Goal: Communication & Community: Share content

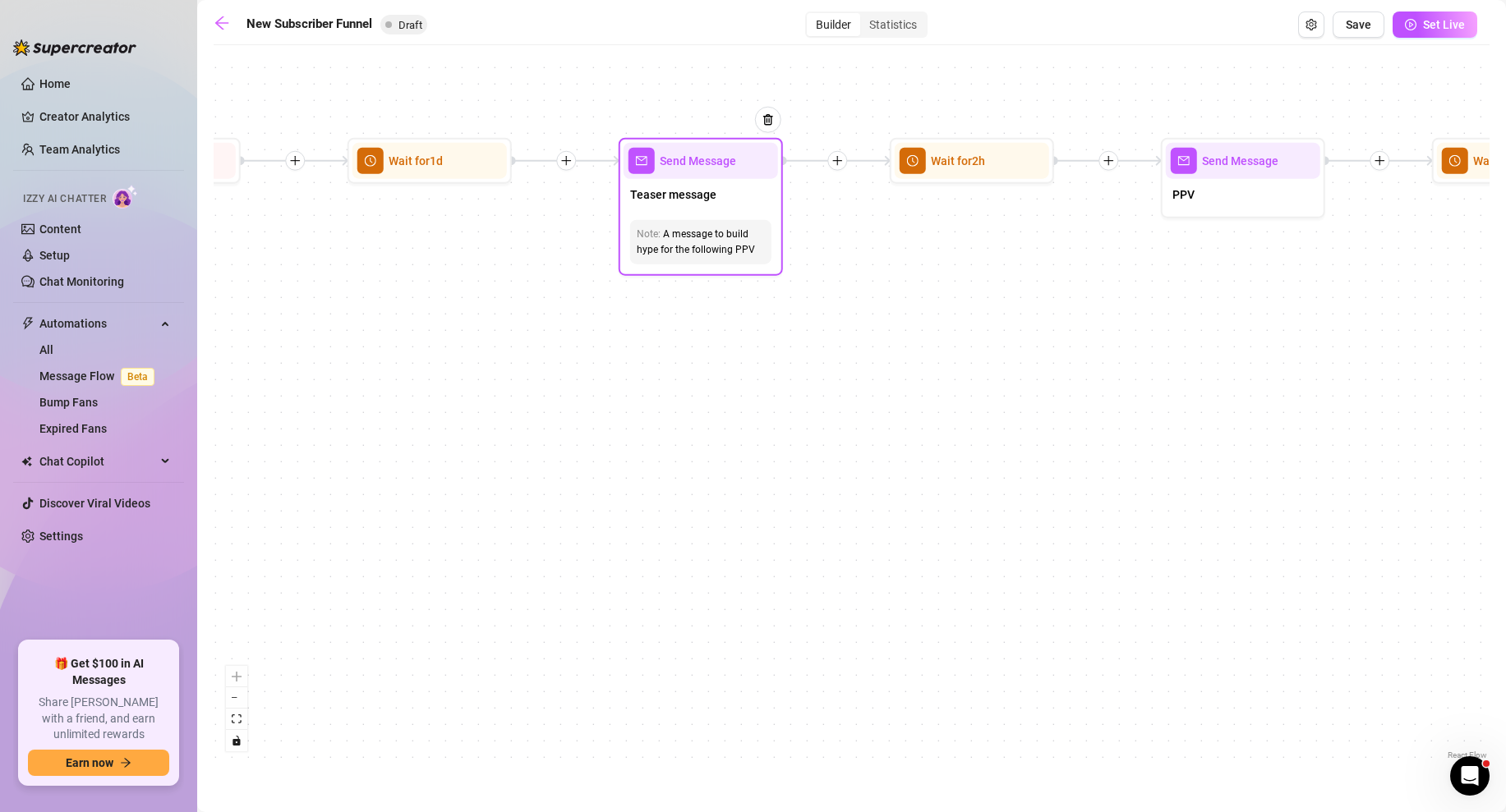
click at [695, 166] on span "Send Message" at bounding box center [698, 161] width 77 height 18
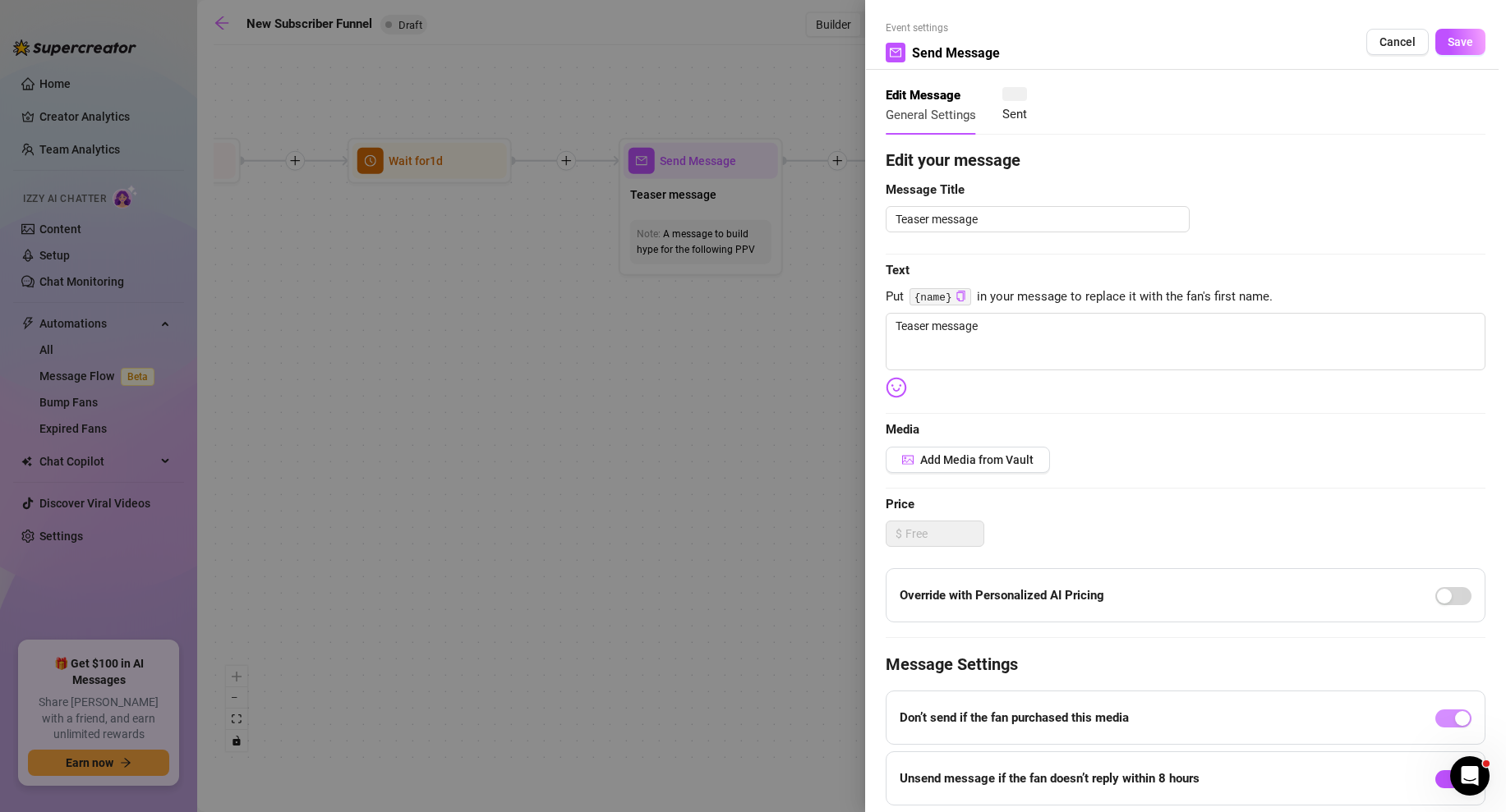
type textarea "Teaser message"
click at [969, 462] on span "Add Media from Vault" at bounding box center [977, 460] width 114 height 13
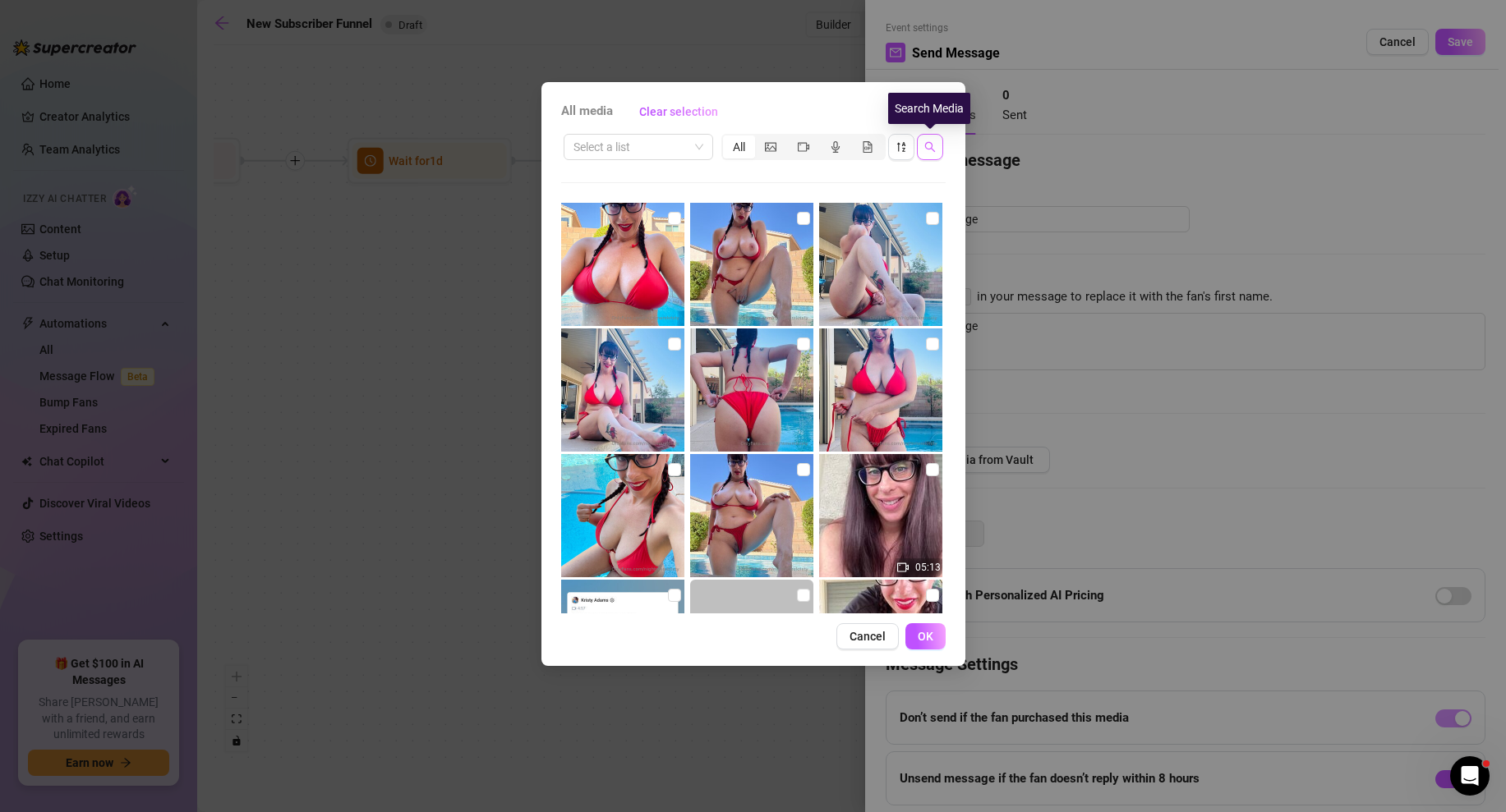
click at [927, 146] on icon "search" at bounding box center [930, 147] width 12 height 12
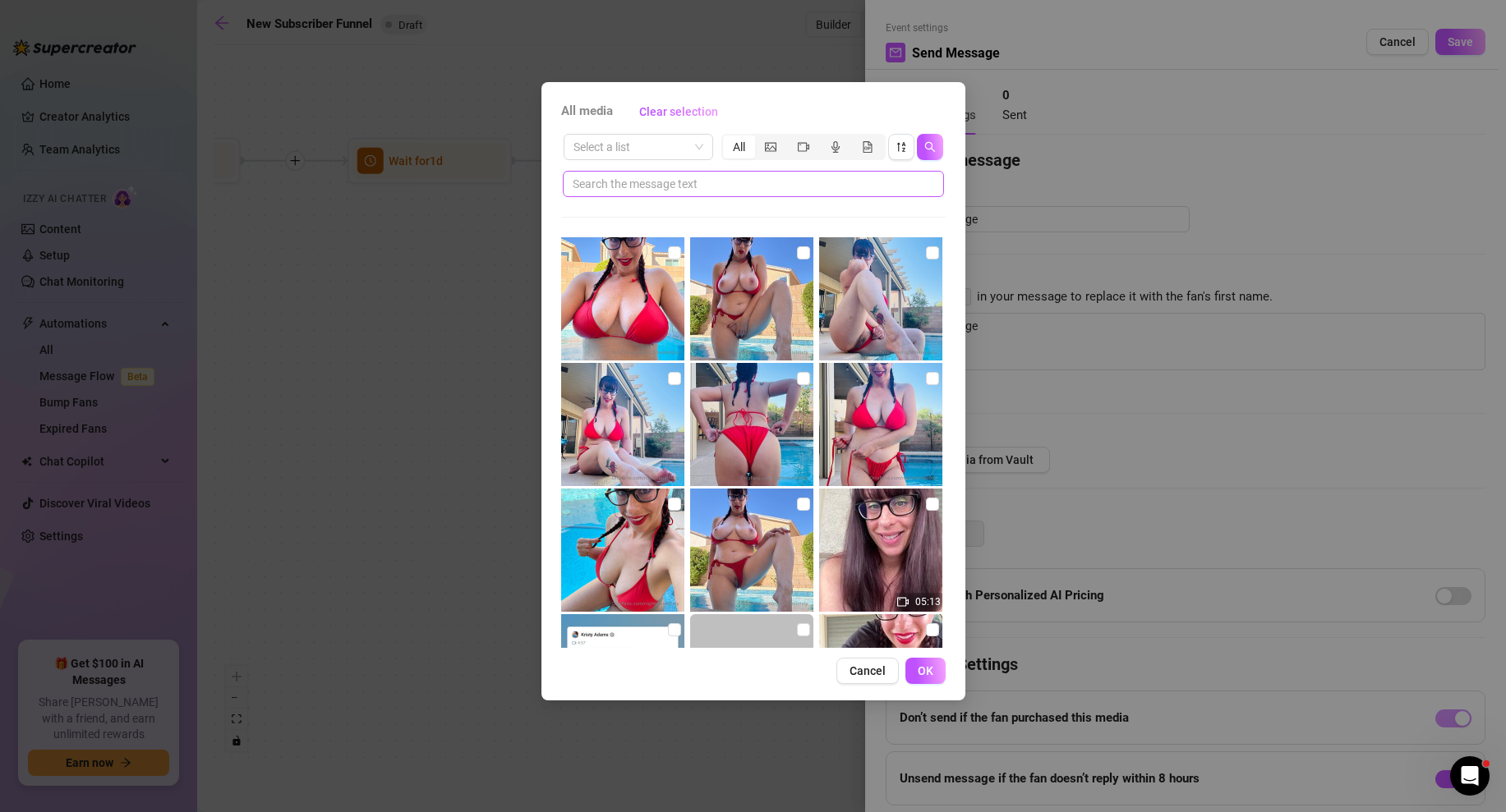
click at [771, 194] on span at bounding box center [753, 184] width 381 height 26
type input "Nun"
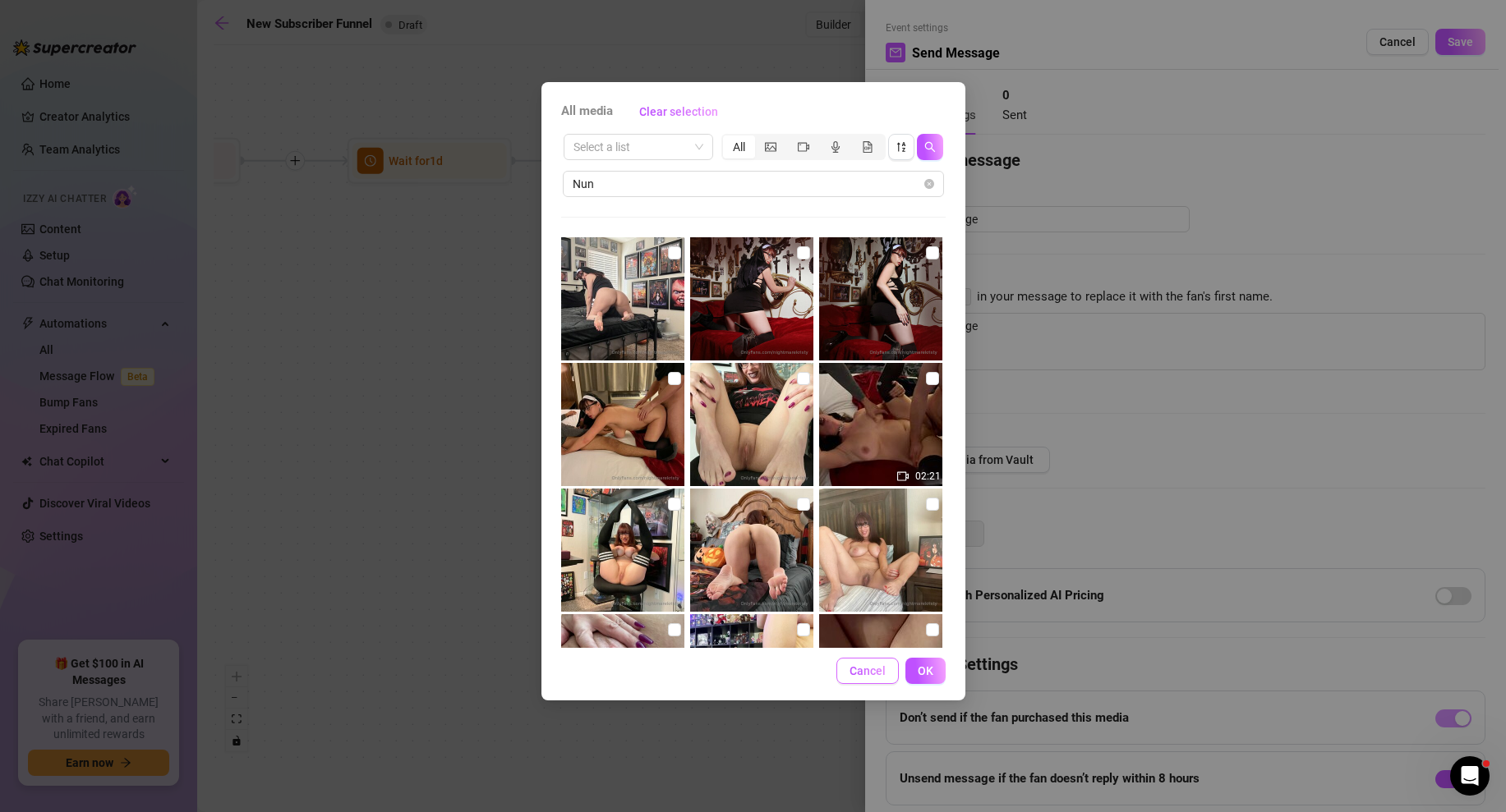
click at [875, 674] on span "Cancel" at bounding box center [867, 671] width 36 height 13
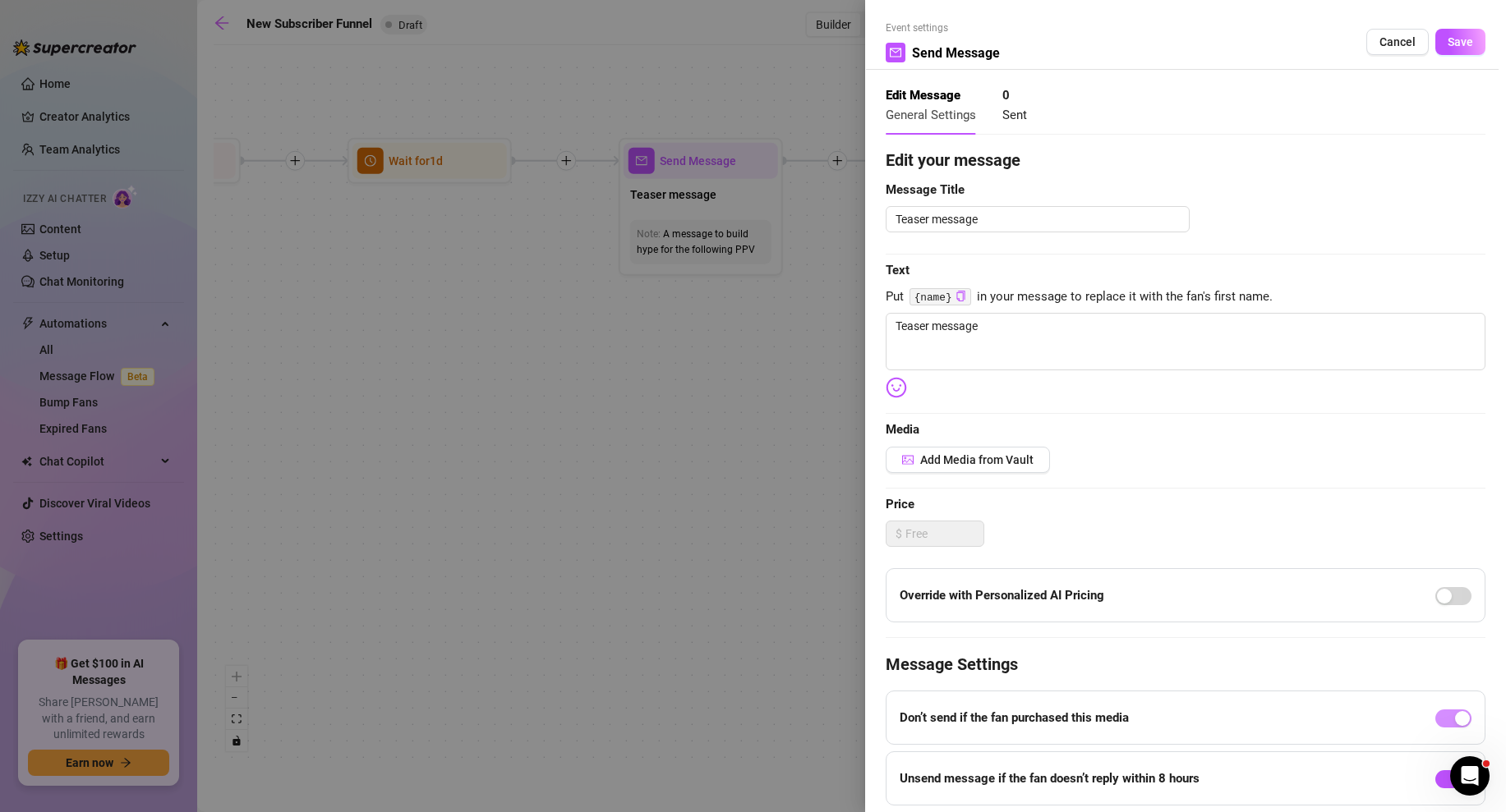
click at [731, 424] on div at bounding box center [753, 406] width 1506 height 812
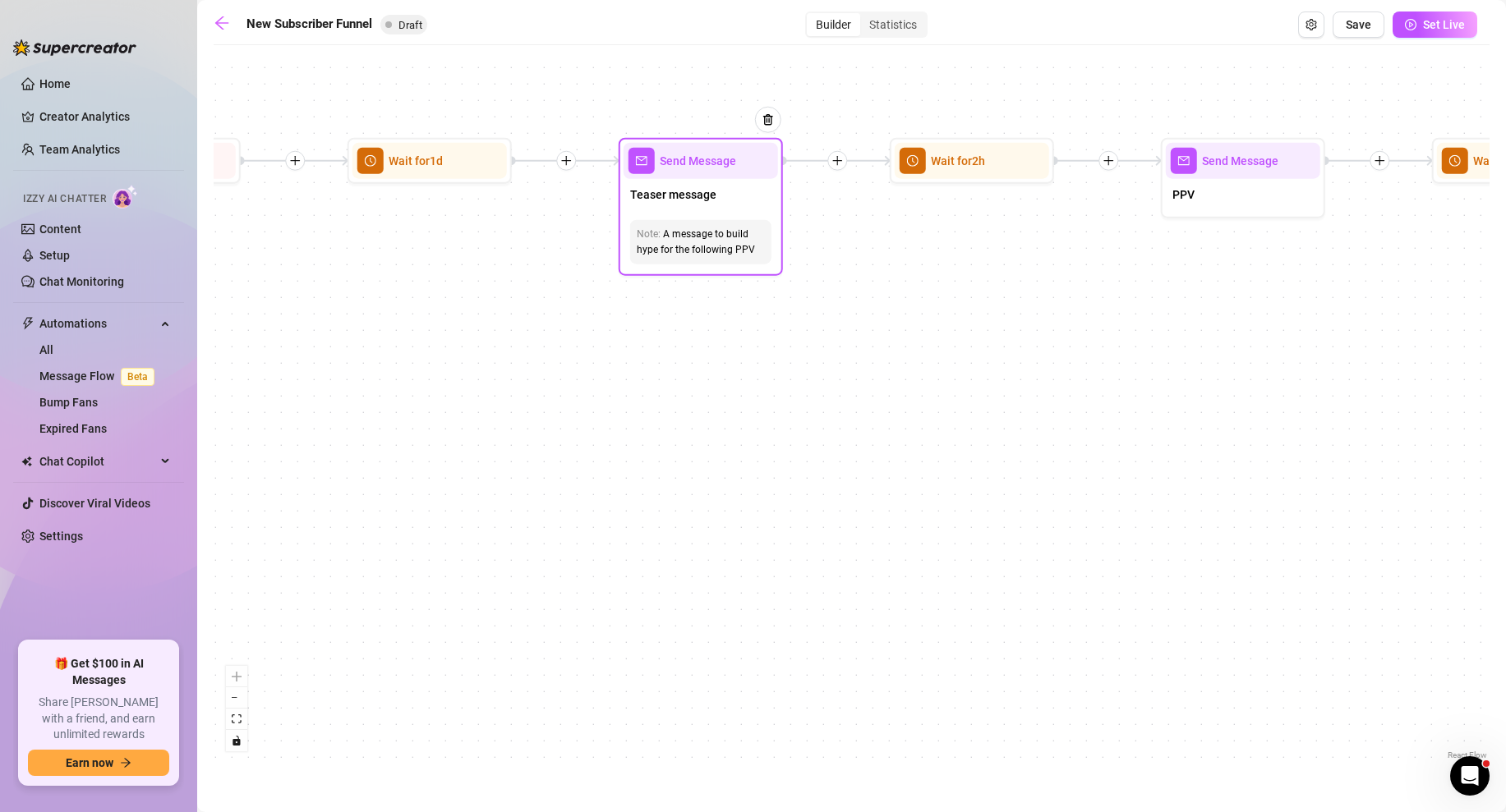
click at [695, 159] on span "Send Message" at bounding box center [698, 161] width 77 height 18
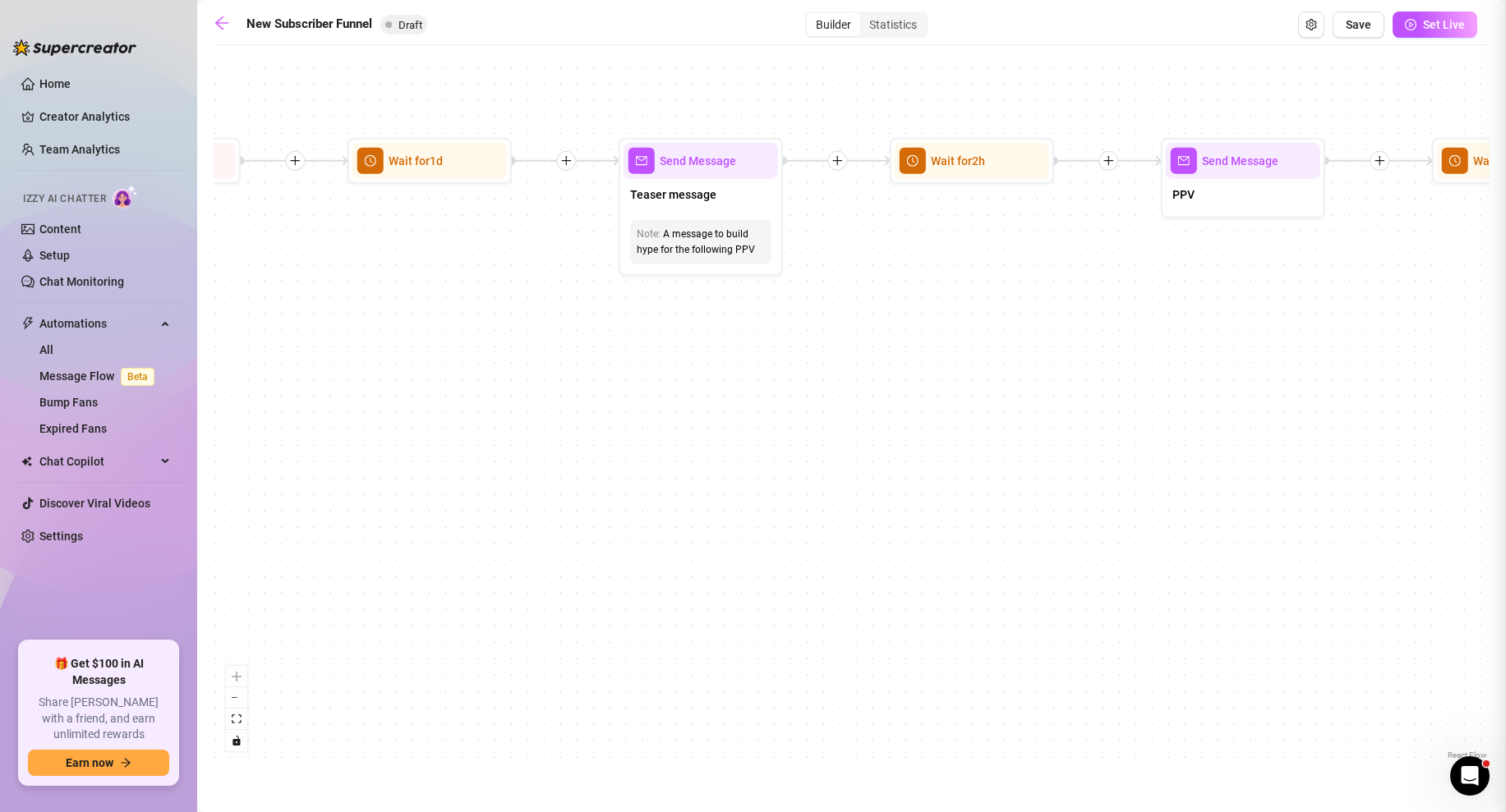
type textarea "Teaser message"
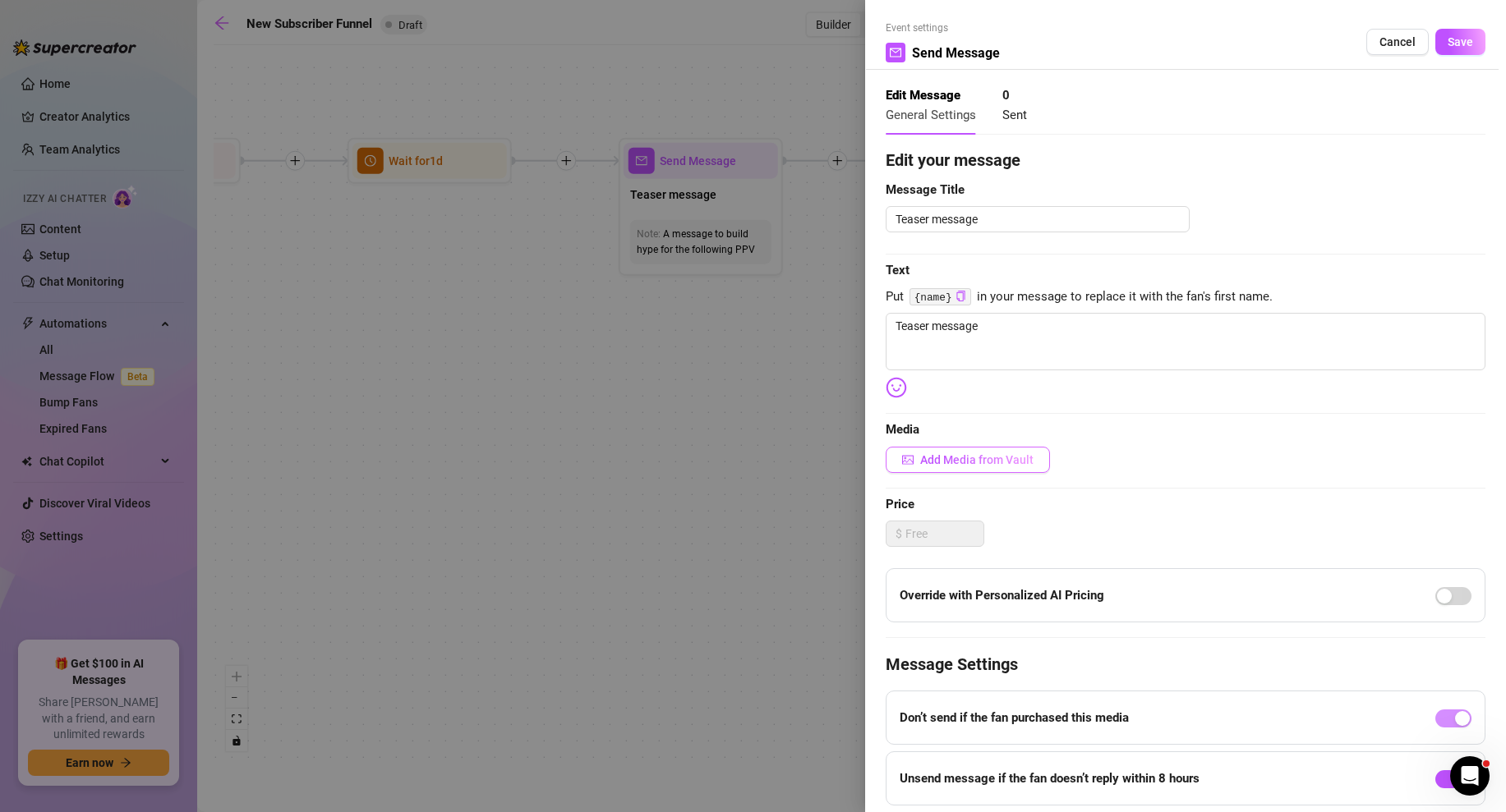
click at [1013, 459] on span "Add Media from Vault" at bounding box center [977, 460] width 114 height 13
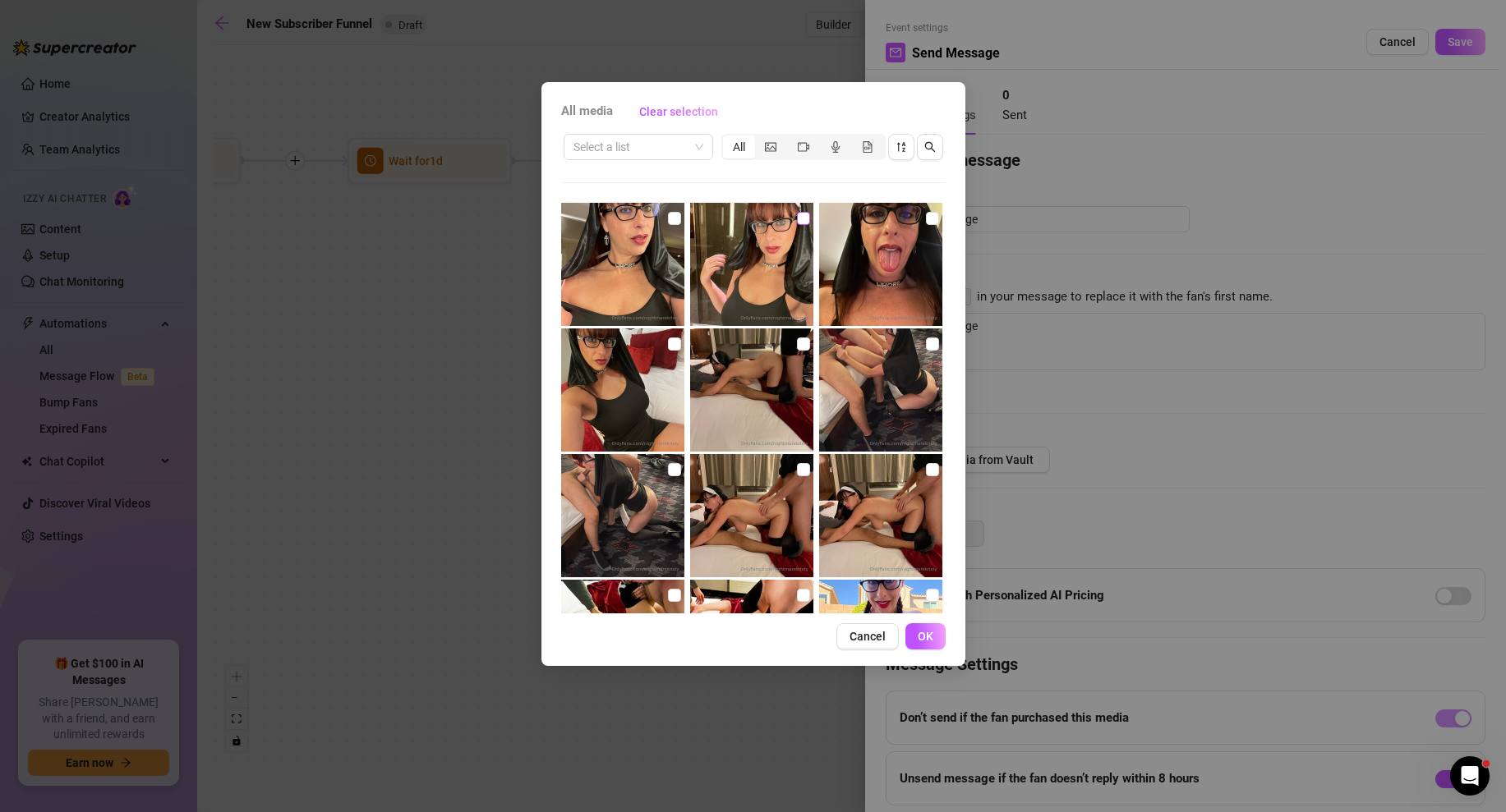
click at [802, 221] on input "checkbox" at bounding box center [803, 219] width 13 height 13
checkbox input "true"
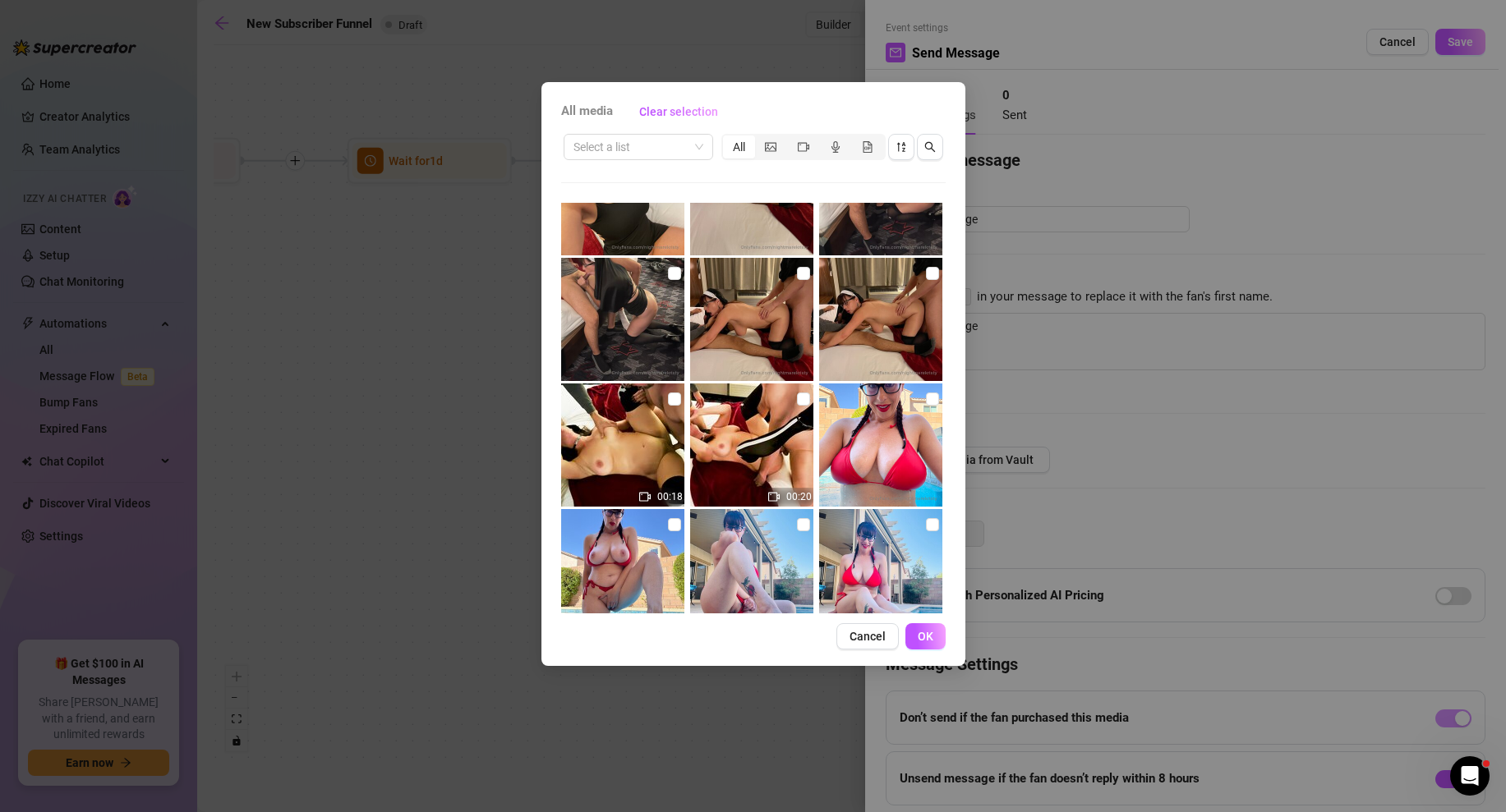
scroll to position [211, 0]
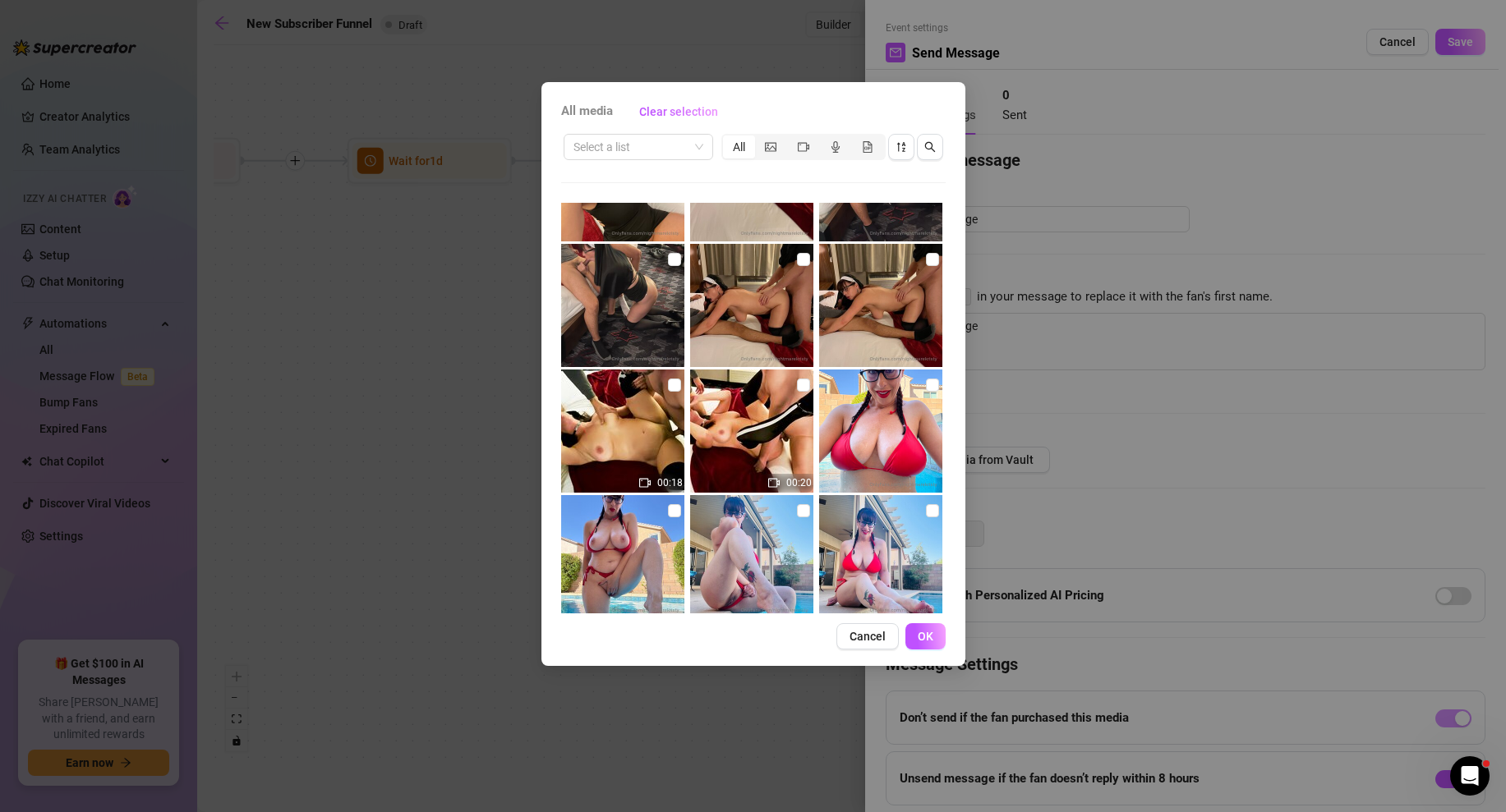
click at [647, 424] on img at bounding box center [623, 431] width 123 height 123
checkbox input "true"
click at [929, 637] on span "OK" at bounding box center [925, 637] width 16 height 13
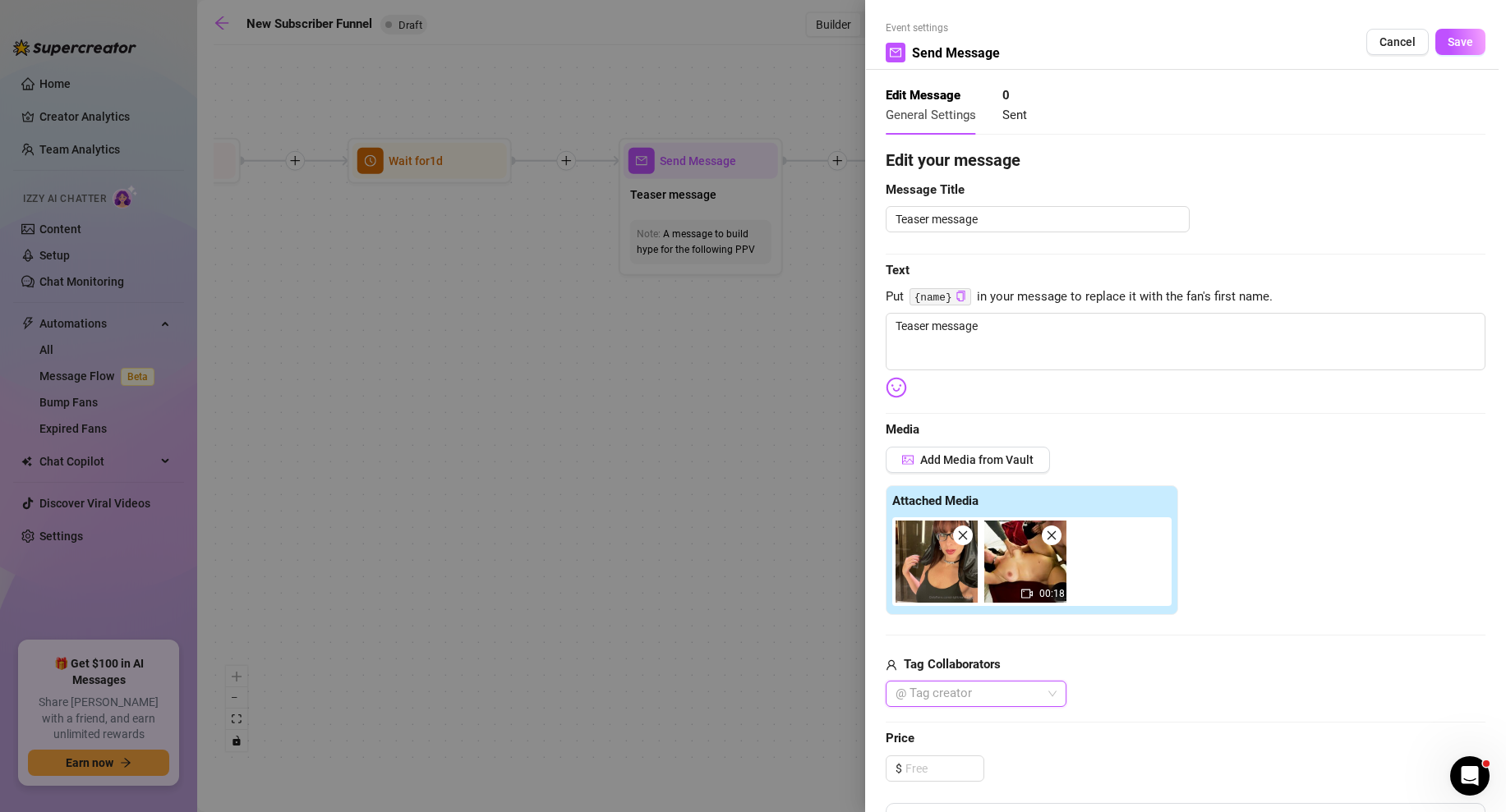
click at [997, 694] on div at bounding box center [967, 694] width 157 height 23
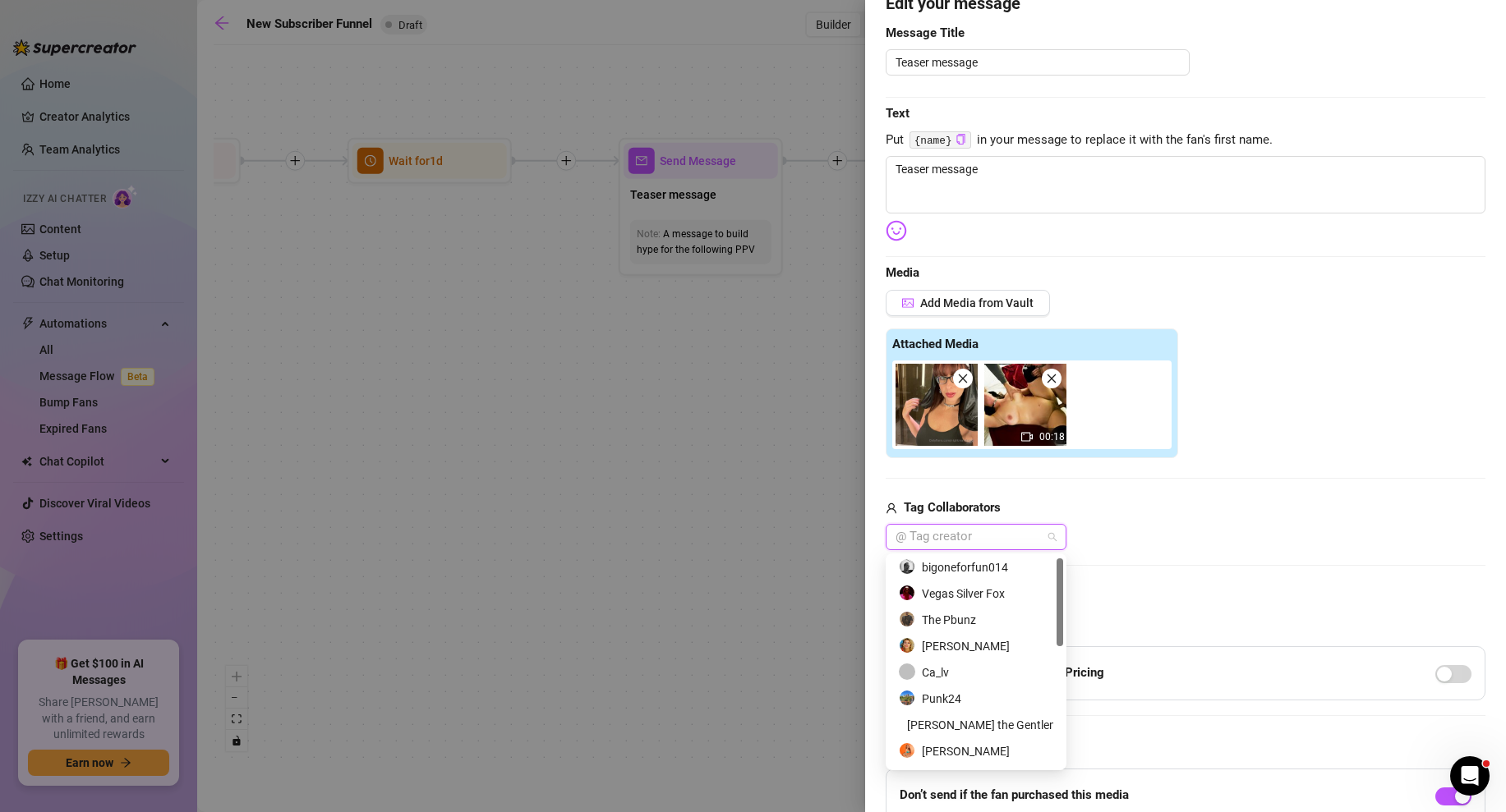
scroll to position [0, 0]
click at [934, 675] on div "Ca_lv" at bounding box center [976, 675] width 155 height 18
click at [941, 594] on div "Vegas Silver Fox" at bounding box center [976, 596] width 155 height 18
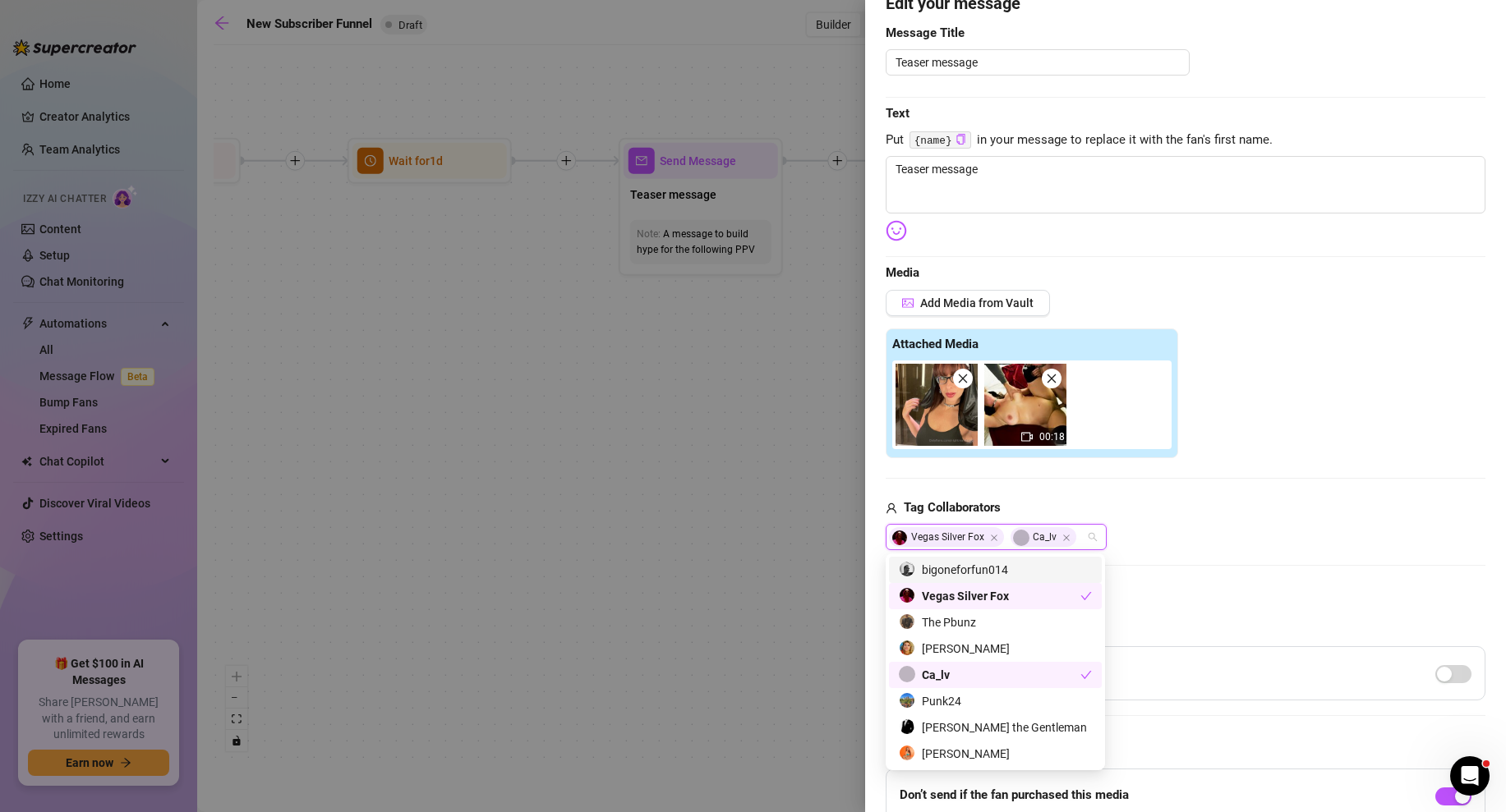
click at [1188, 515] on div "Tag Collaborators" at bounding box center [1185, 508] width 600 height 20
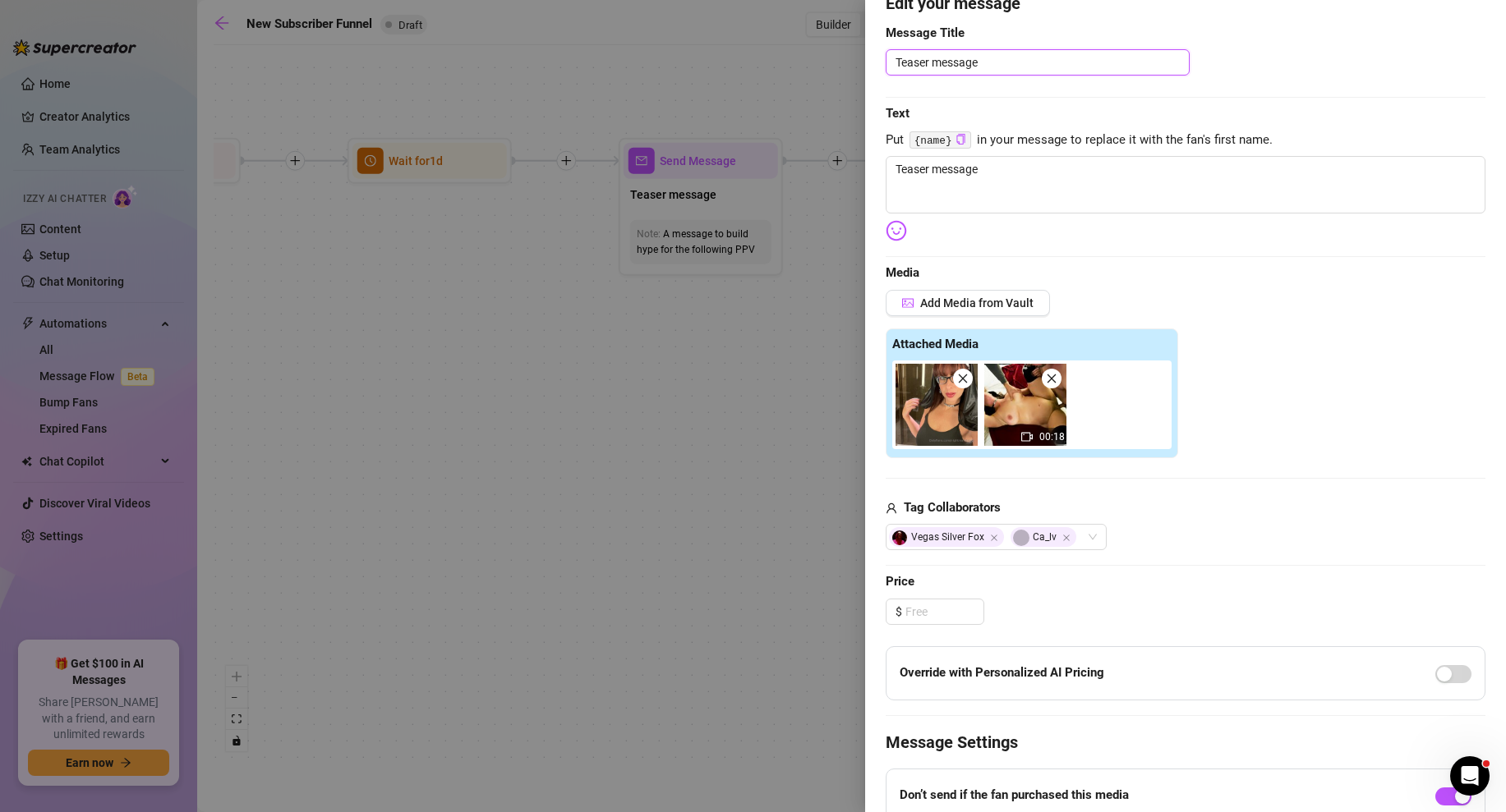
click at [999, 60] on textarea "Teaser message" at bounding box center [1037, 63] width 304 height 26
type textarea "F"
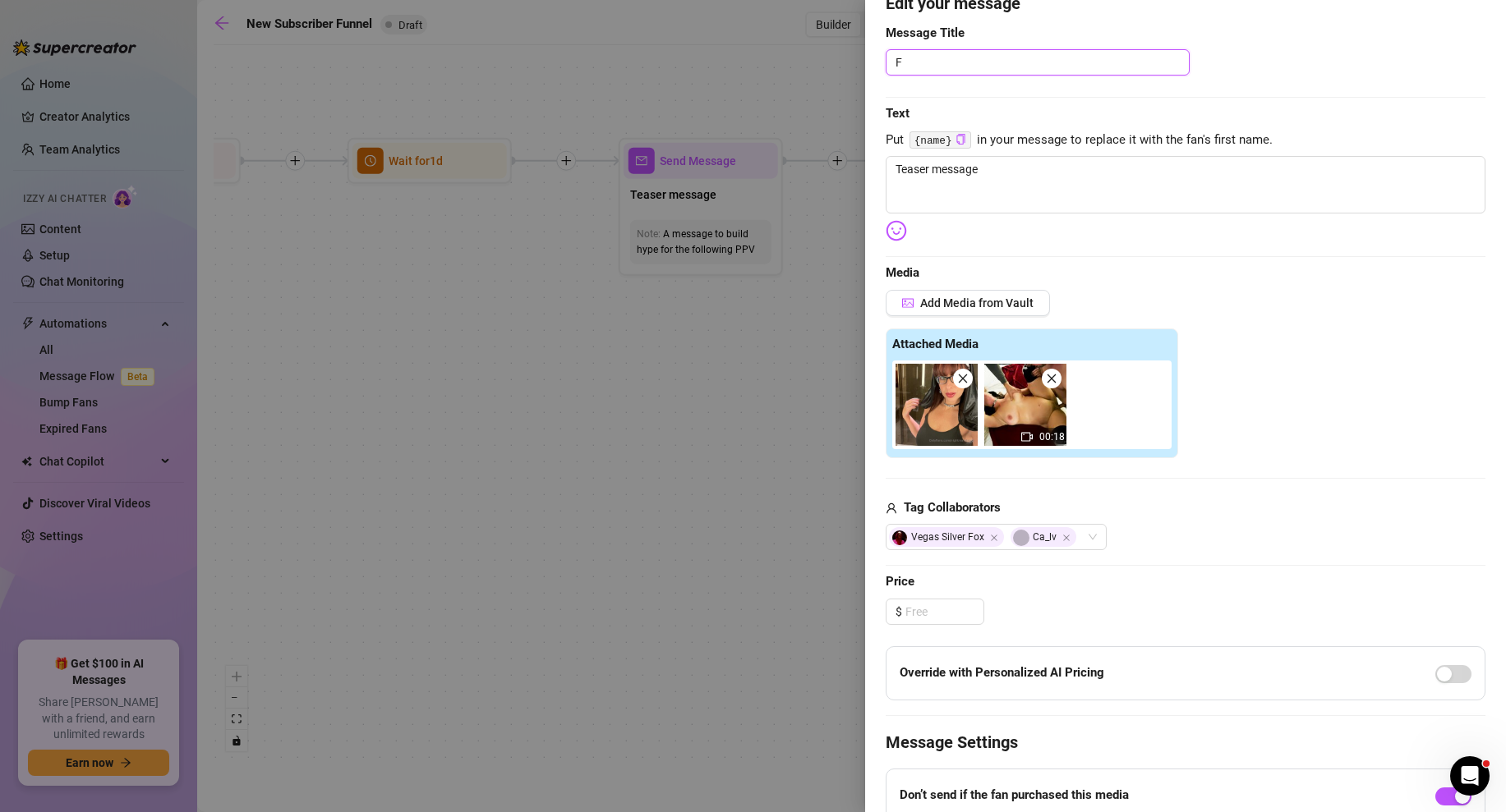
type textarea "Fu"
type textarea "Fun"
type textarea "Fun W"
type textarea "Fun Wi"
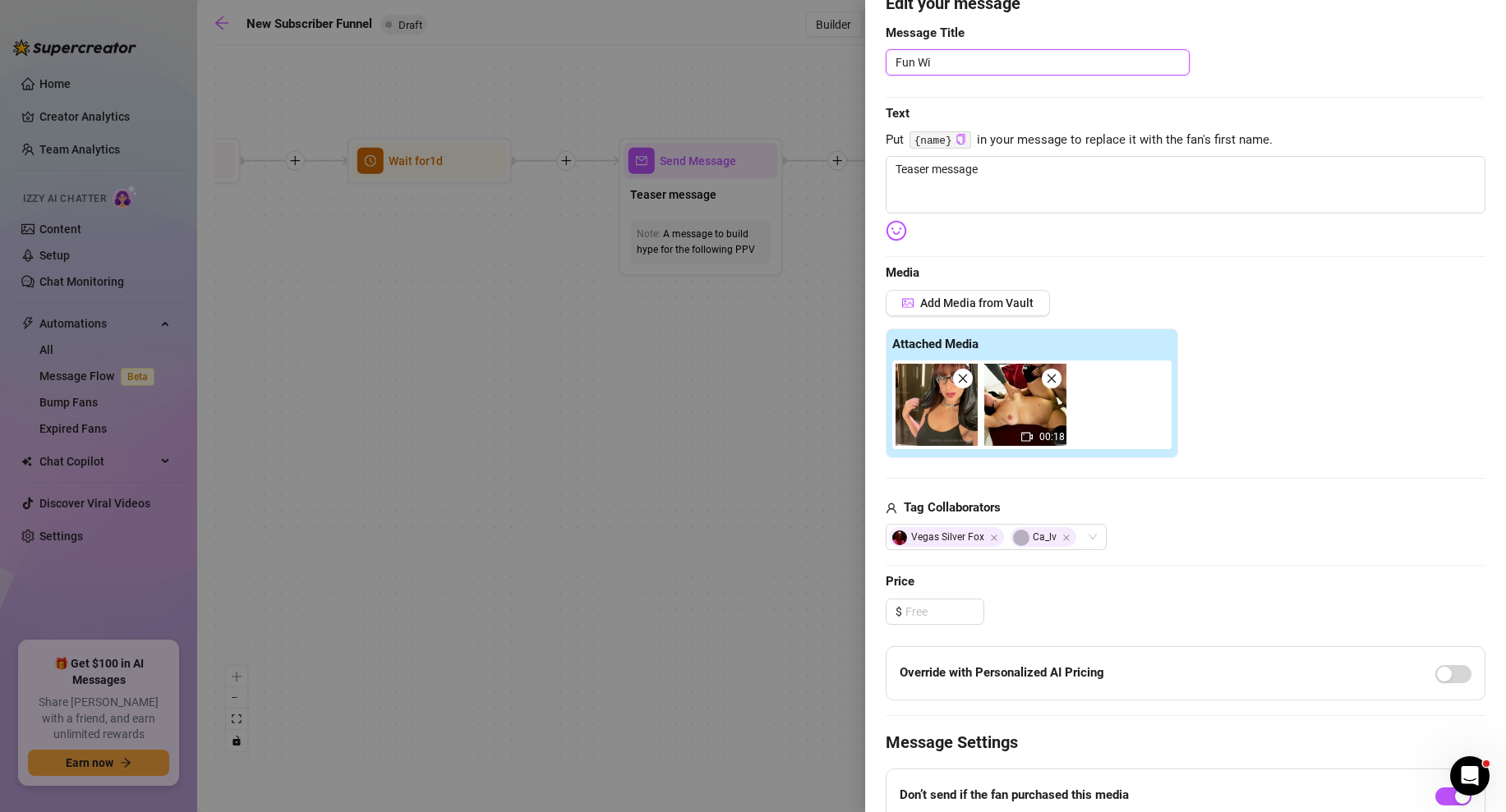
type textarea "Fun Wit"
type textarea "Fun With"
type textarea "Fun With A"
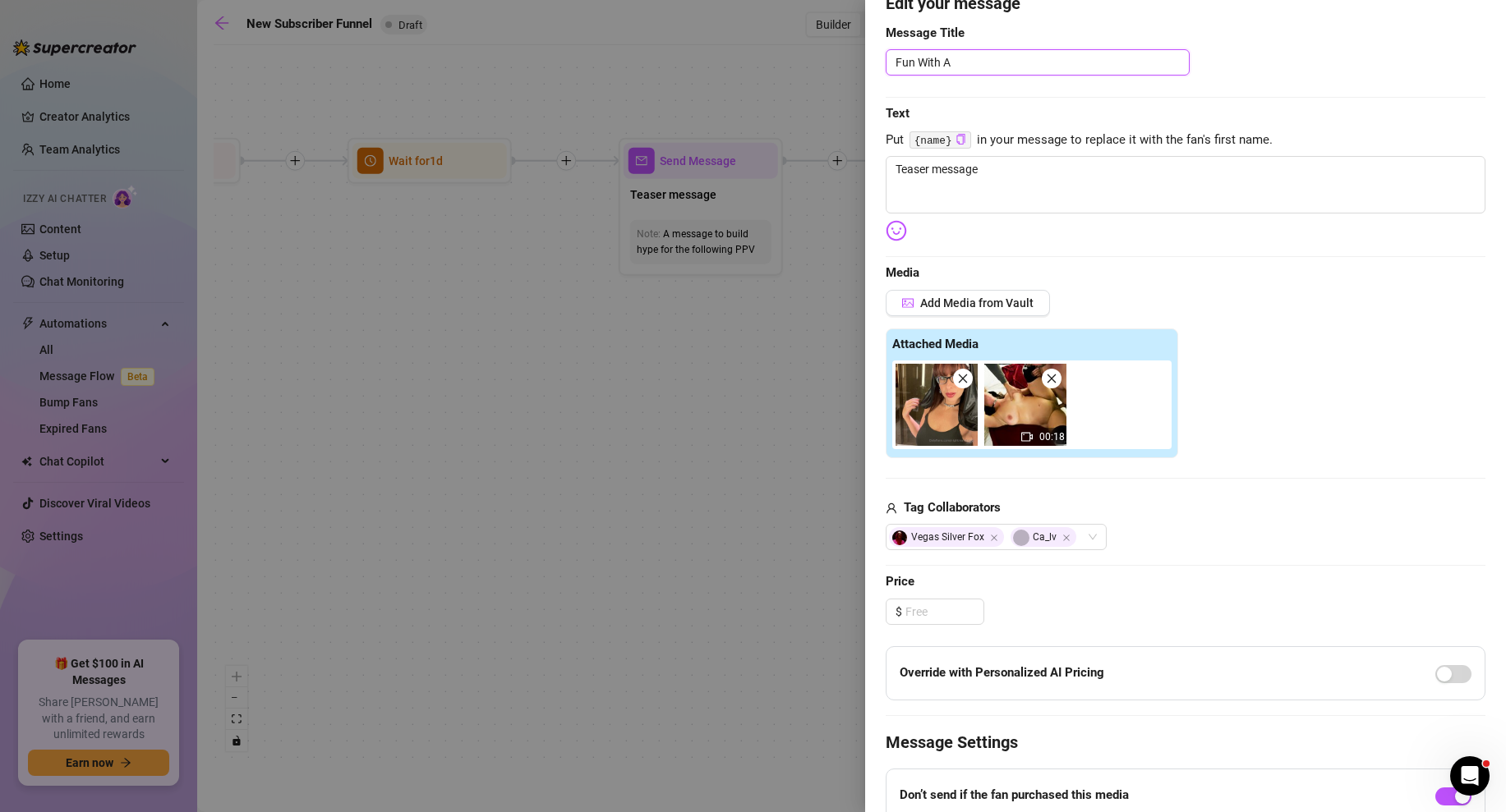
type textarea "Fun With A N"
type textarea "Fun With A Nu"
type textarea "Fun With A Nun"
type textarea "Fun With A Nun!"
click at [1047, 179] on textarea "Teaser message" at bounding box center [1185, 185] width 600 height 58
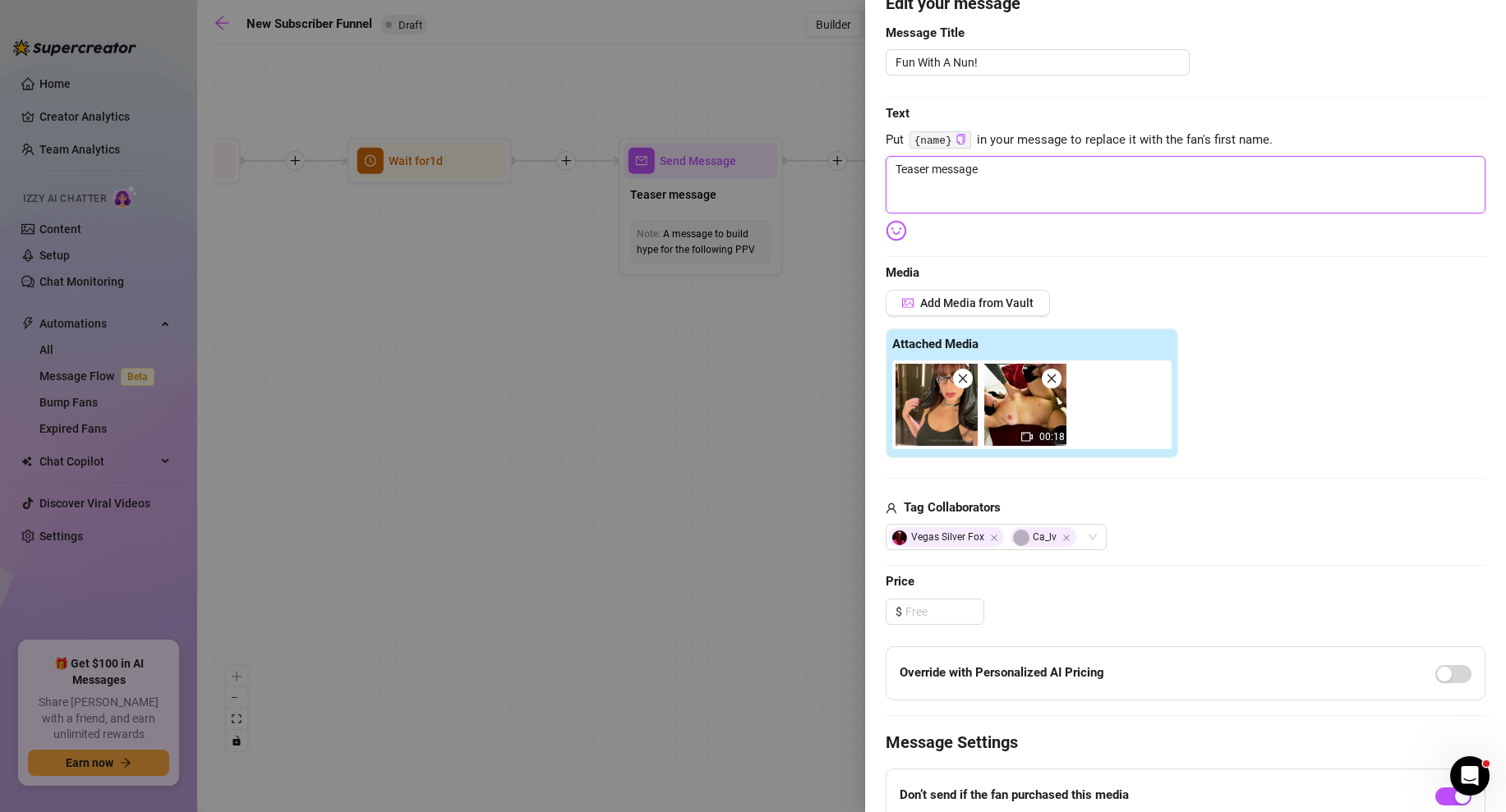
click at [1047, 179] on textarea "Teaser message" at bounding box center [1185, 185] width 600 height 58
type textarea "W"
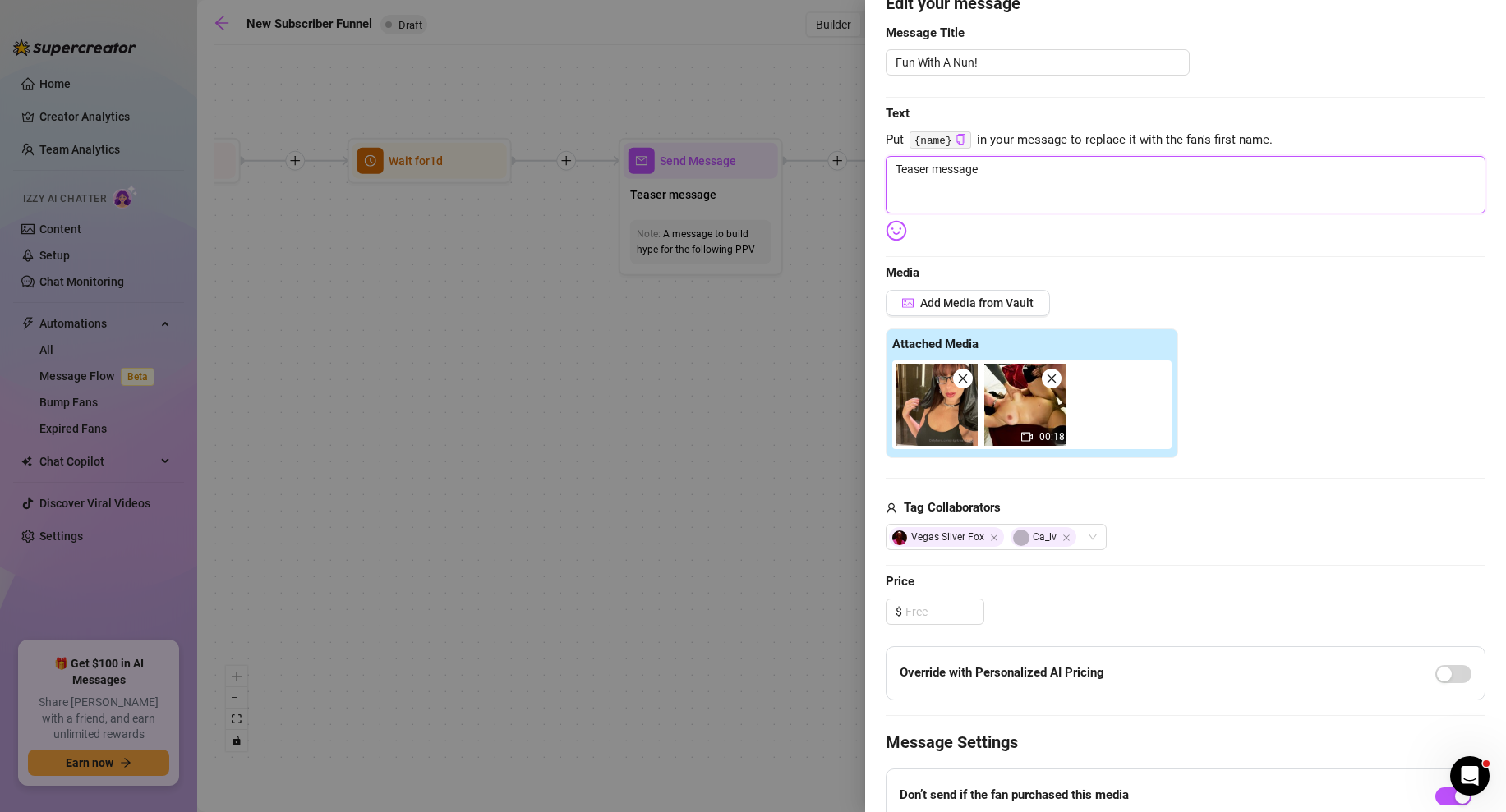
type textarea "W"
type textarea "Wa"
type textarea "Wan"
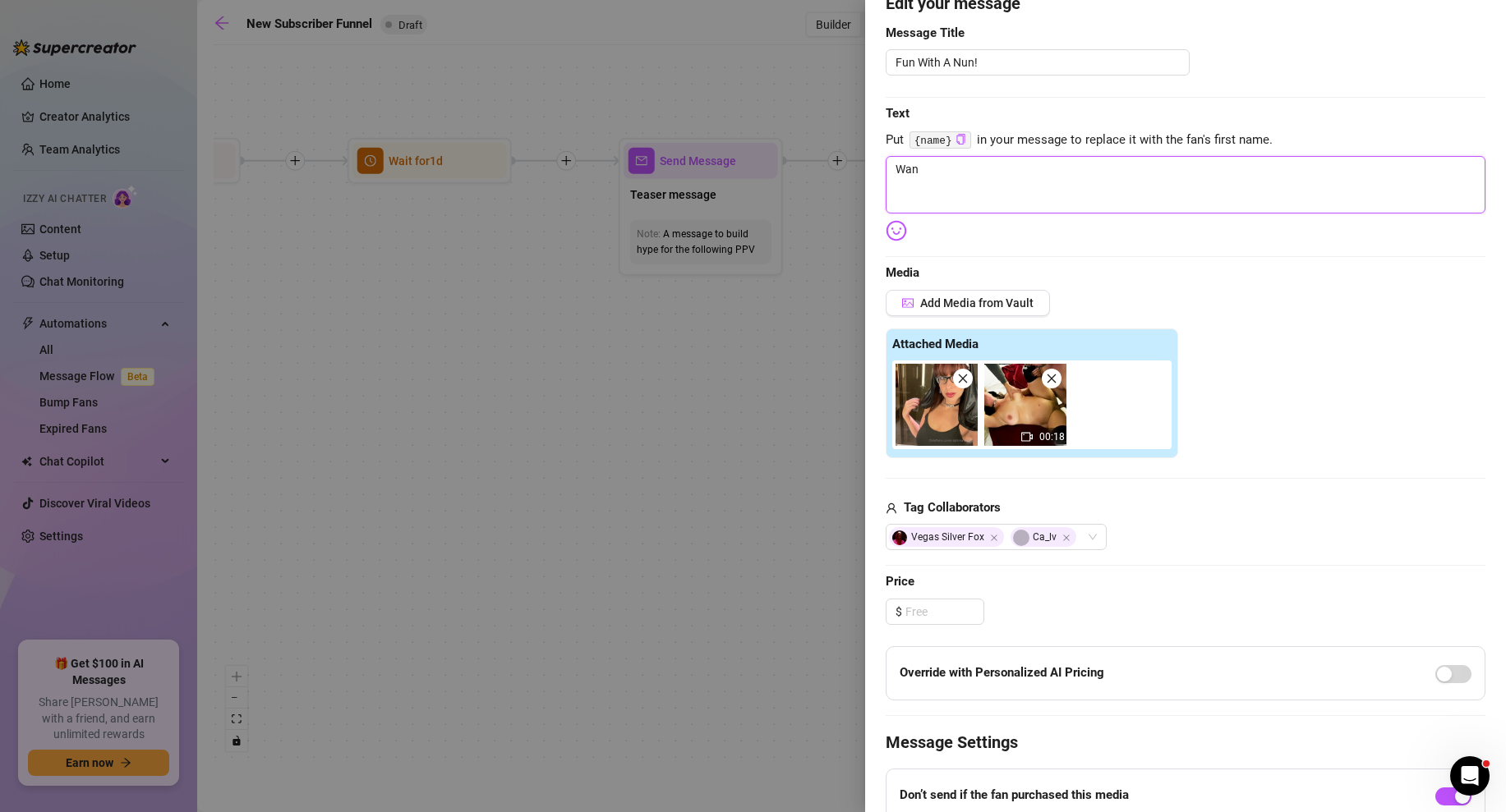
type textarea "Want"
type textarea "Want t"
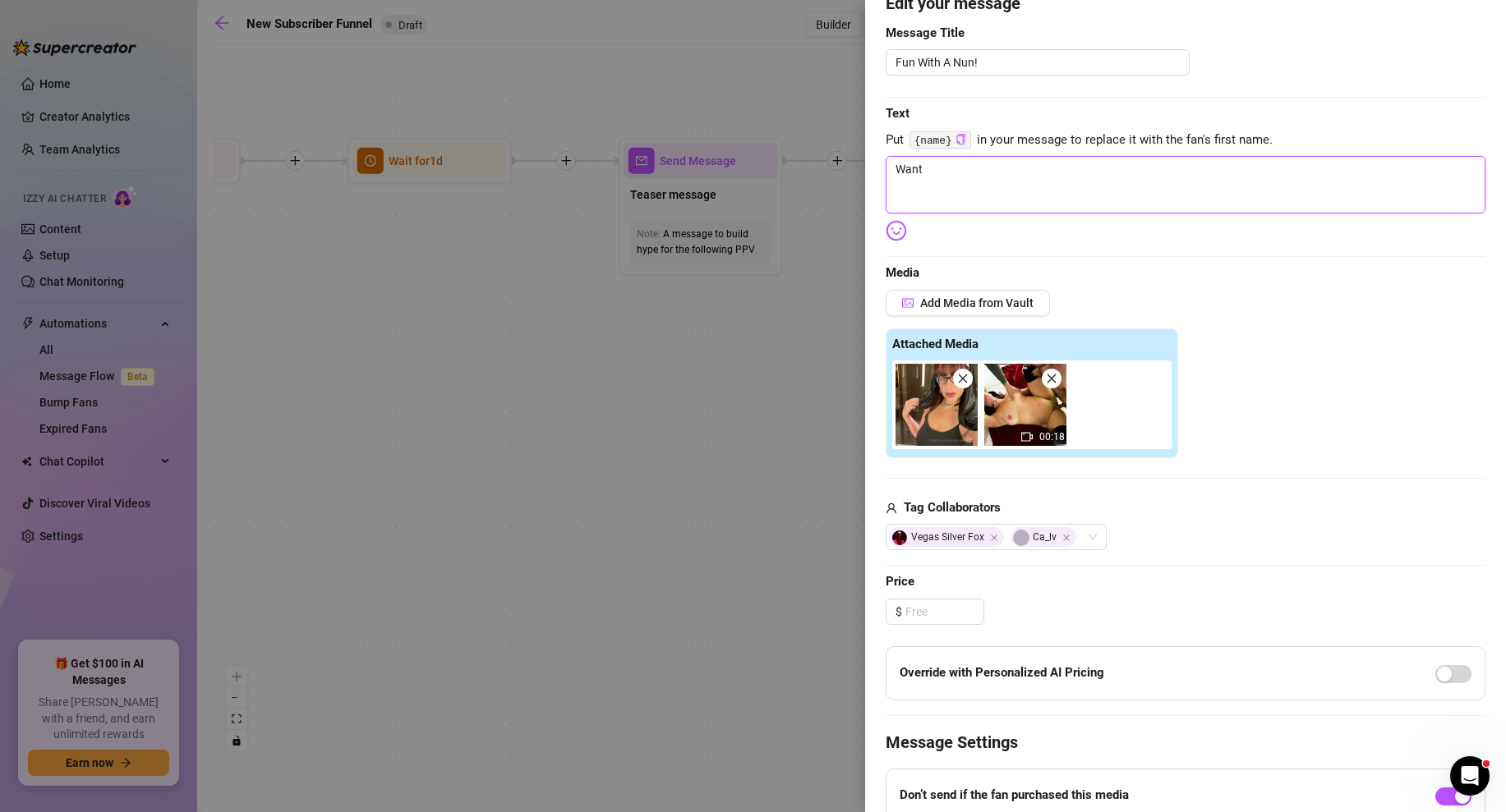
type textarea "Want t"
type textarea "Want to"
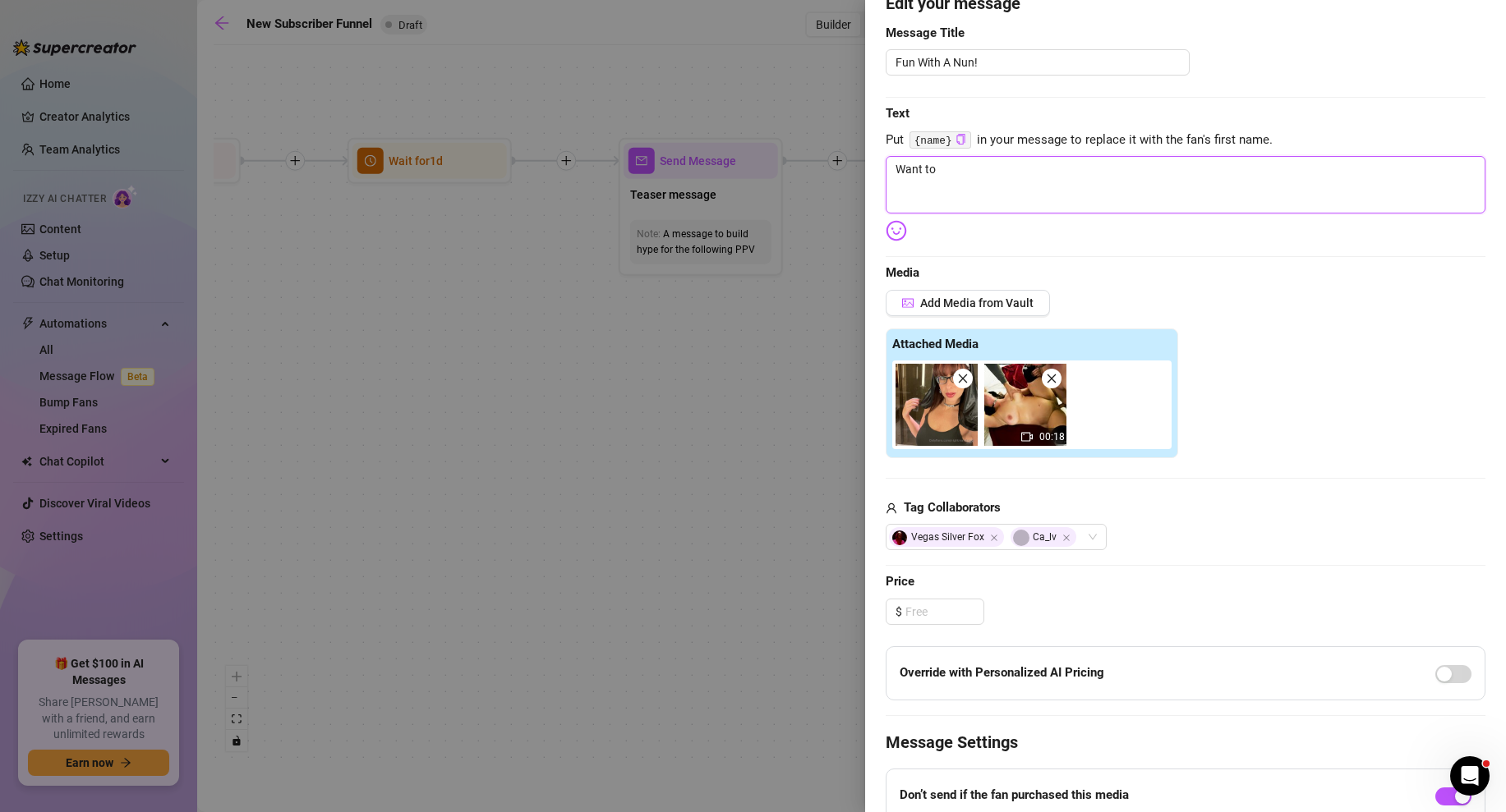
type textarea "Want to h"
type textarea "Want to ha"
type textarea "Want to hav"
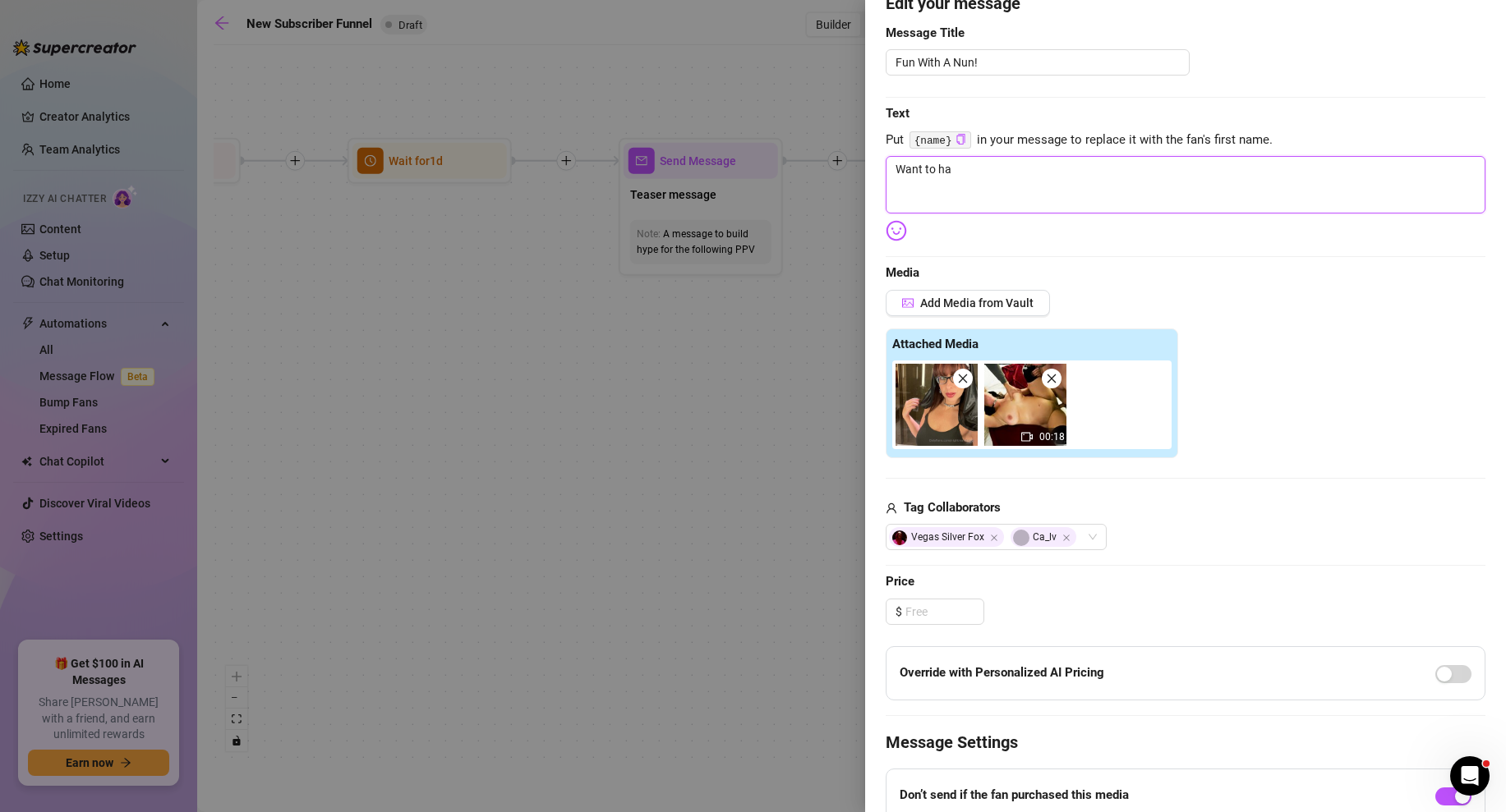
type textarea "Want to hav"
type textarea "Want to have"
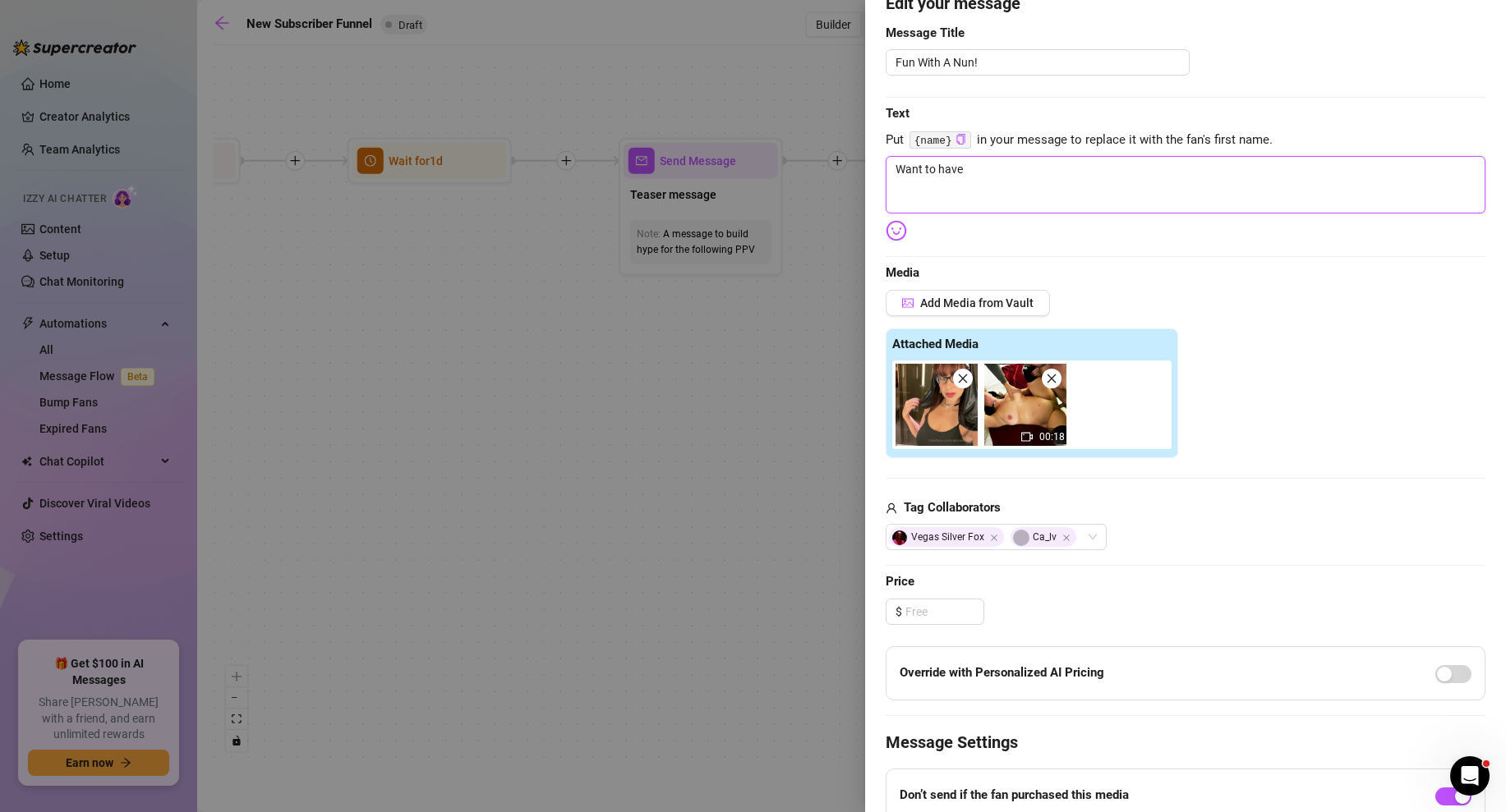
type textarea "Want to have s"
type textarea "Want to have so"
type textarea "Want to have som"
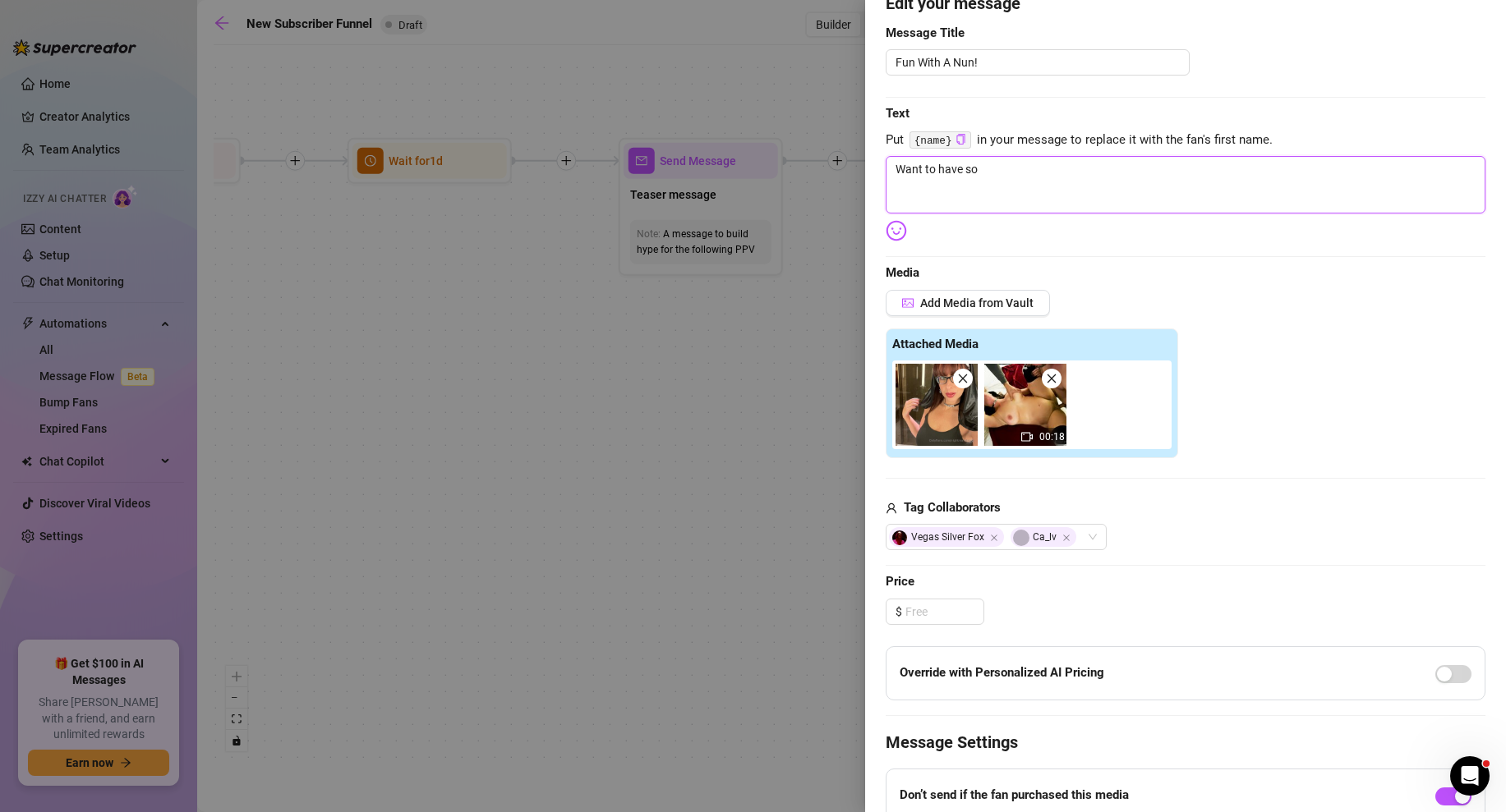
type textarea "Want to have som"
type textarea "Want to have some"
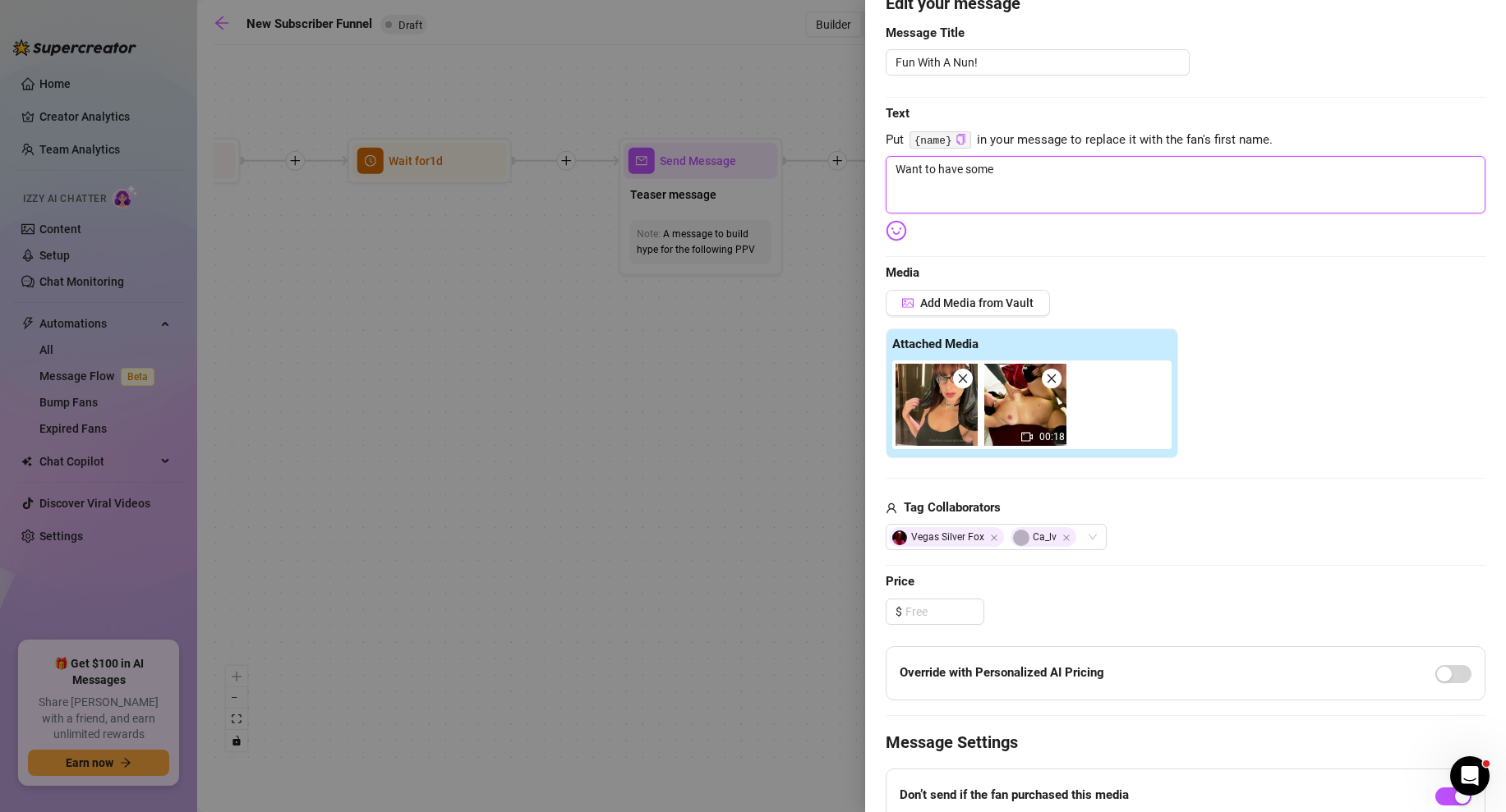
type textarea "Want to have some f"
type textarea "Want to have some fu"
type textarea "Want to have some fun"
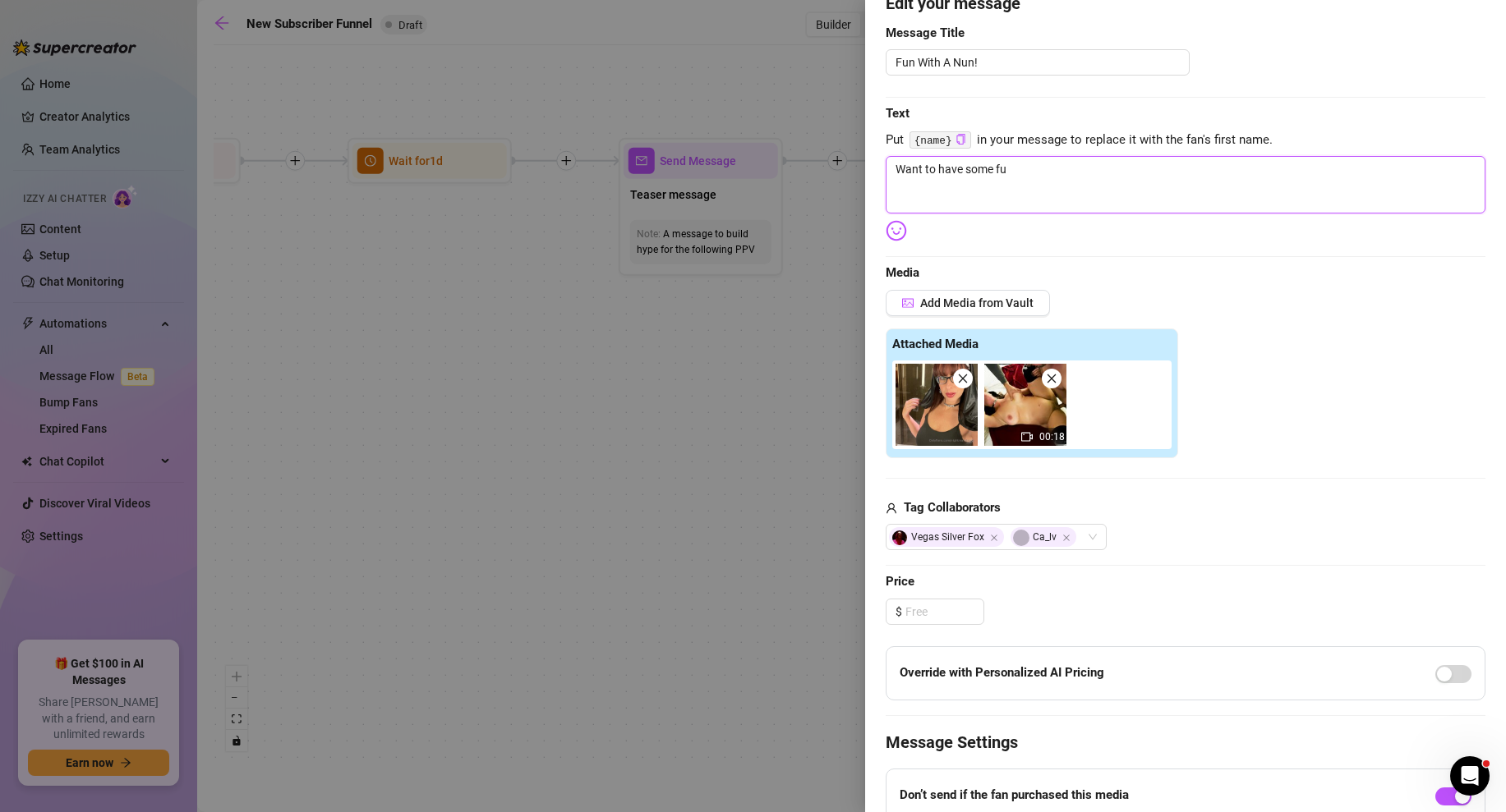
type textarea "Want to have some fun"
type textarea "Want to have some fun w"
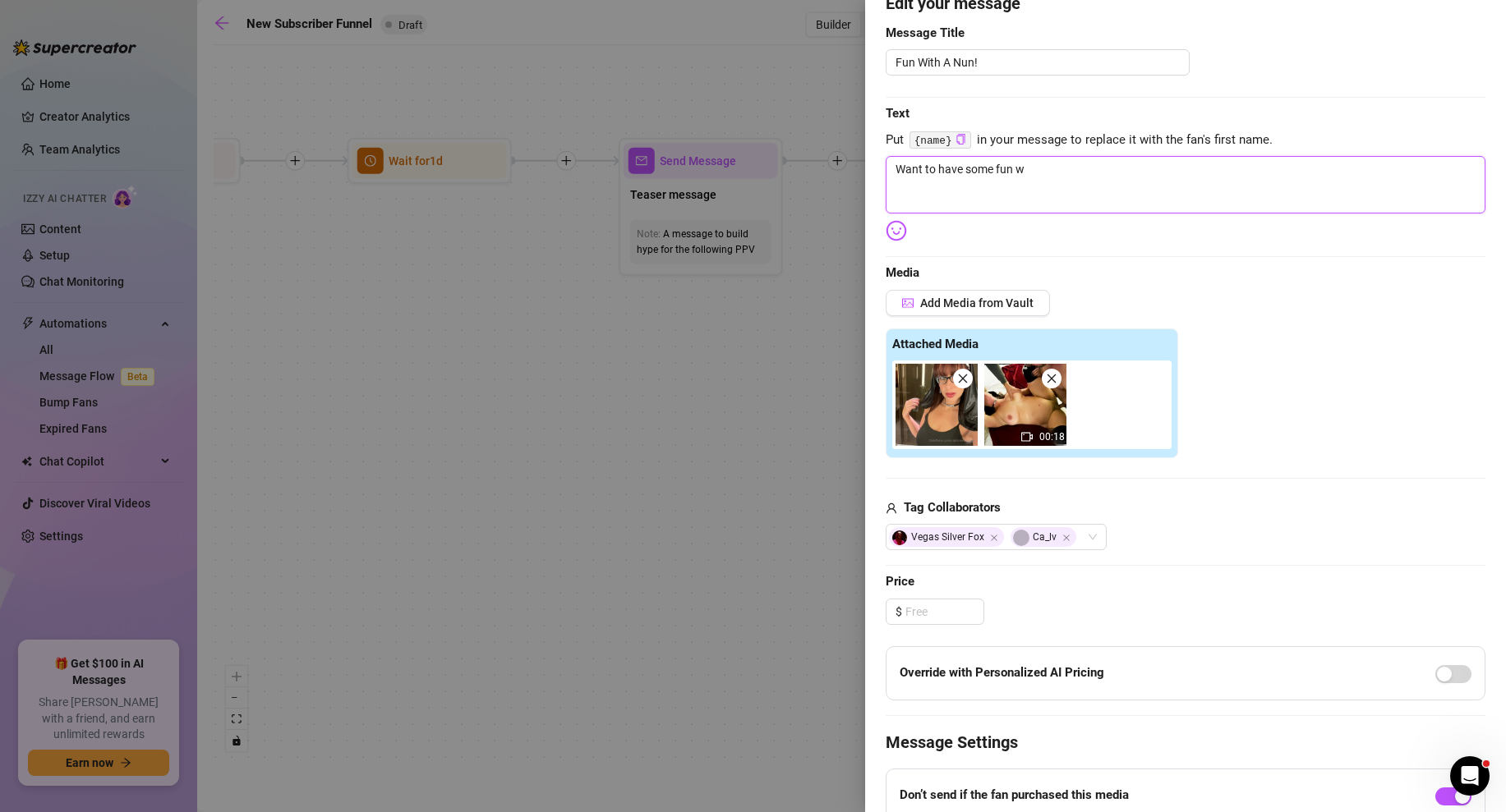
type textarea "Want to have some fun wi"
type textarea "Want to have some fun wit"
type textarea "Want to have some fun with"
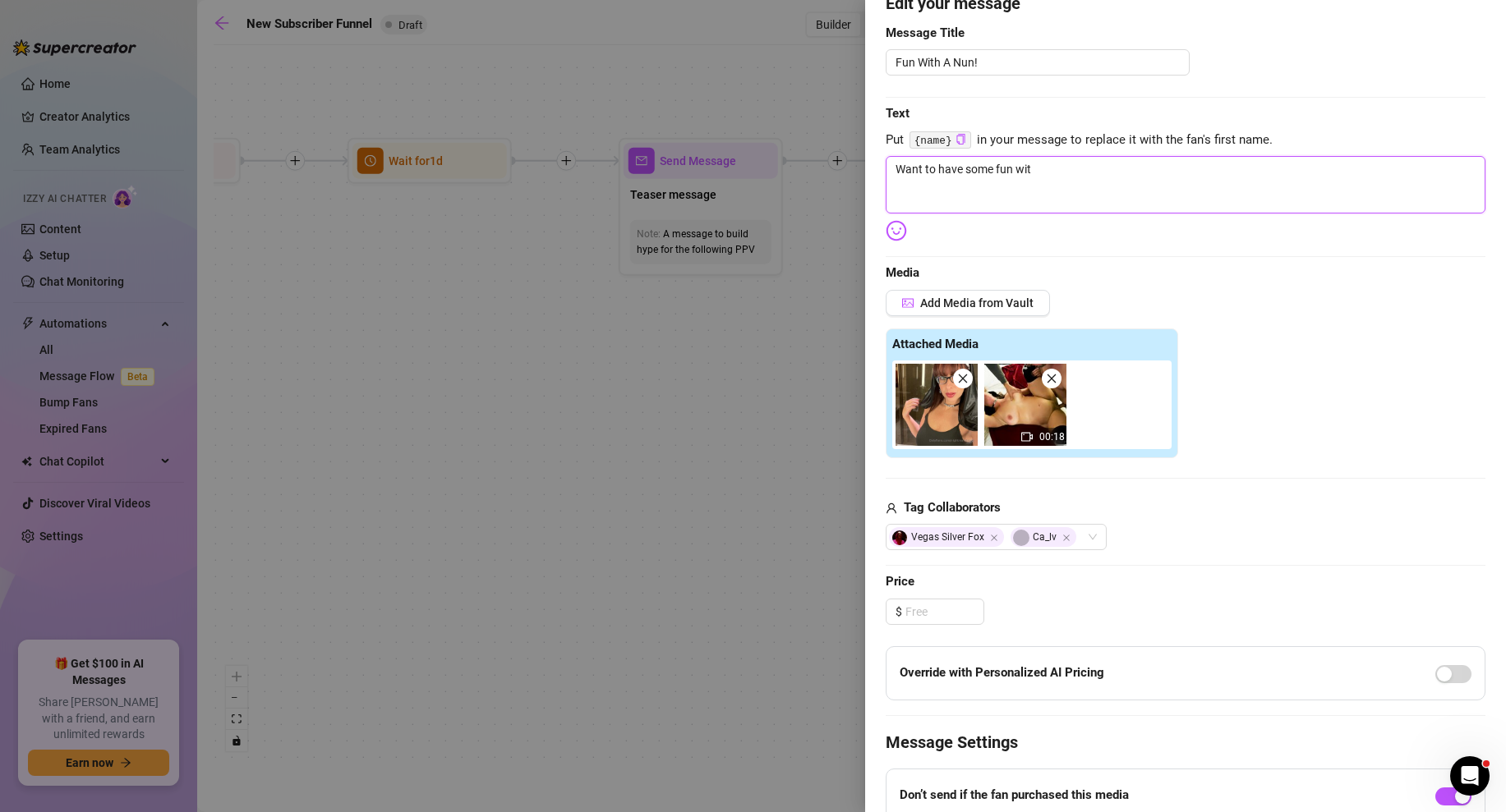
type textarea "Want to have some fun with"
type textarea "Want to have some fun with a"
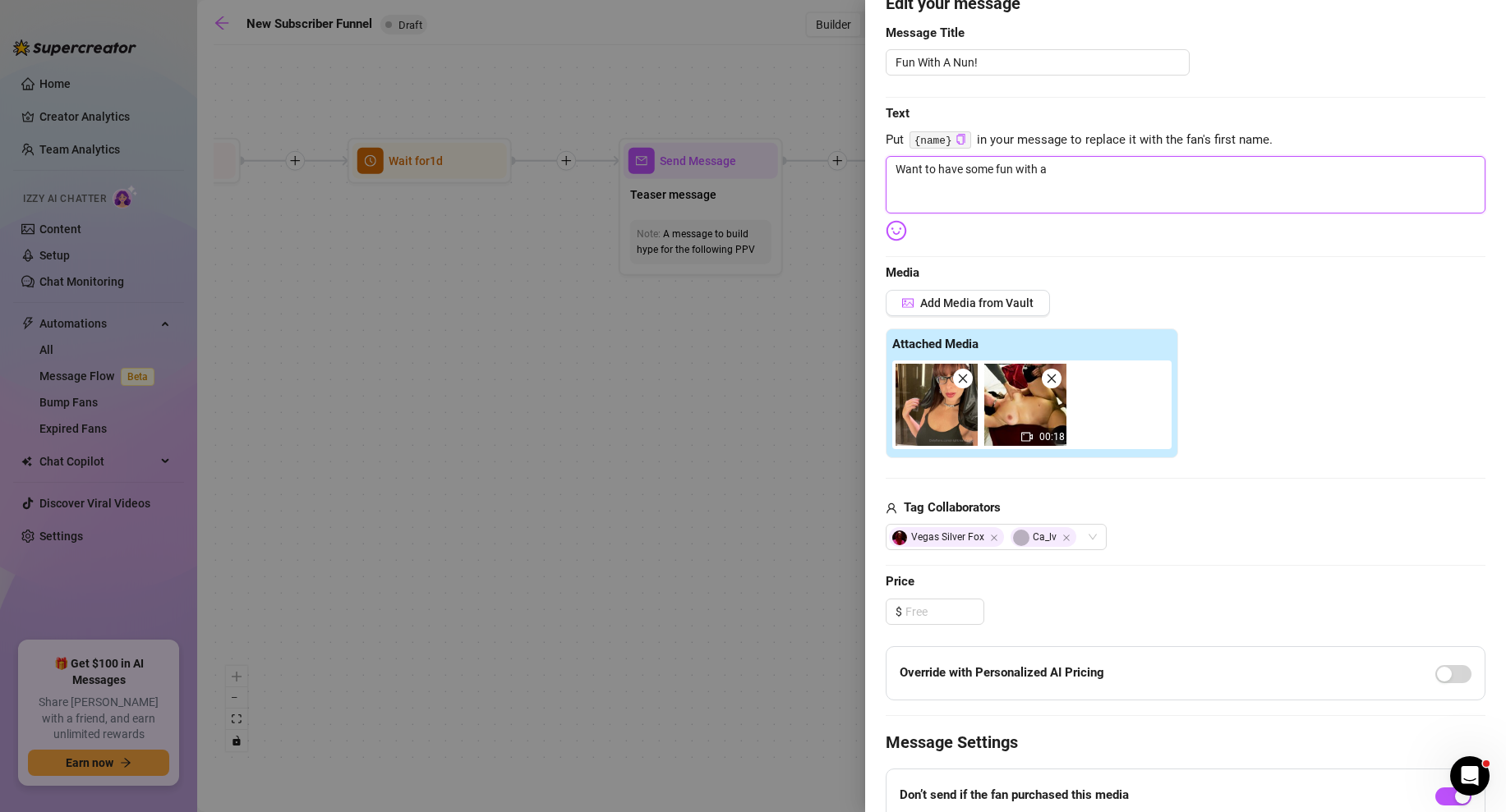
type textarea "Want to have some fun with a"
type textarea "Want to have some fun with a n"
type textarea "Want to have some fun with a na"
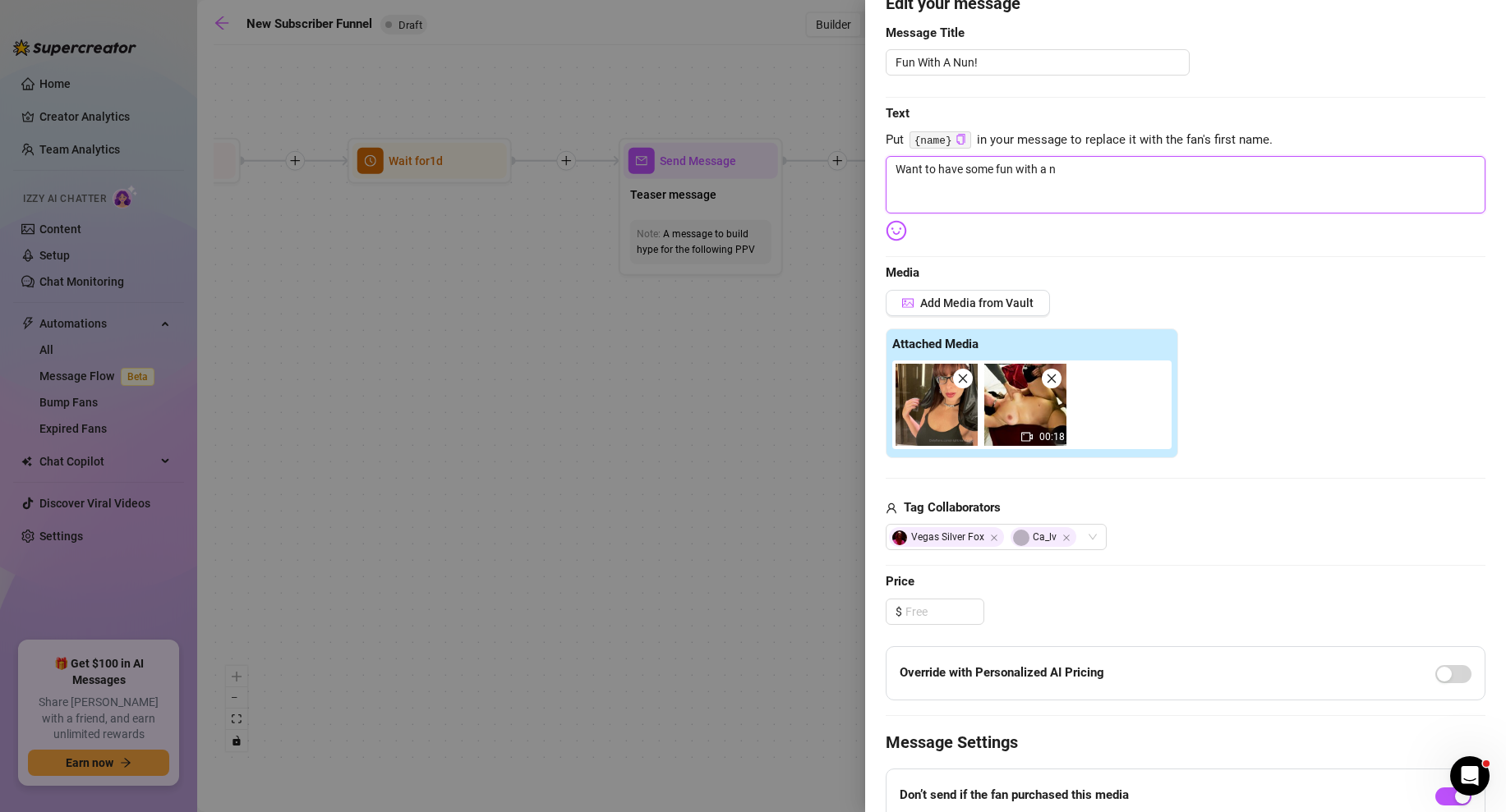
type textarea "Want to have some fun with a na"
type textarea "Want to have some fun with a nau"
type textarea "Want to have some fun with a naug"
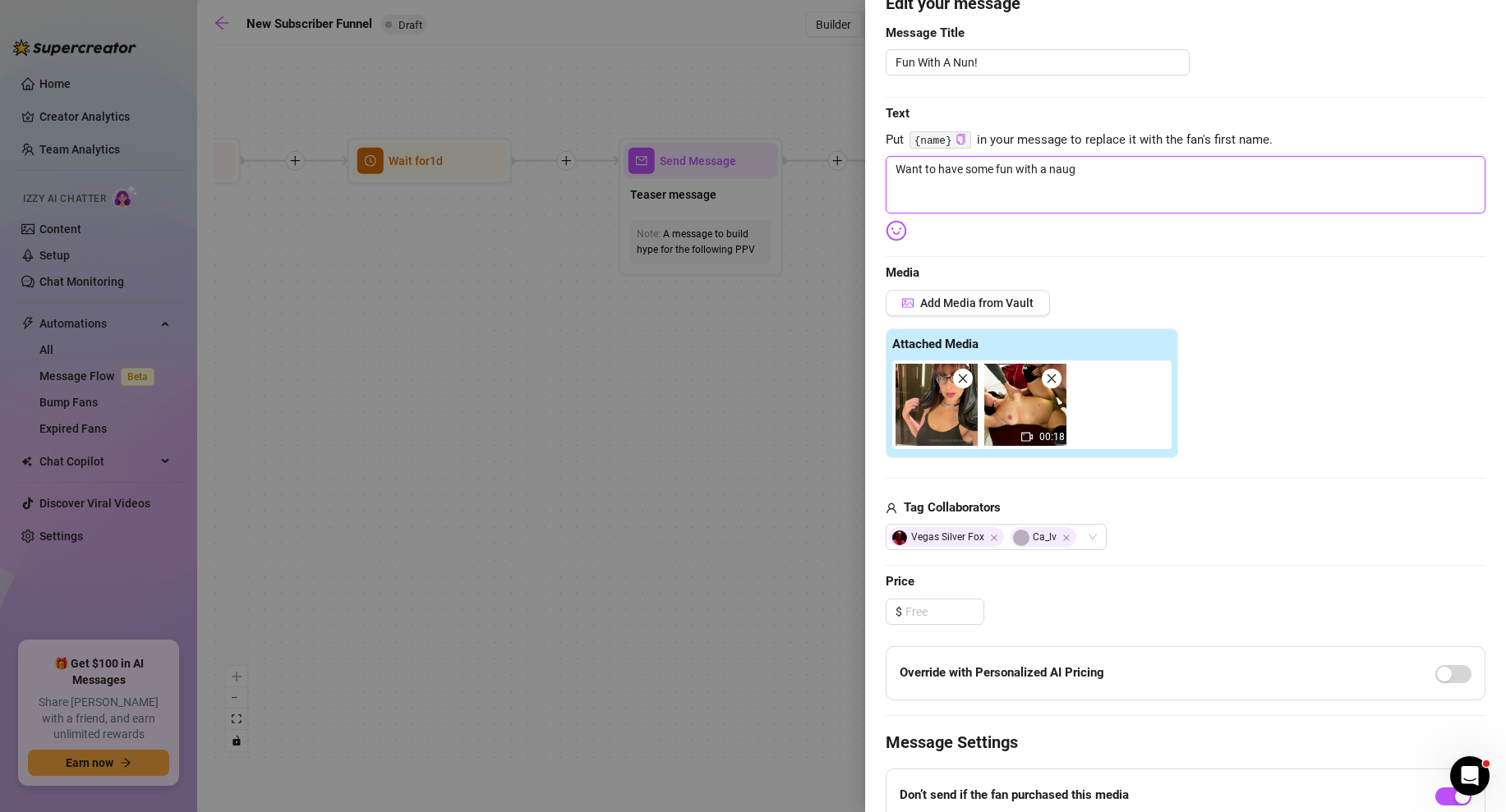
type textarea "Want to have some fun with a naugh"
type textarea "Want to have some fun with a naught"
type textarea "Want to have some fun with a naughty"
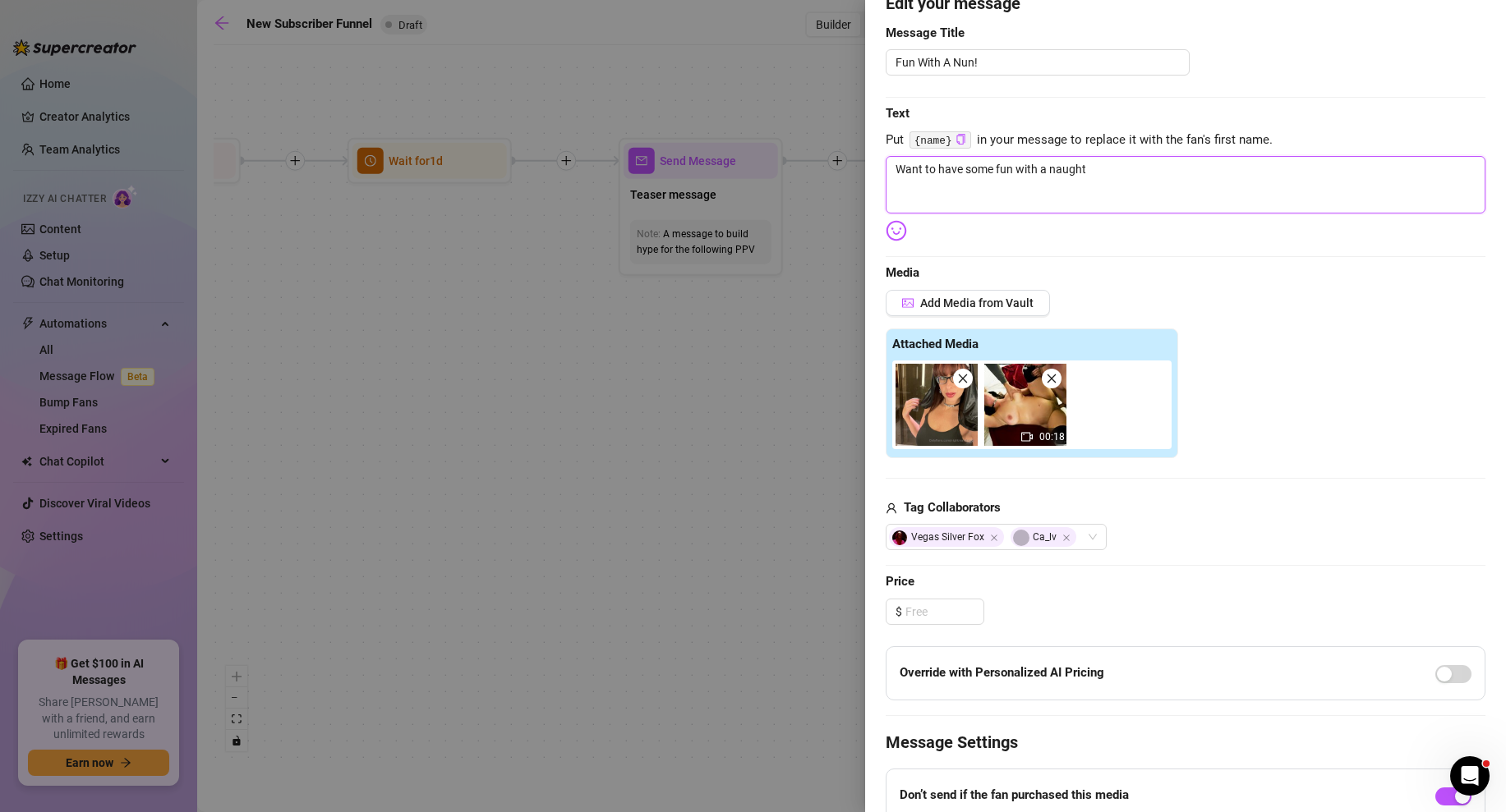
type textarea "Want to have some fun with a naughty"
type textarea "Want to have some fun with a naughty n"
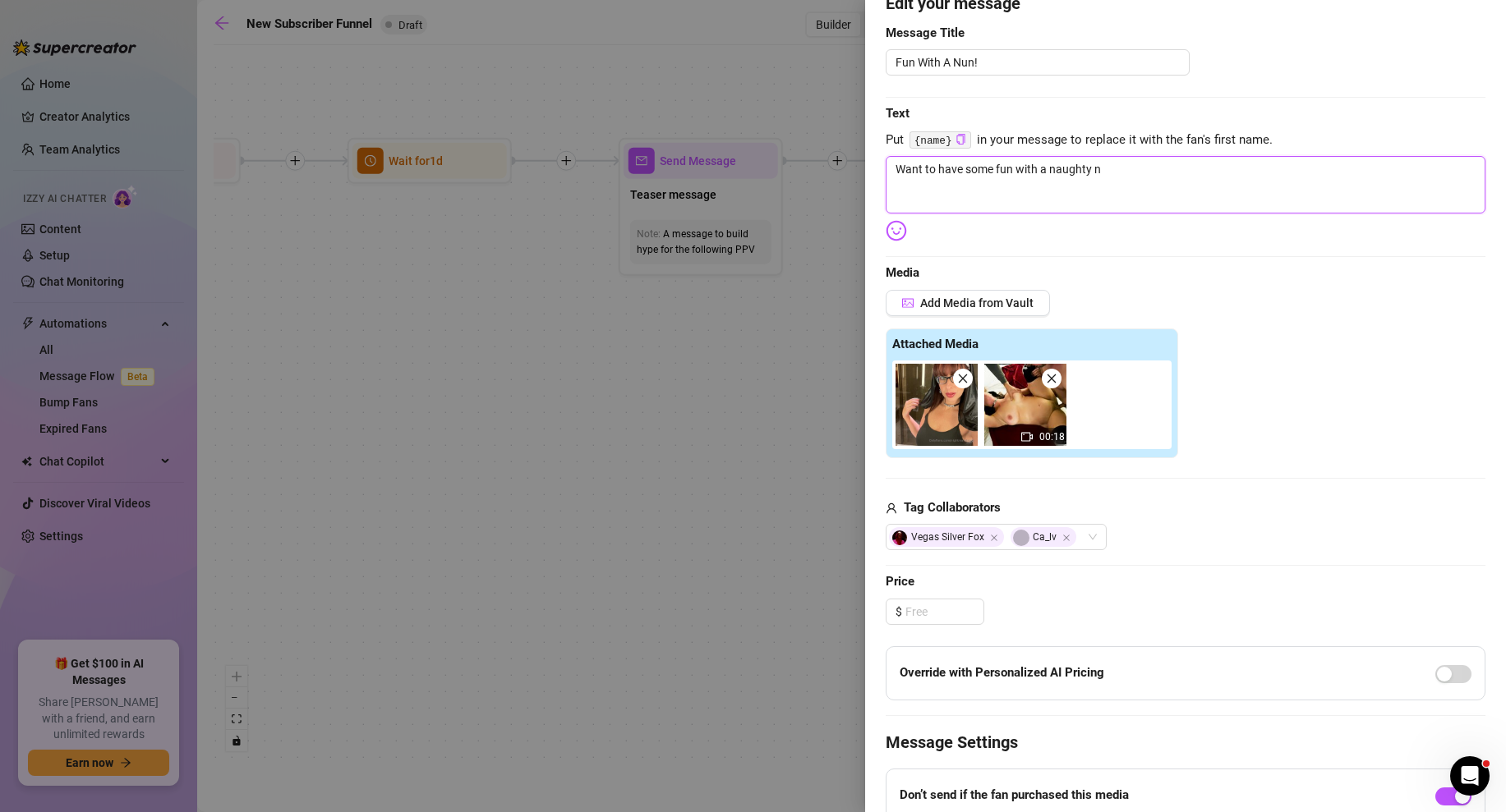
type textarea "Want to have some fun with a naughty nu"
type textarea "Want to have some fun with a naughty nun"
type textarea "Want to have some fun with a naughty nun?"
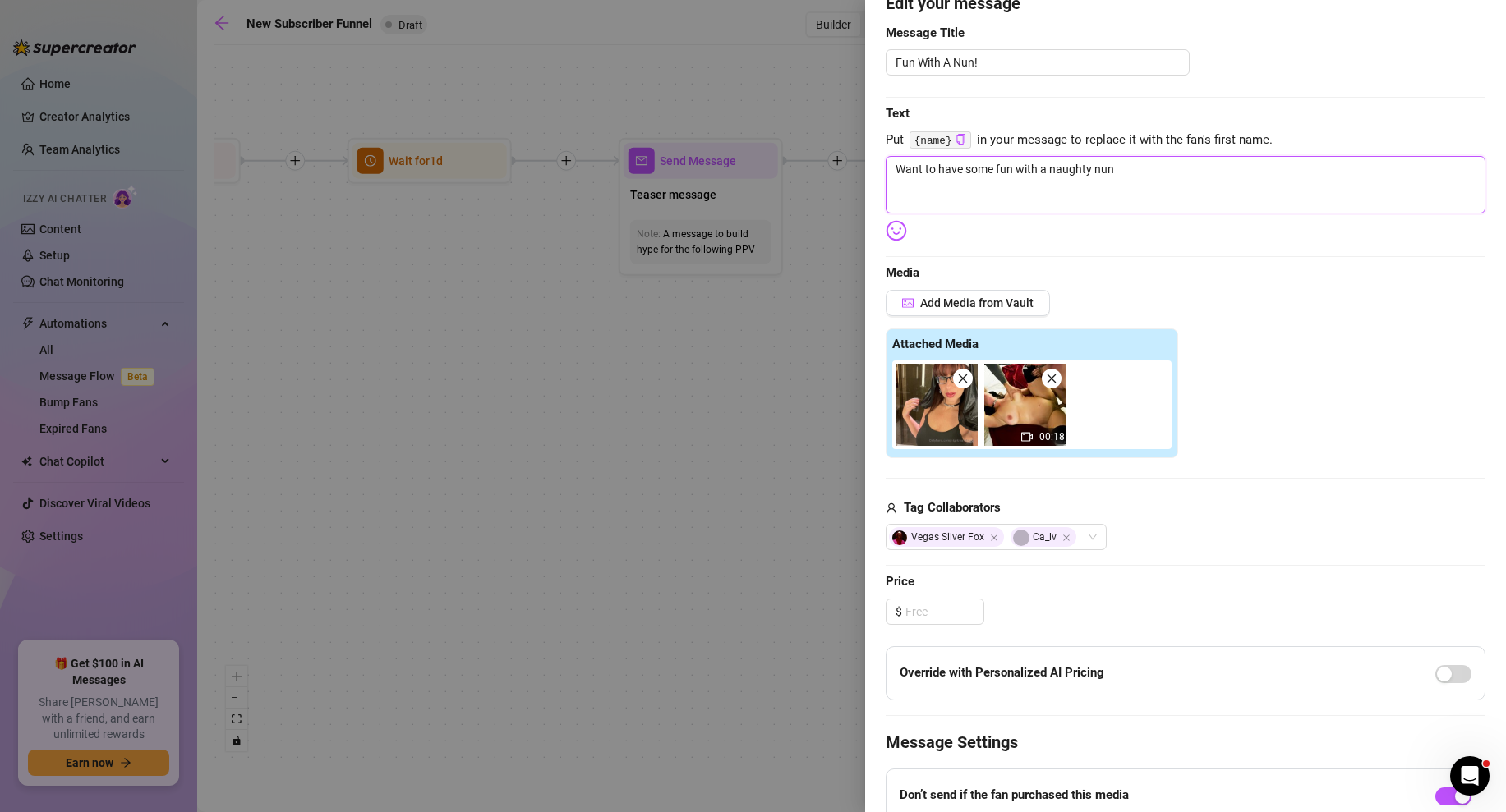
type textarea "Want to have some fun with a naughty nun?"
type textarea "Want to have some fun with a naughty nun? T"
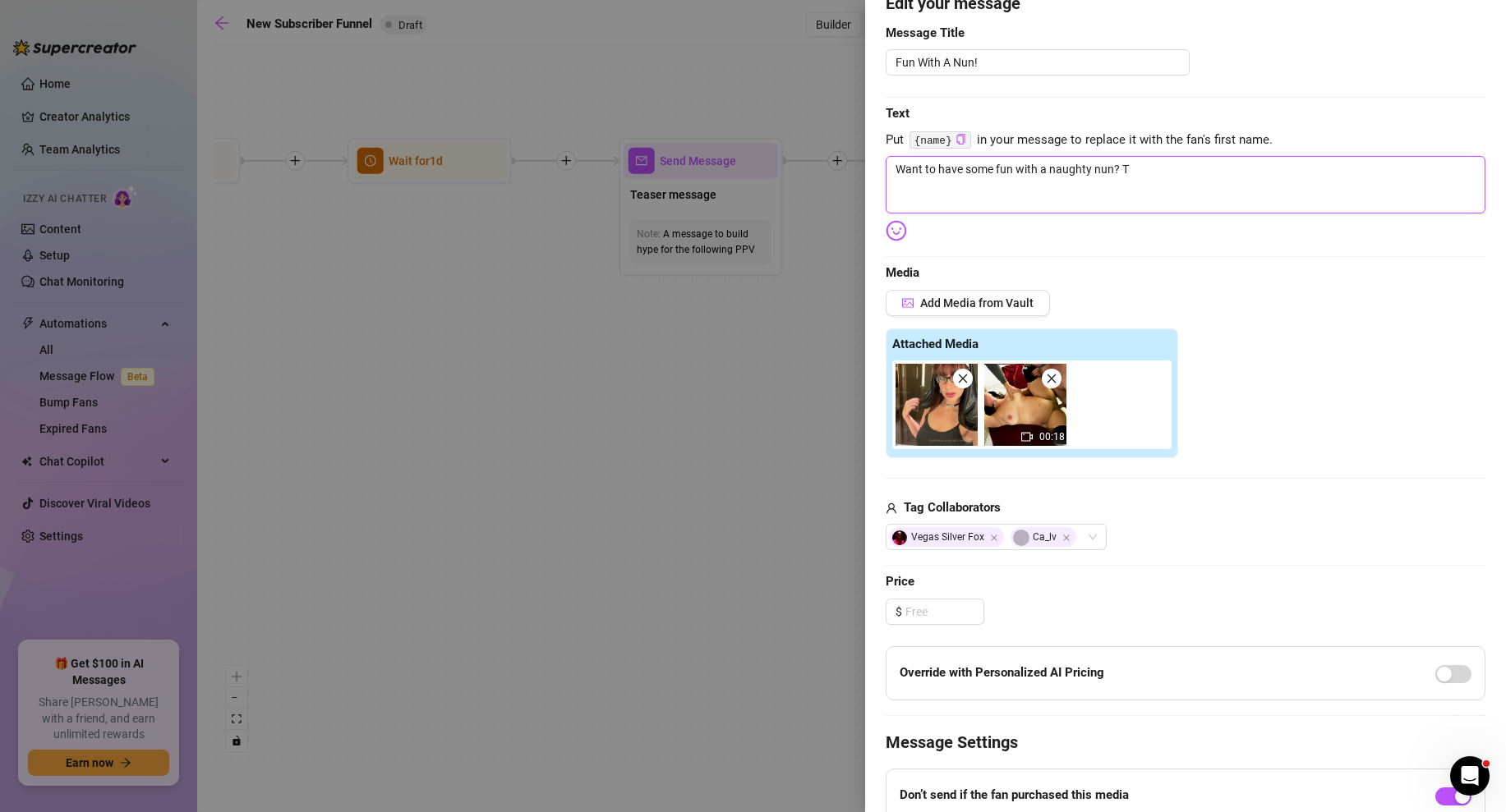
type textarea "Want to have some fun with a naughty nun? Th"
type textarea "Want to have some fun with a naughty nun? The"
type textarea "Want to have some fun with a naughty nun? Thes"
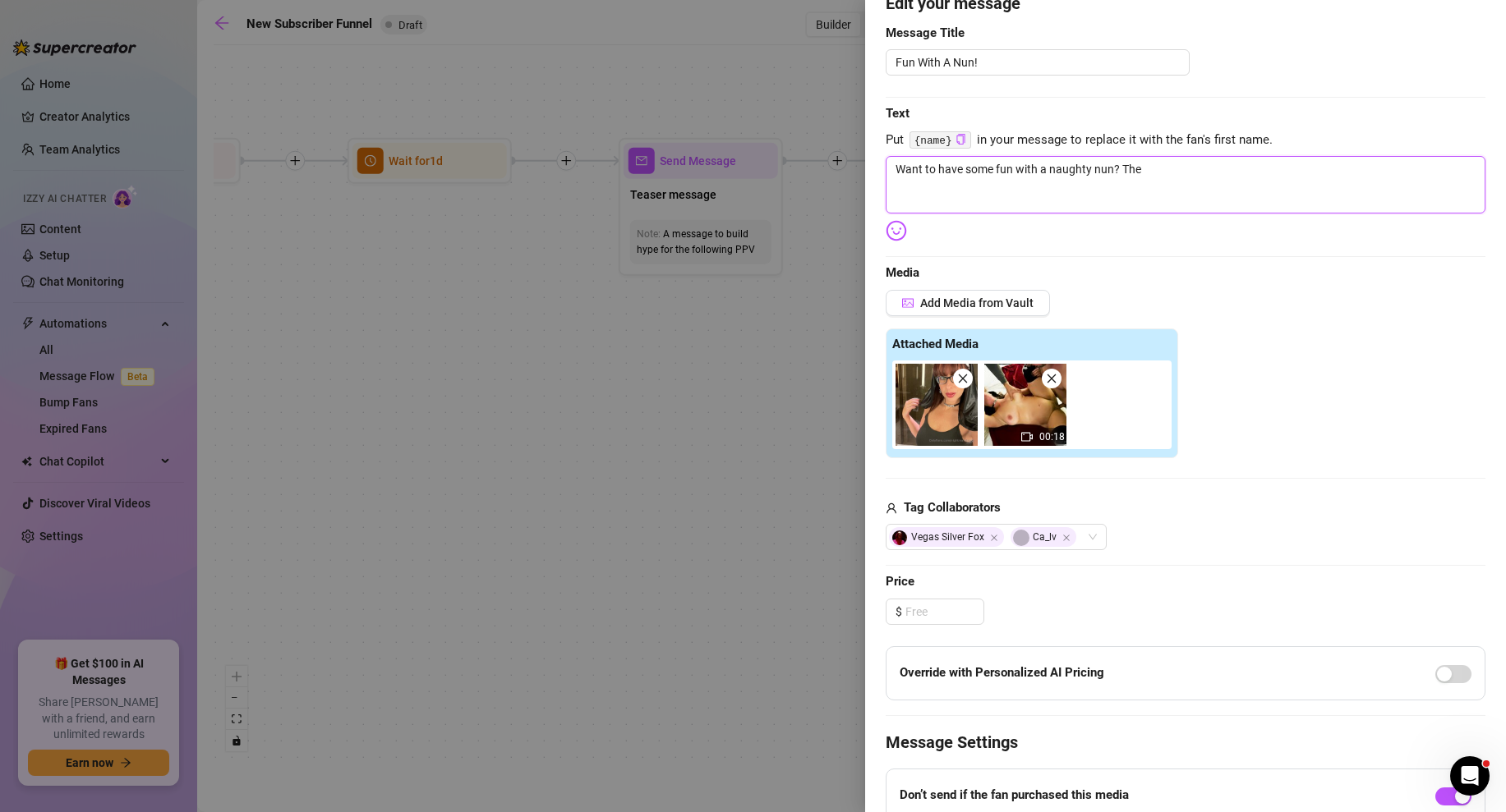
type textarea "Want to have some fun with a naughty nun? Thes"
type textarea "Want to have some fun with a naughty nun? These"
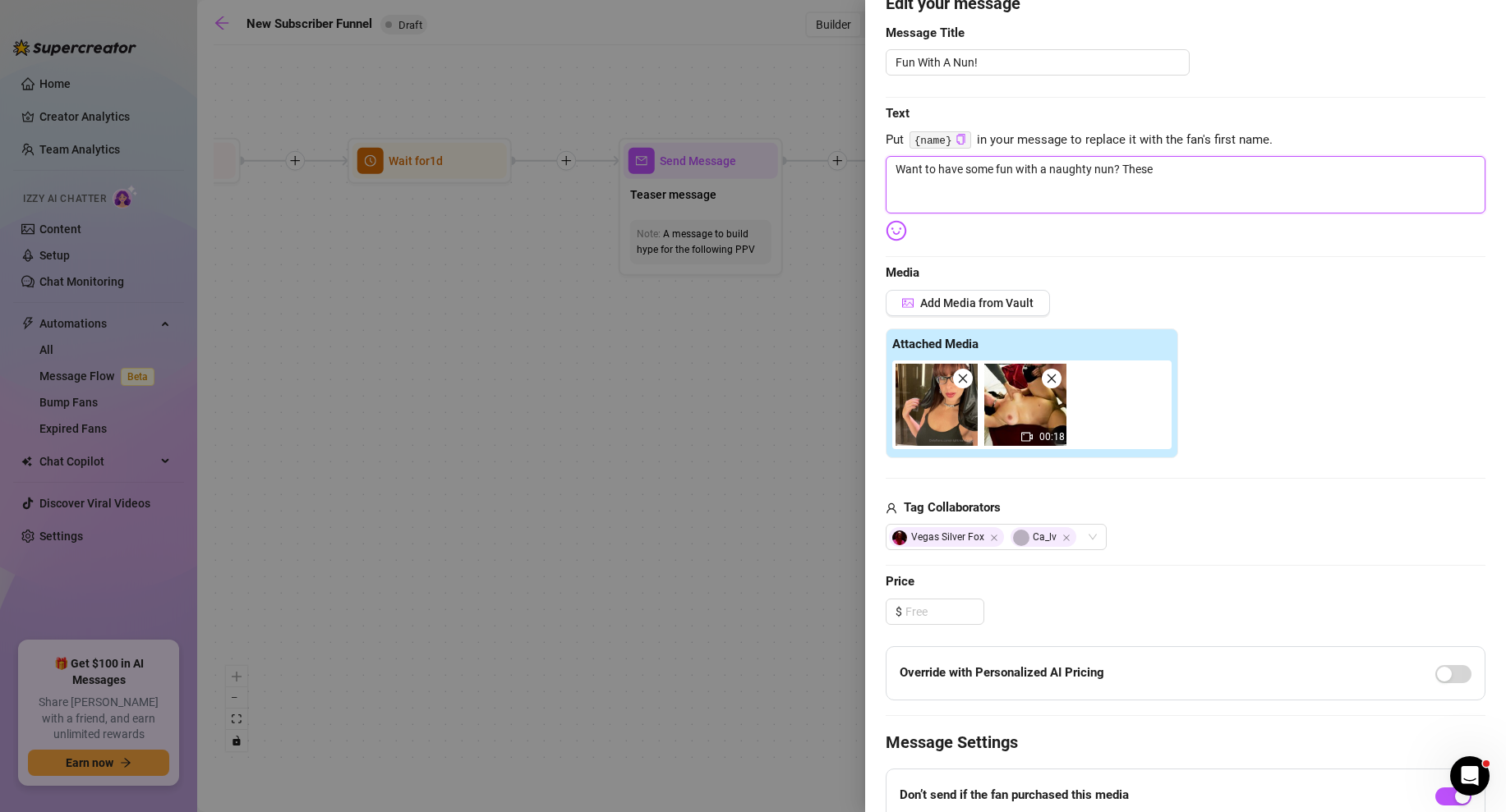
type textarea "Want to have some fun with a naughty nun? These 2"
type textarea "Want to have some fun with a naughty nun? These 2 g"
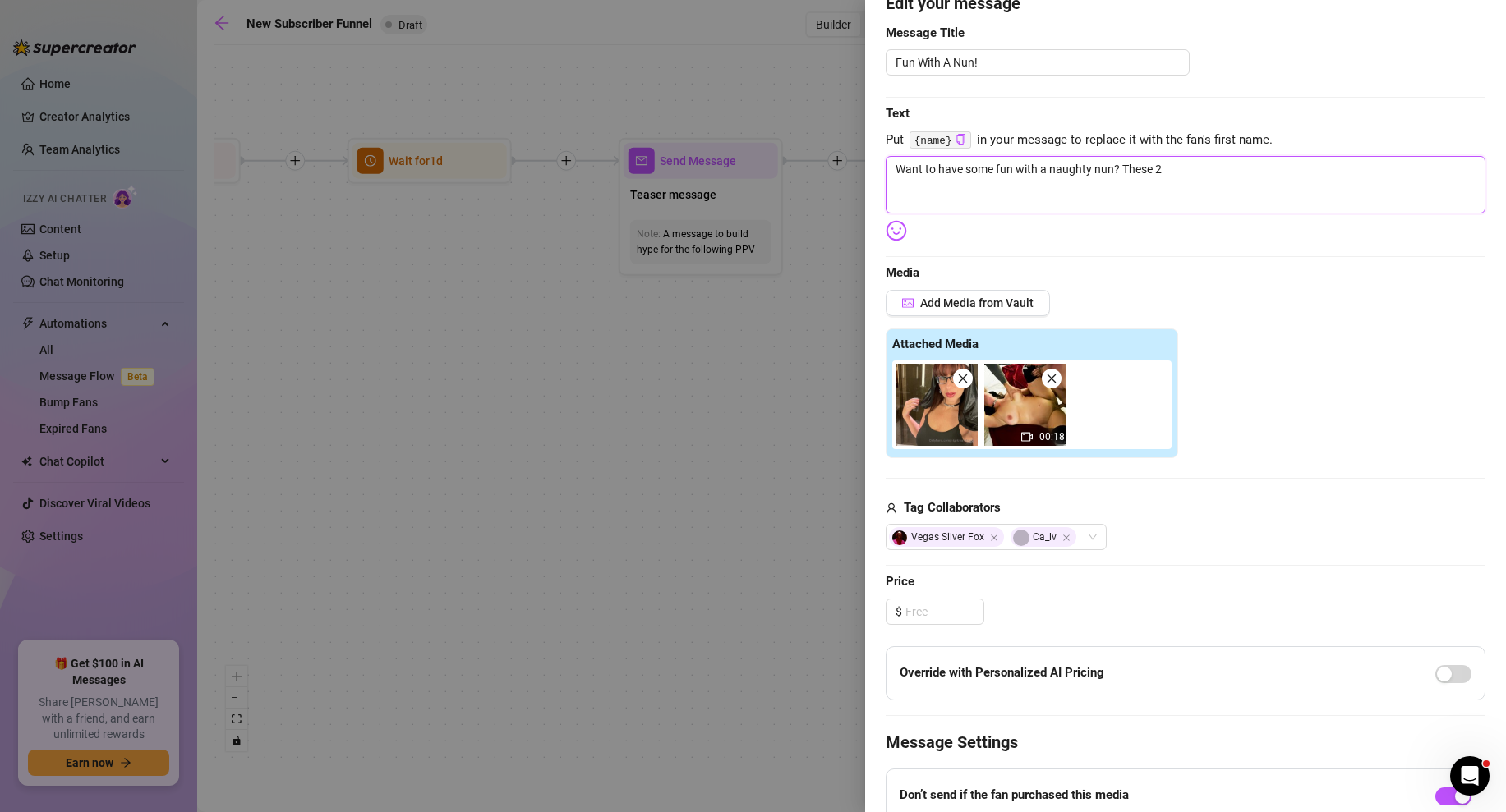
type textarea "Want to have some fun with a naughty nun? These 2 g"
type textarea "Want to have some fun with a naughty nun? These 2 gu"
type textarea "Want to have some fun with a naughty nun? These 2 guy"
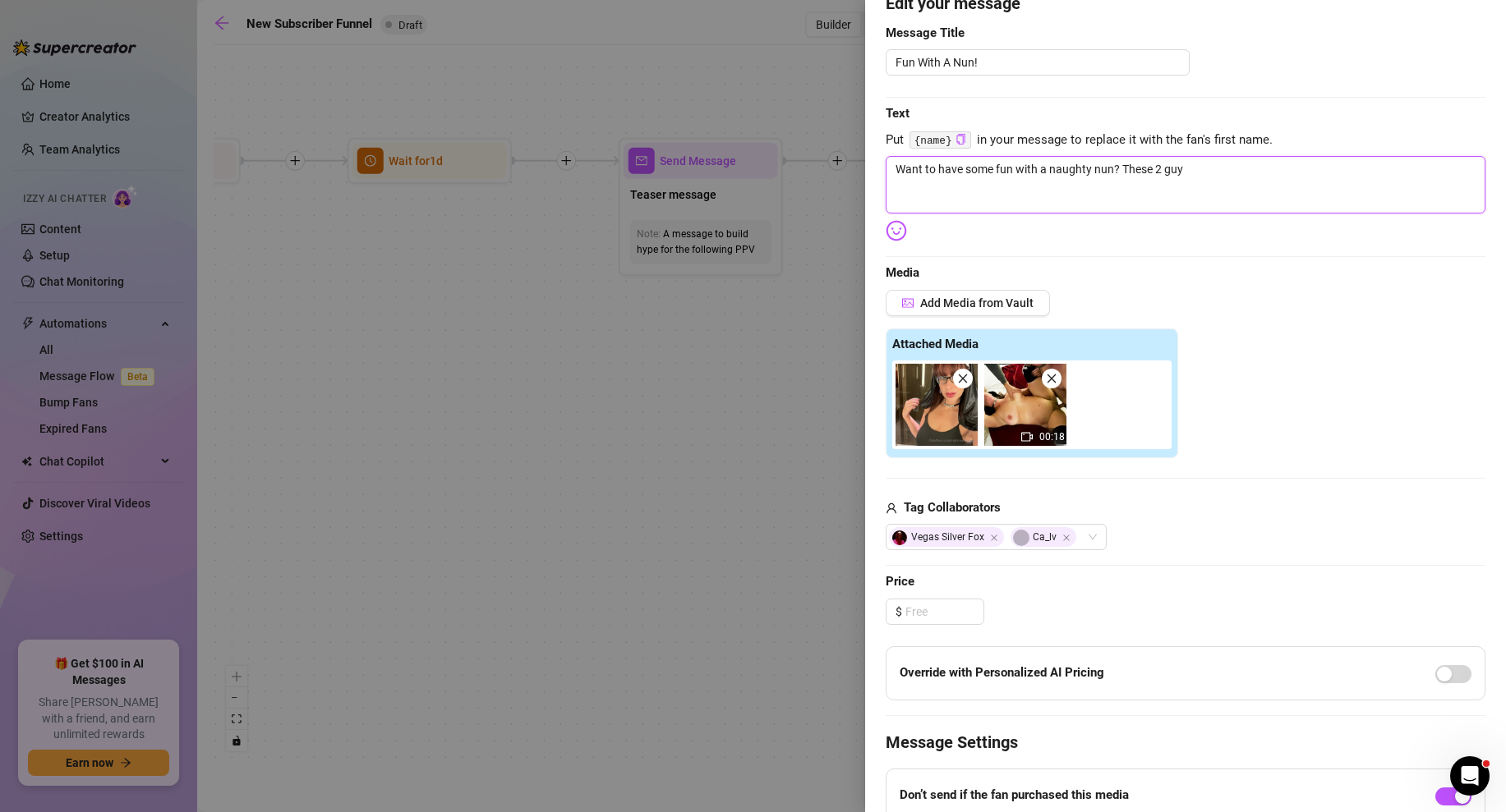
type textarea "Want to have some fun with a naughty nun? These 2 guys"
type textarea "Want to have some fun with a naughty nun? These 2 guys d"
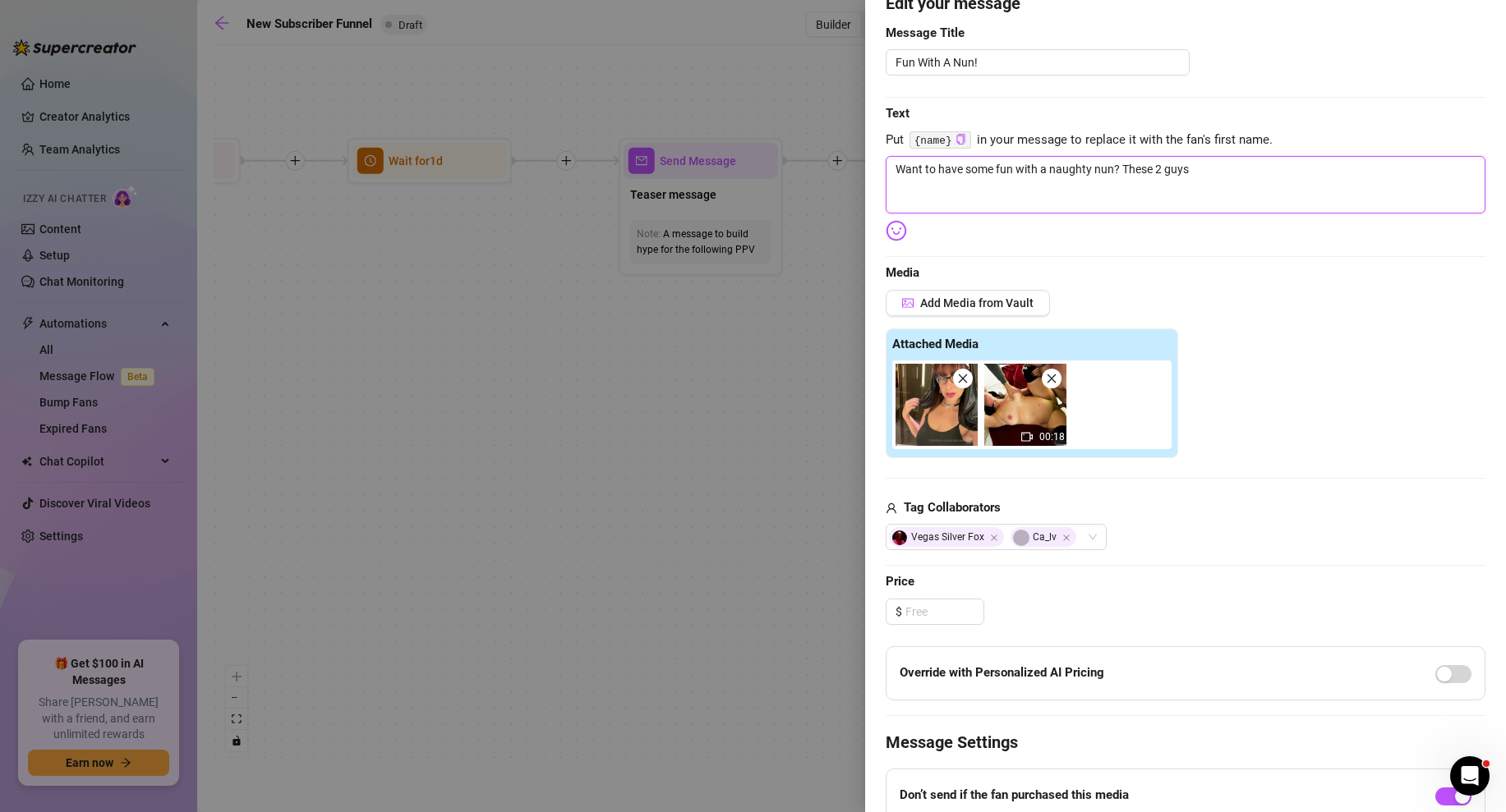
type textarea "Want to have some fun with a naughty nun? These 2 guys d"
type textarea "Want to have some fun with a naughty nun? These 2 guys di"
type textarea "Want to have some fun with a naughty nun? These 2 guys did"
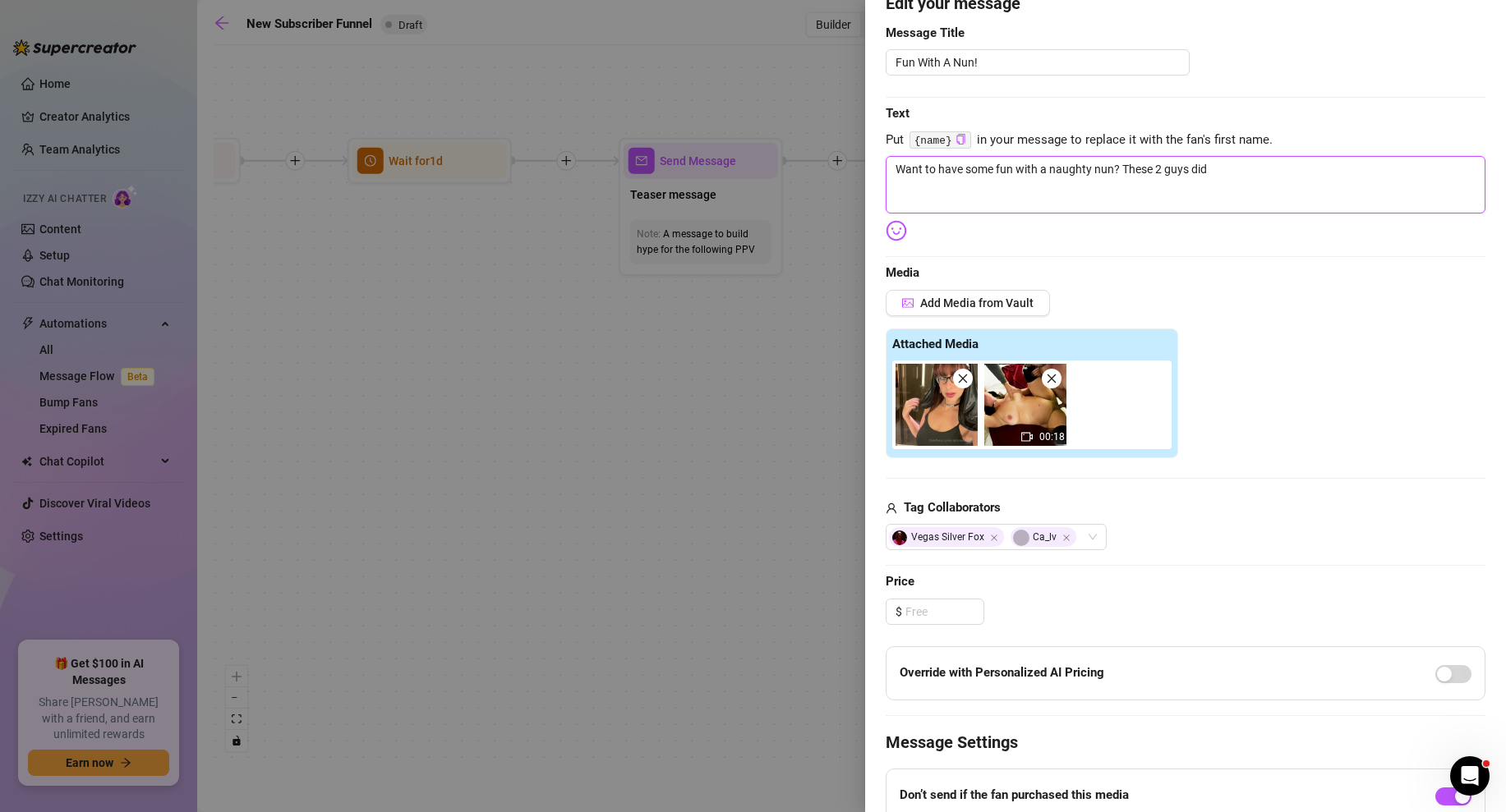
type textarea "Want to have some fun with a naughty nun? These 2 guys did!"
type textarea "Want to have some fun with a naughty nun? These 2 guys did! T"
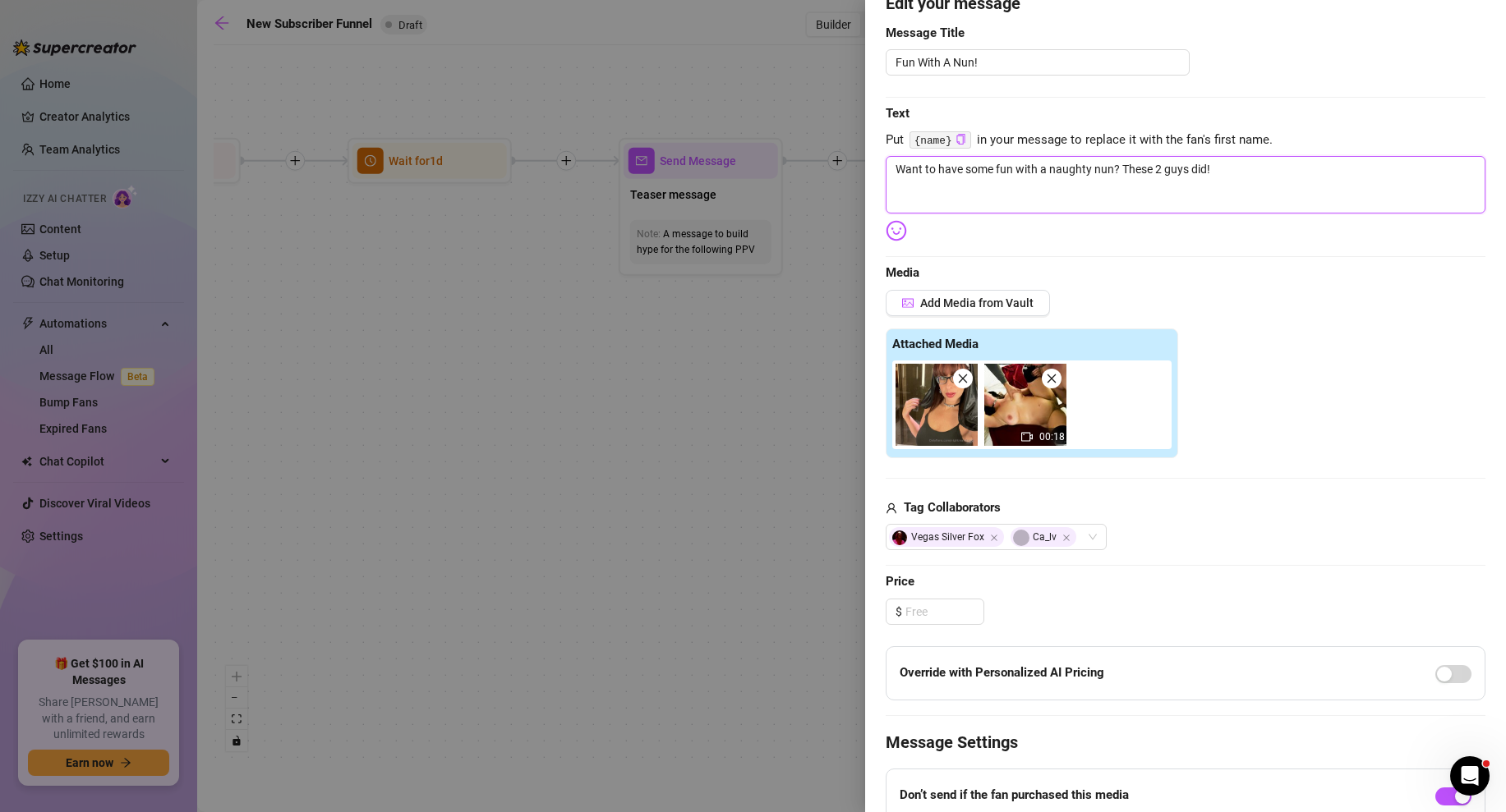
type textarea "Want to have some fun with a naughty nun? These 2 guys did! T"
type textarea "Want to have some fun with a naughty nun? These 2 guys did! Th"
type textarea "Want to have some fun with a naughty nun? These 2 guys did! Thi"
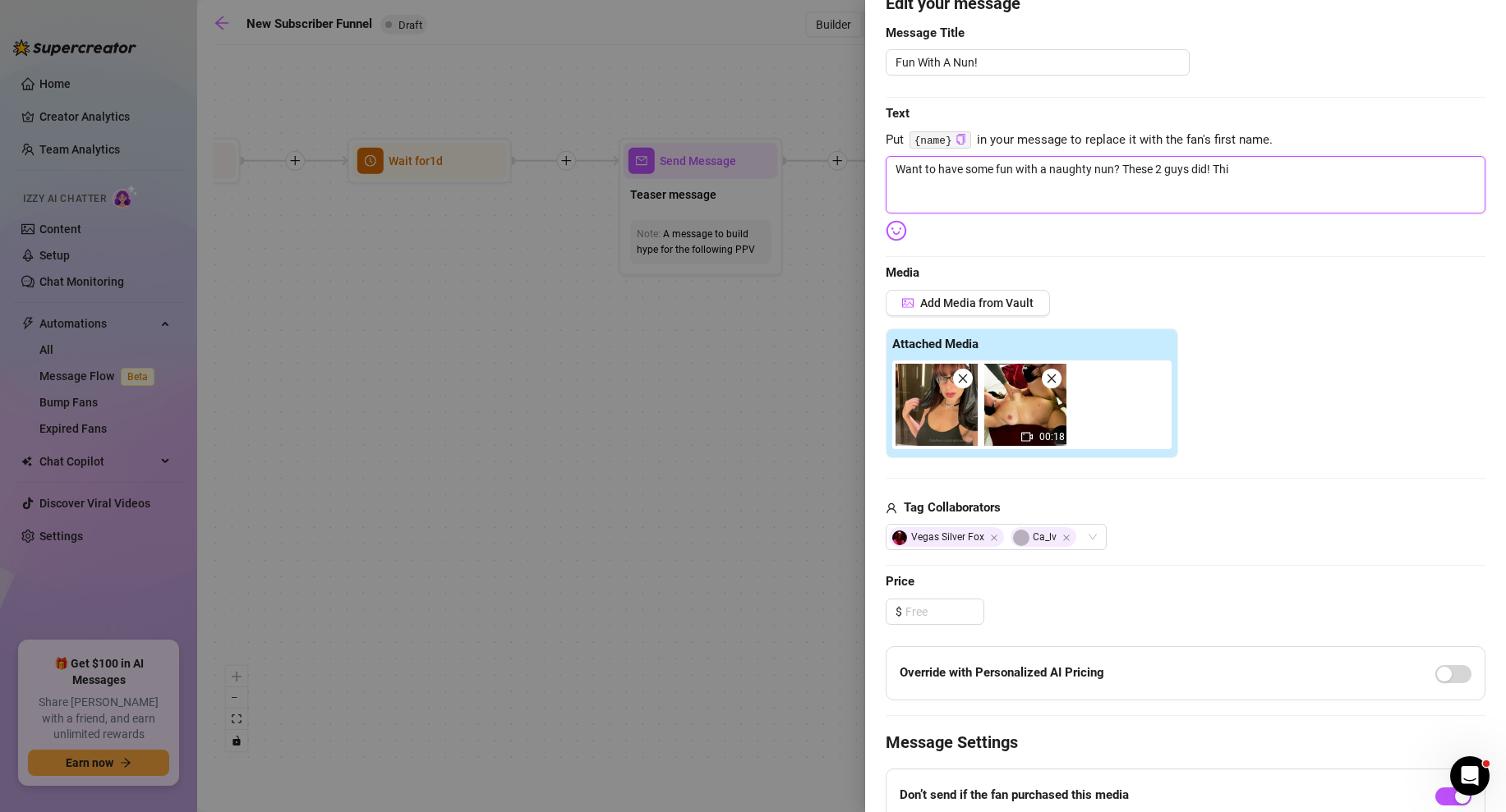
type textarea "Want to have some fun with a naughty nun? These 2 guys did! This"
type textarea "Want to have some fun with a naughty nun? These 2 guys did! This i"
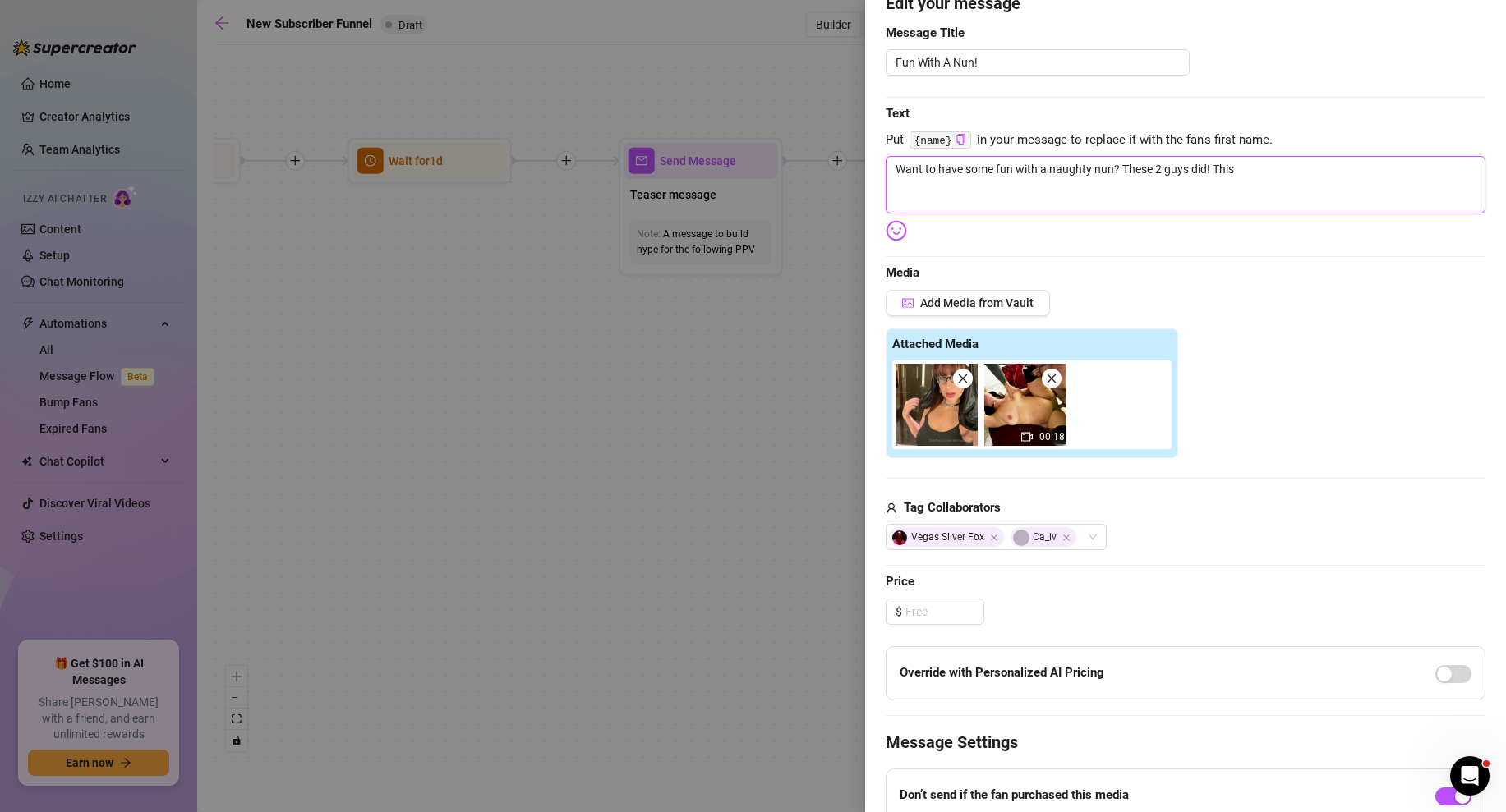
type textarea "Want to have some fun with a naughty nun? These 2 guys did! This i"
type textarea "Want to have some fun with a naughty nun? These 2 guys did! This is"
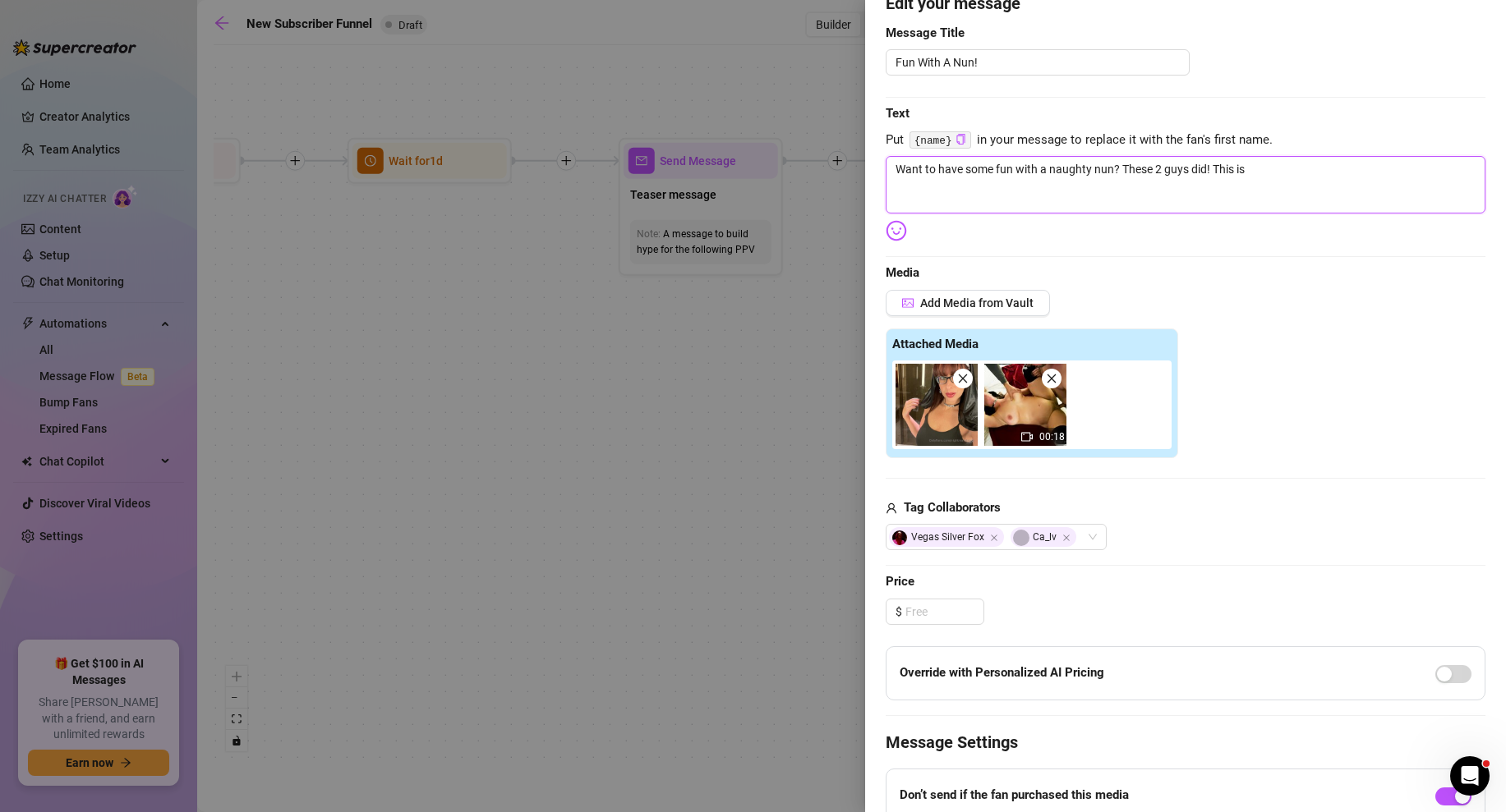
type textarea "Want to have some fun with a naughty nun? These 2 guys did! This is a"
type textarea "Want to have some fun with a naughty nun? These 2 guys did! This is a v"
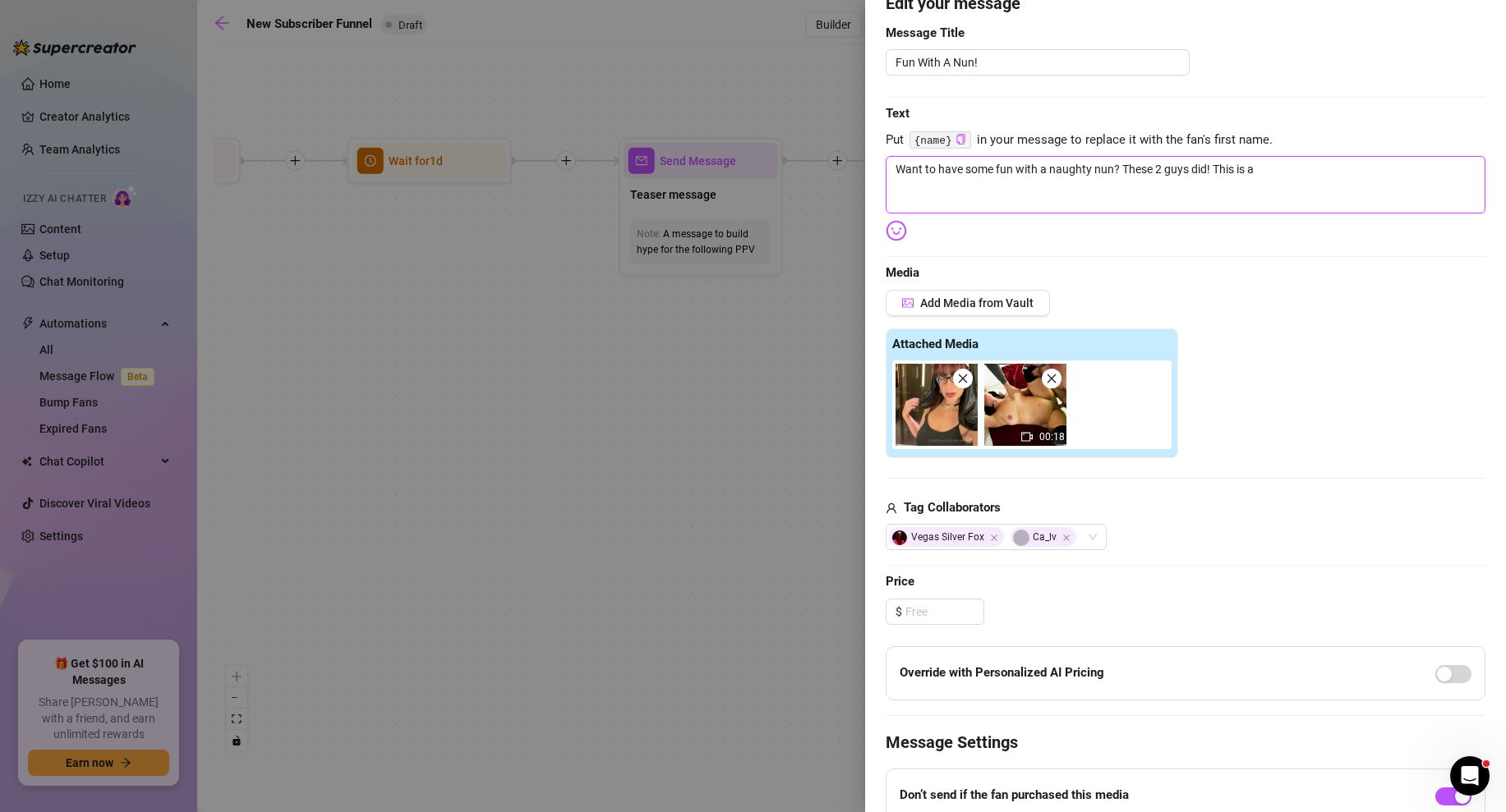
type textarea "Want to have some fun with a naughty nun? These 2 guys did! This is a v"
type textarea "Want to have some fun with a naughty nun? These 2 guys did! This is a ve"
type textarea "Want to have some fun with a naughty nun? These 2 guys did! This is a ver"
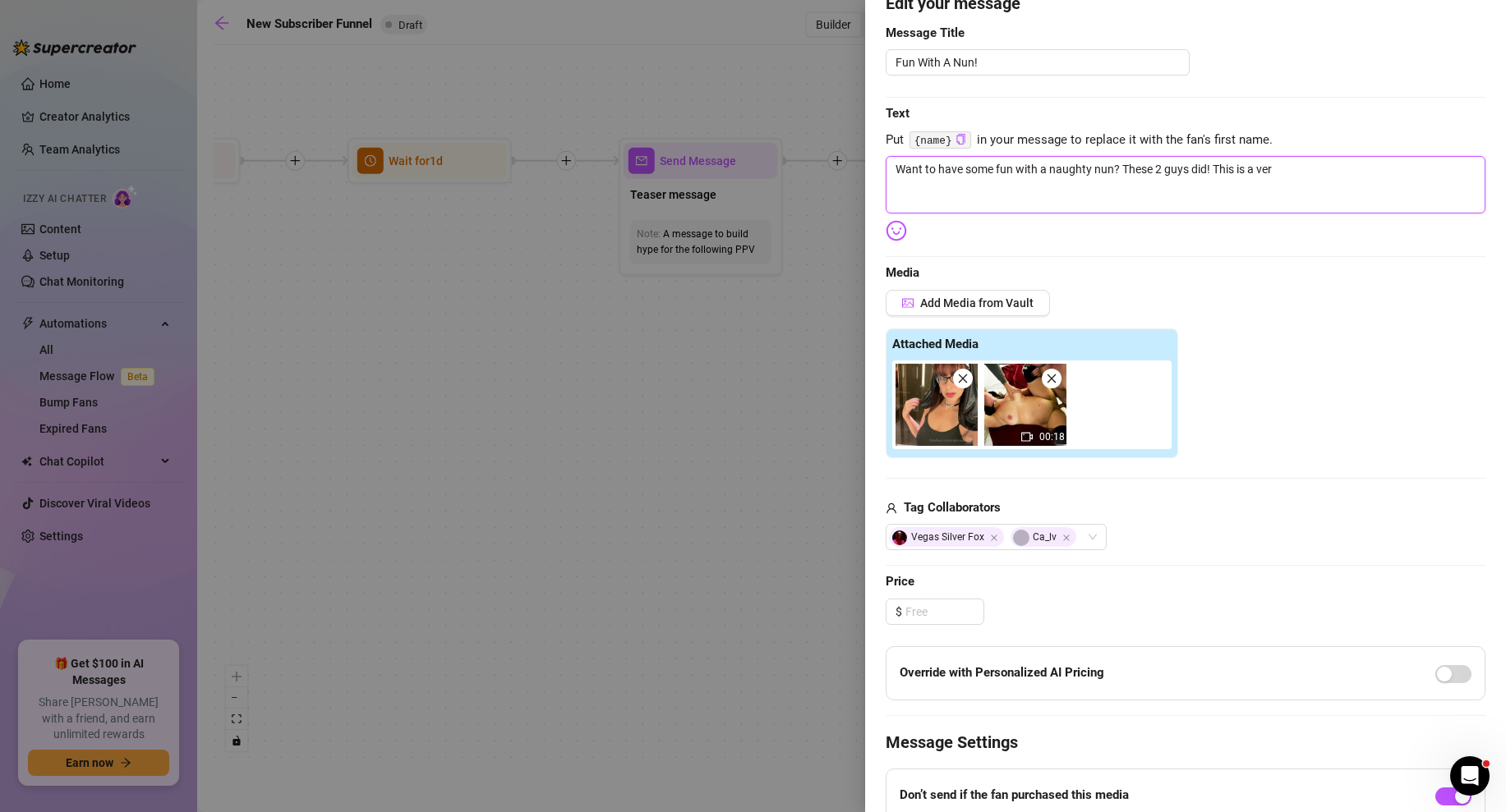
type textarea "Want to have some fun with a naughty nun? These 2 guys did! This is a very"
type textarea "Want to have some fun with a naughty nun? These 2 guys did! This is a very h"
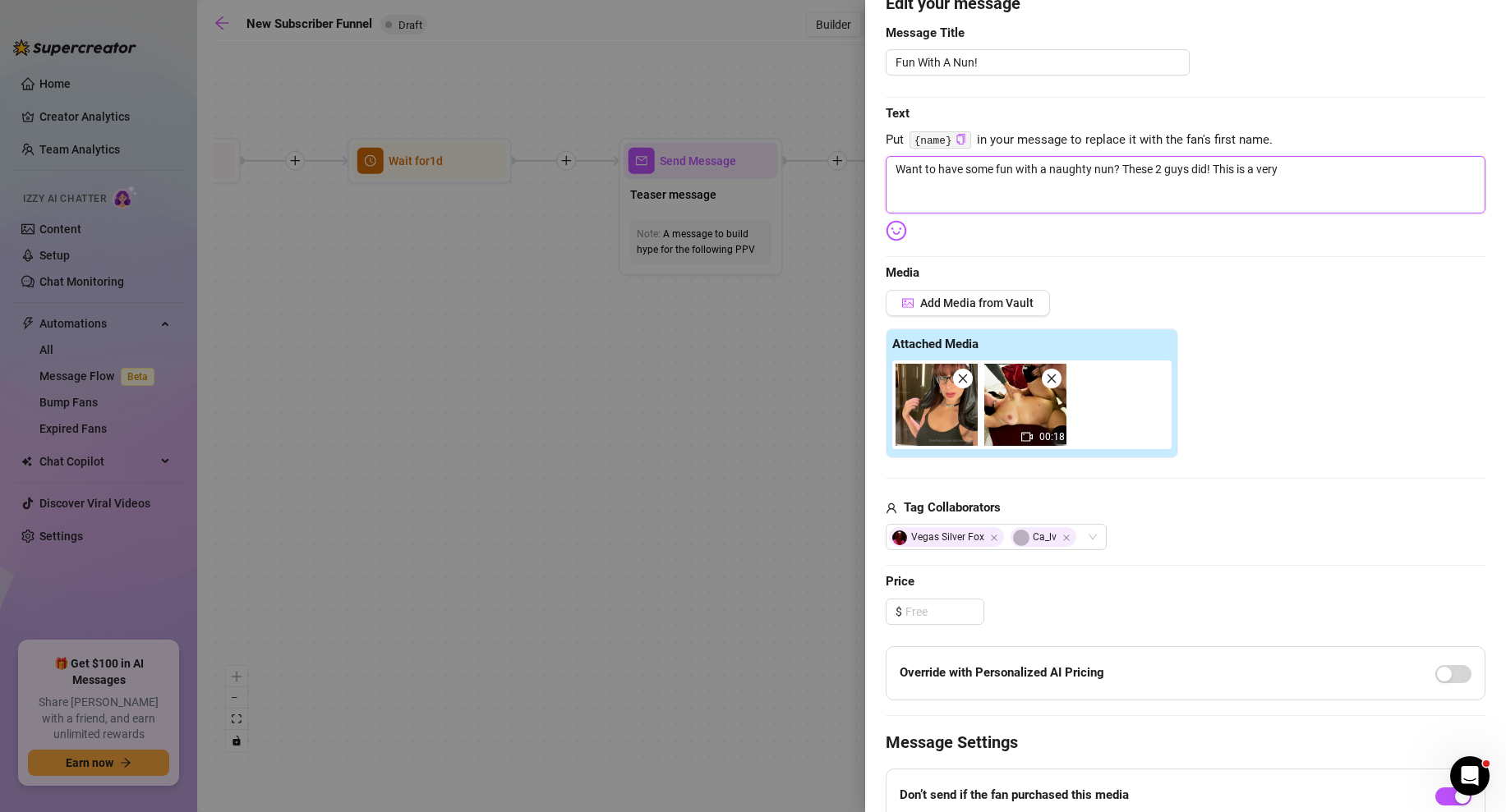
type textarea "Want to have some fun with a naughty nun? These 2 guys did! This is a very h"
type textarea "Want to have some fun with a naughty nun? These 2 guys did! This is a very ho"
type textarea "Want to have some fun with a naughty nun? These 2 guys did! This is a very hot"
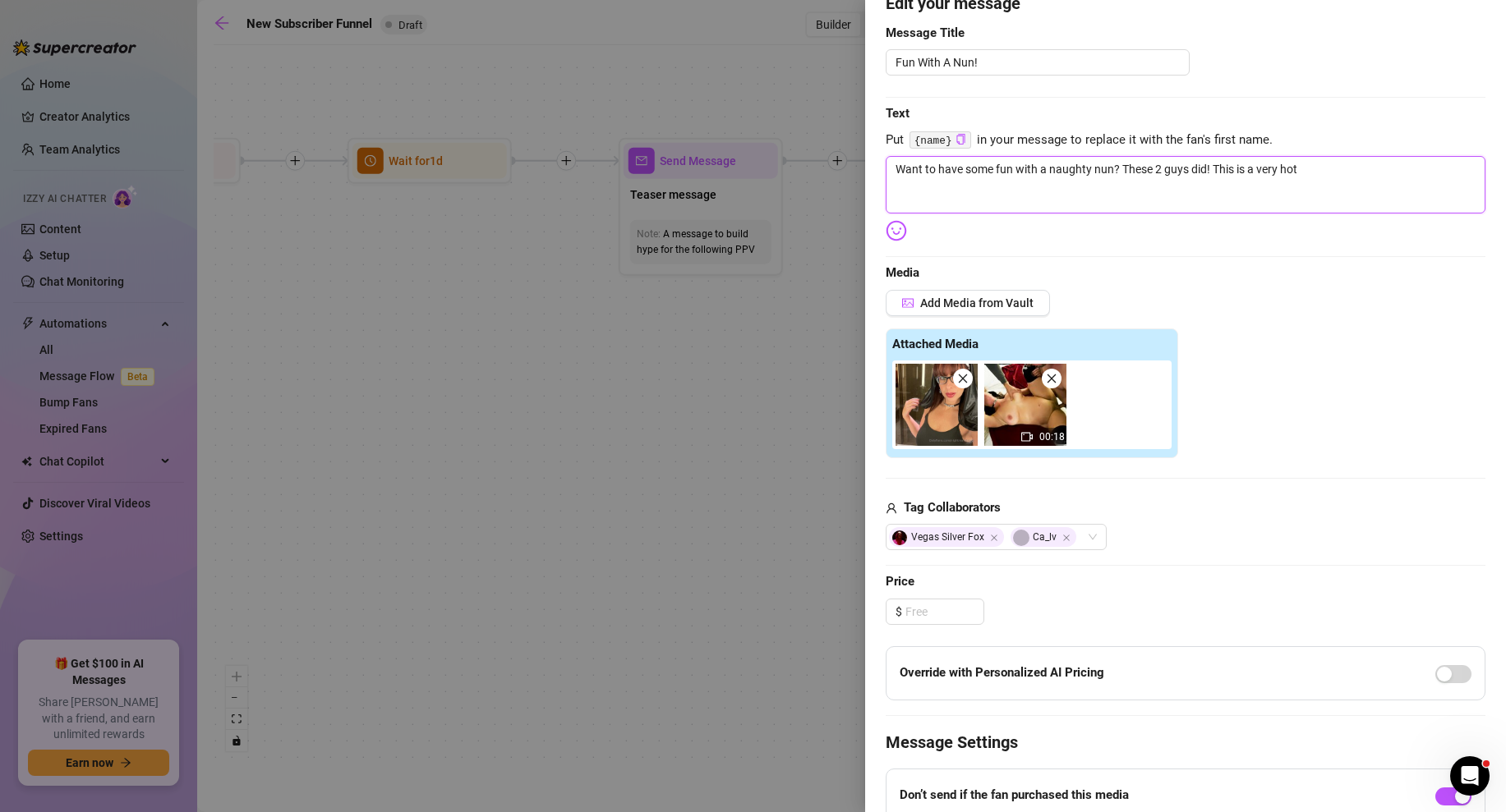
type textarea "Want to have some fun with a naughty nun? These 2 guys did! This is a very hot"
type textarea "Want to have some fun with a naughty nun? These 2 guys did! This is a very hot 🥵"
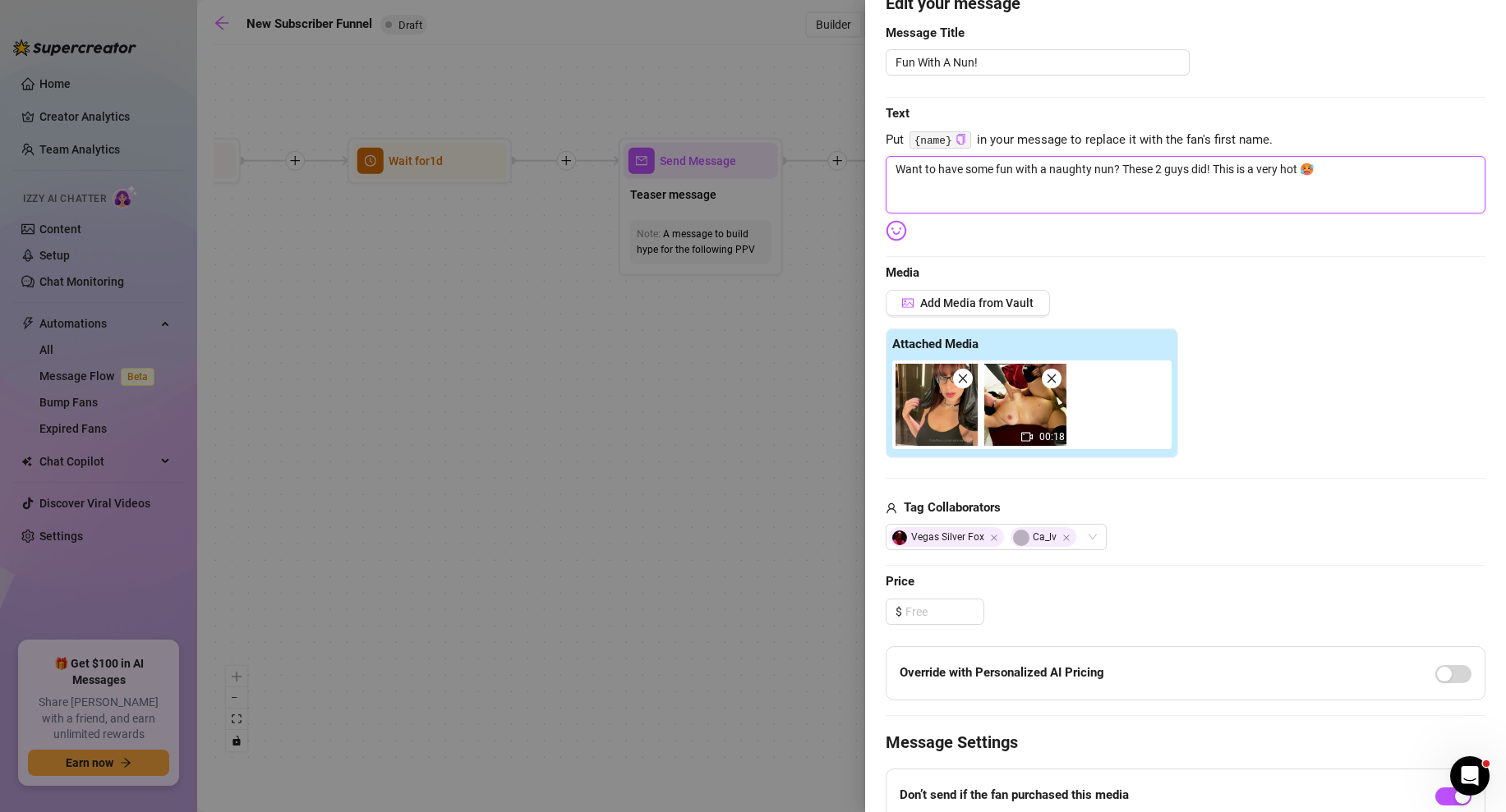
type textarea "Want to have some fun with a naughty nun? These 2 guys did! This is a very hot 🥵"
type textarea "Want to have some fun with a naughty nun? These 2 guys did! This is a very hot …"
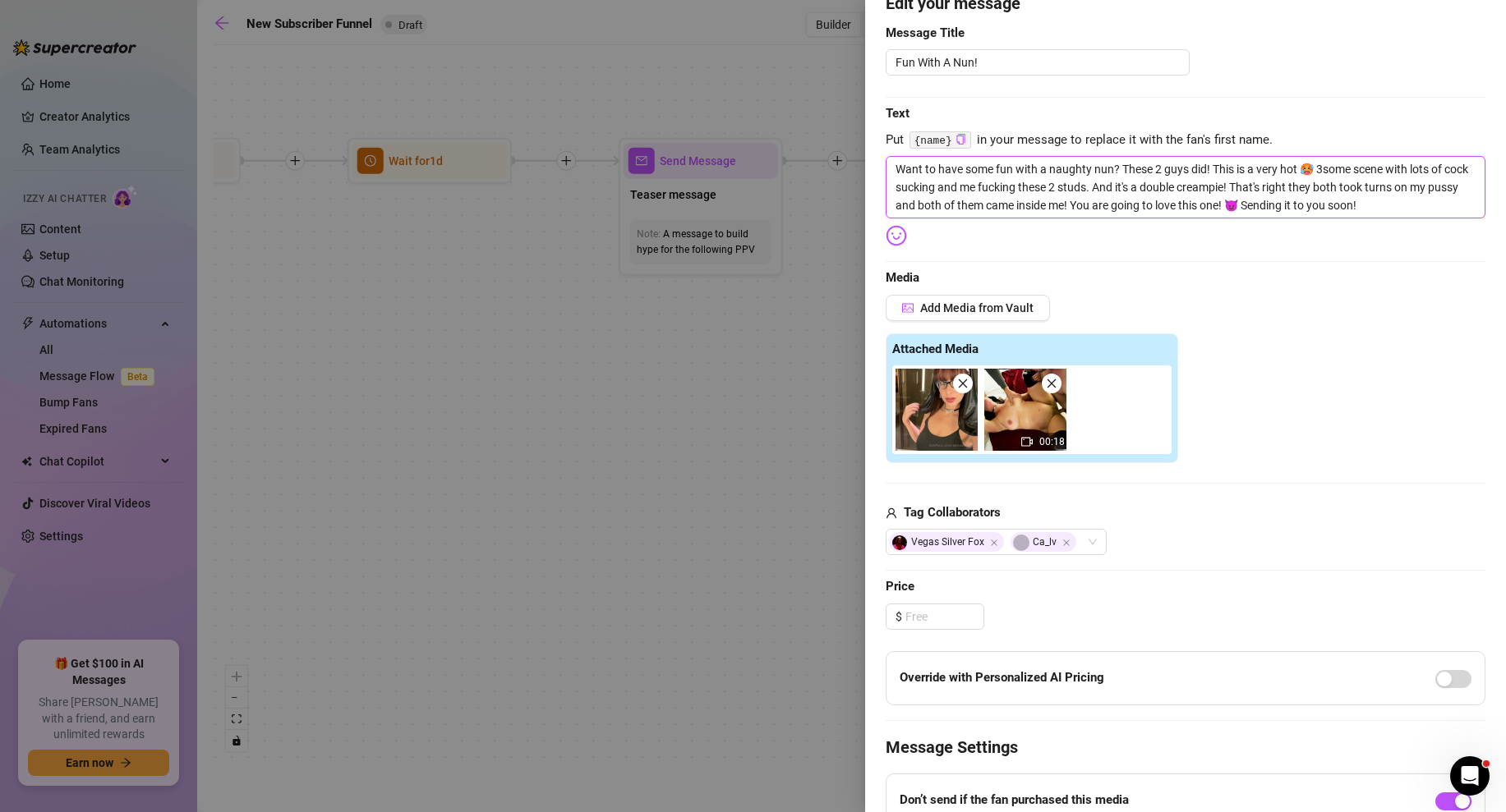
click at [1053, 385] on icon "close" at bounding box center [1052, 383] width 9 height 9
click at [982, 309] on span "Add Media from Vault" at bounding box center [977, 308] width 114 height 13
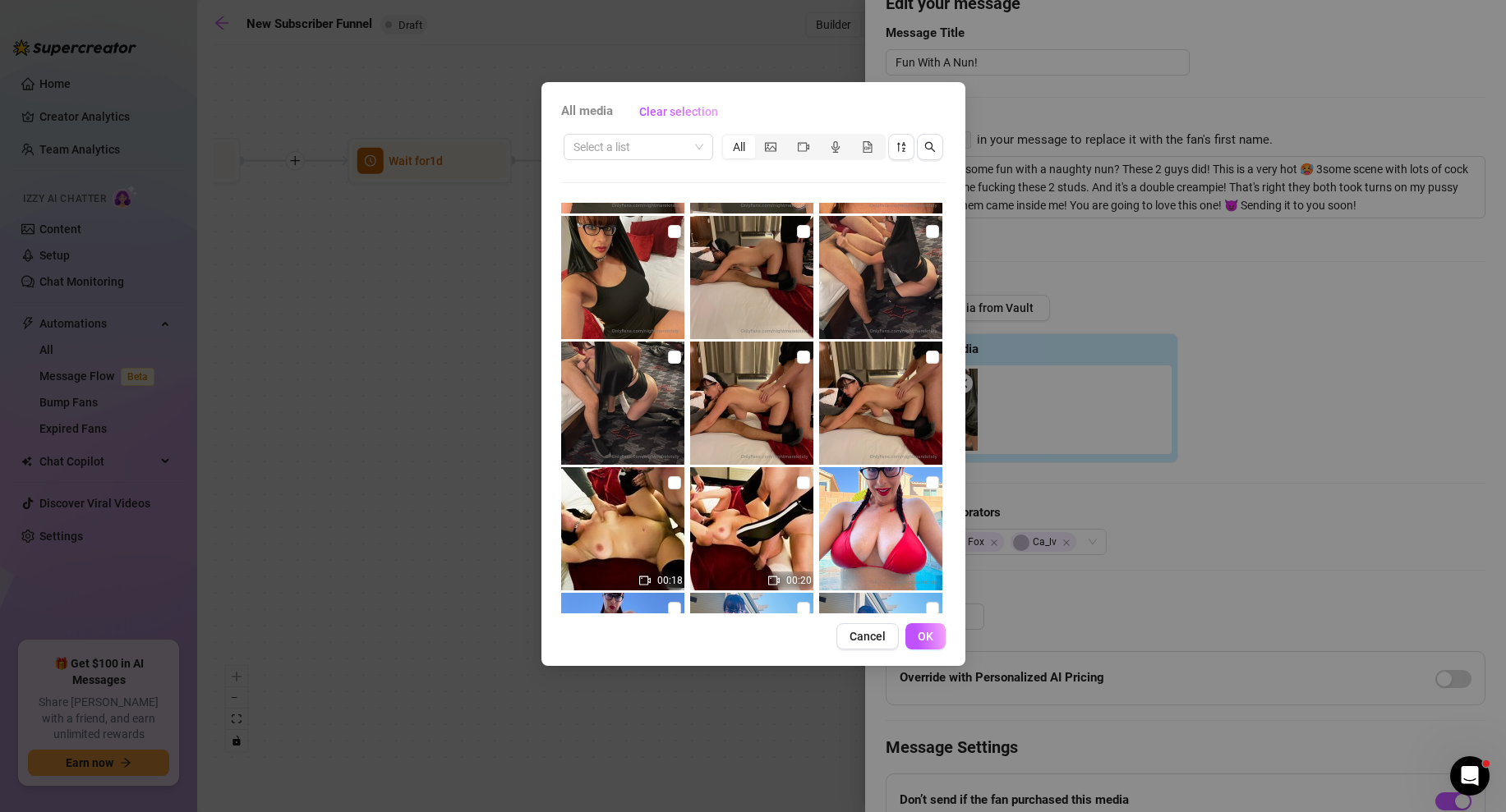
scroll to position [132, 0]
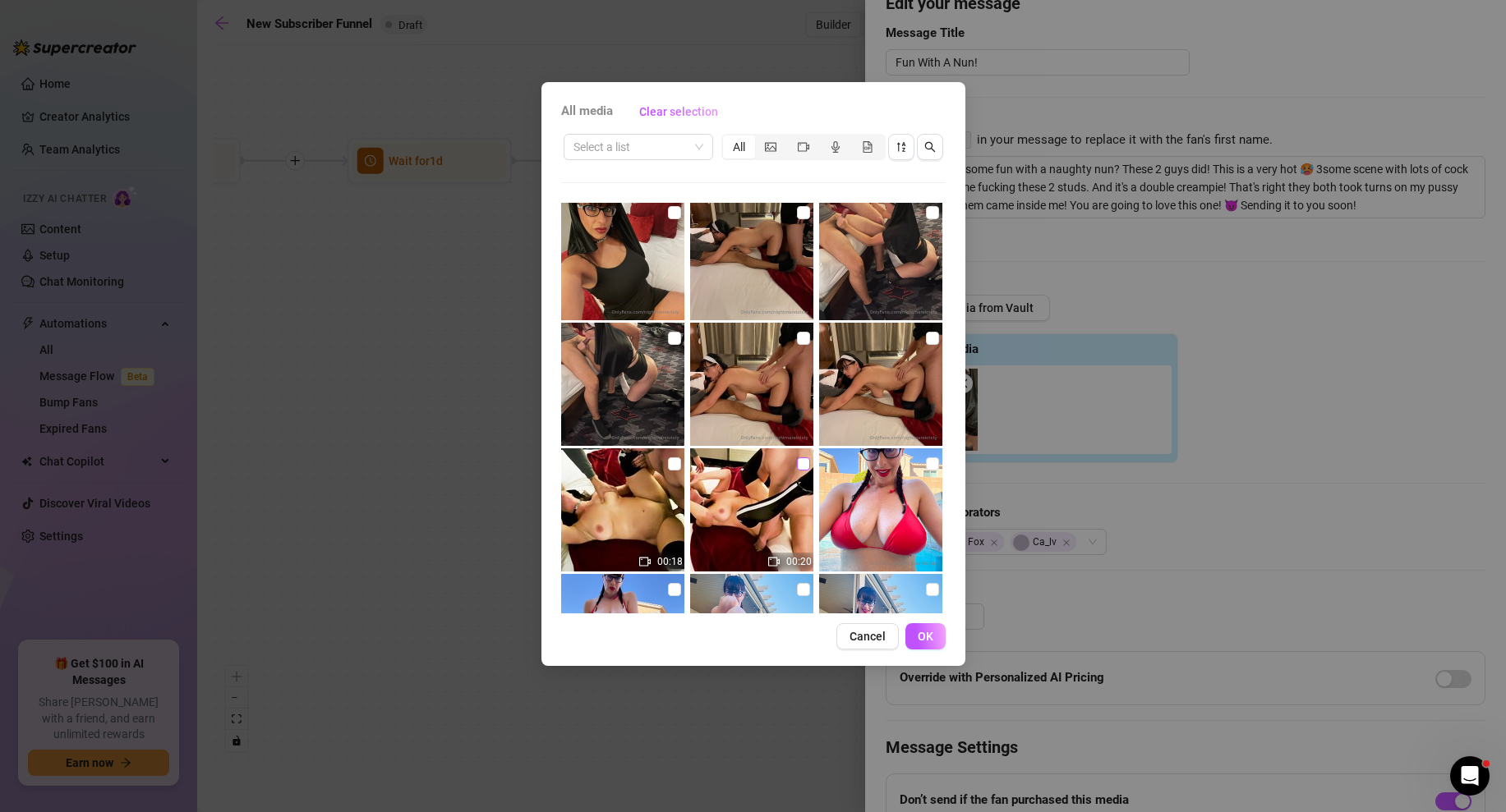
click at [801, 466] on input "checkbox" at bounding box center [803, 464] width 13 height 13
click at [924, 632] on span "OK" at bounding box center [925, 637] width 16 height 13
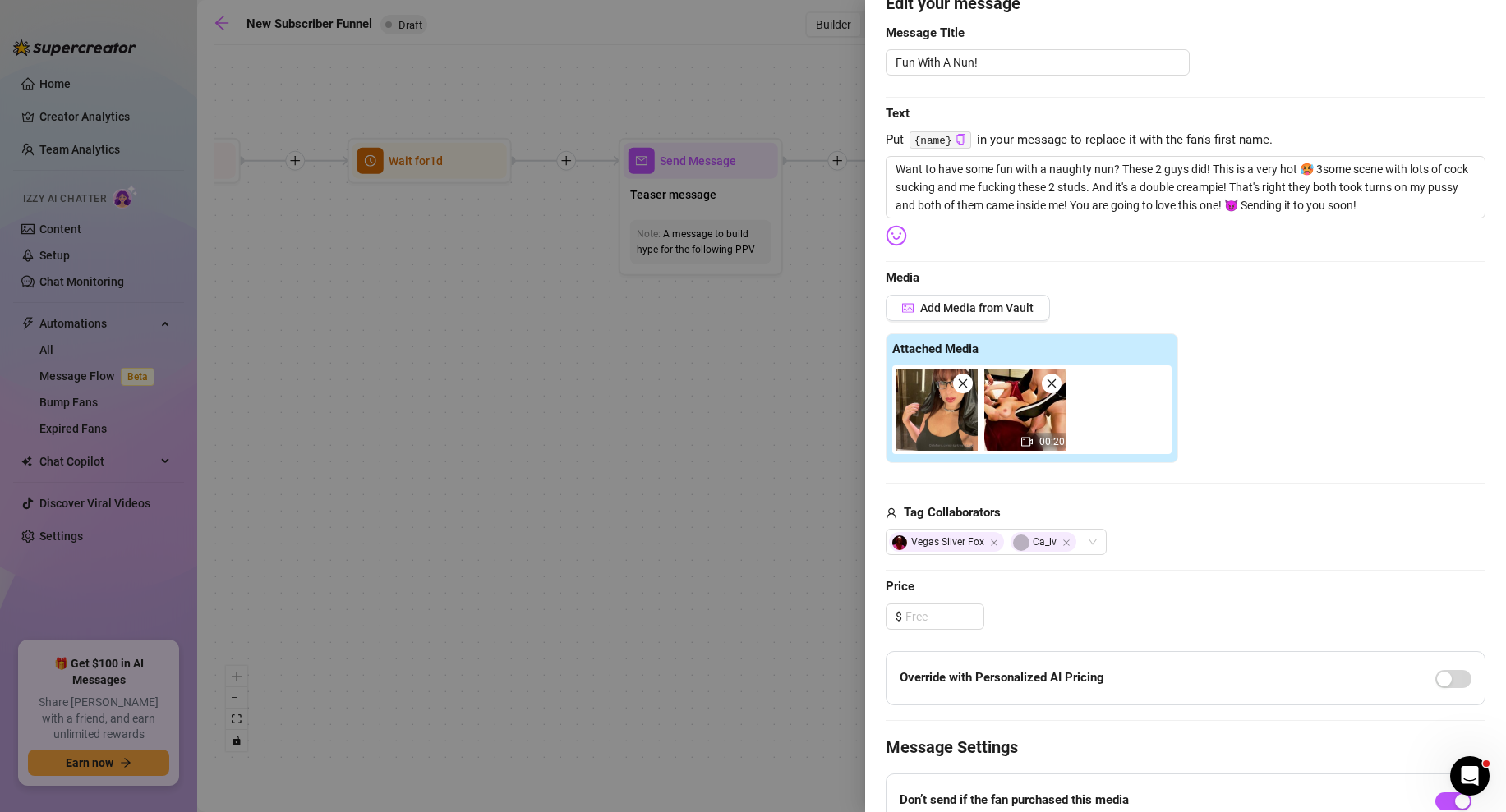
click at [1177, 487] on div "Add Media from Vault Attached Media 00:20 Tag Collaborators Vegas Silver Fox Ca…" at bounding box center [1185, 425] width 600 height 261
click at [951, 621] on input at bounding box center [944, 617] width 78 height 25
click at [741, 425] on div at bounding box center [753, 406] width 1506 height 812
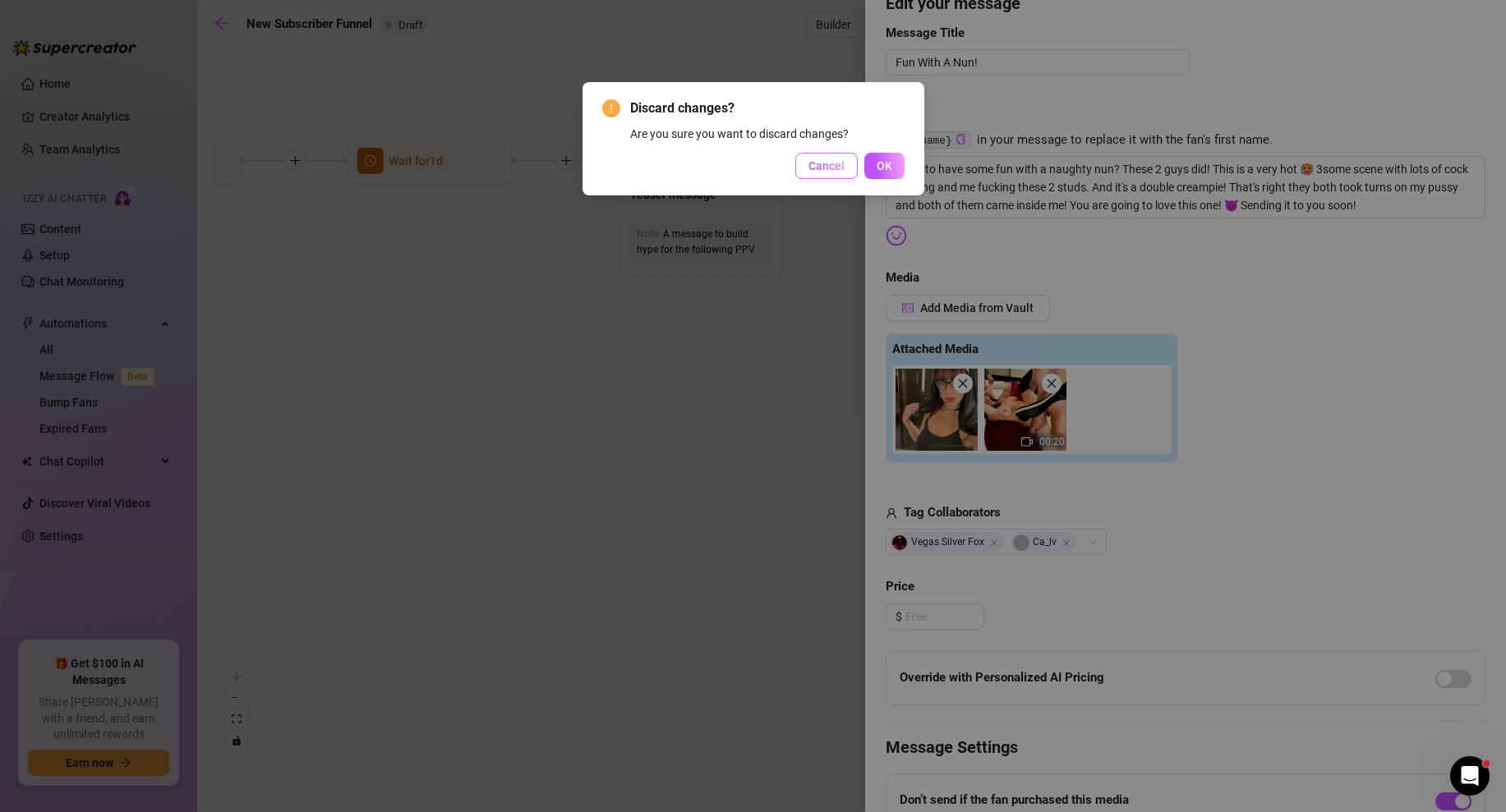
click at [844, 169] on button "Cancel" at bounding box center [826, 166] width 63 height 26
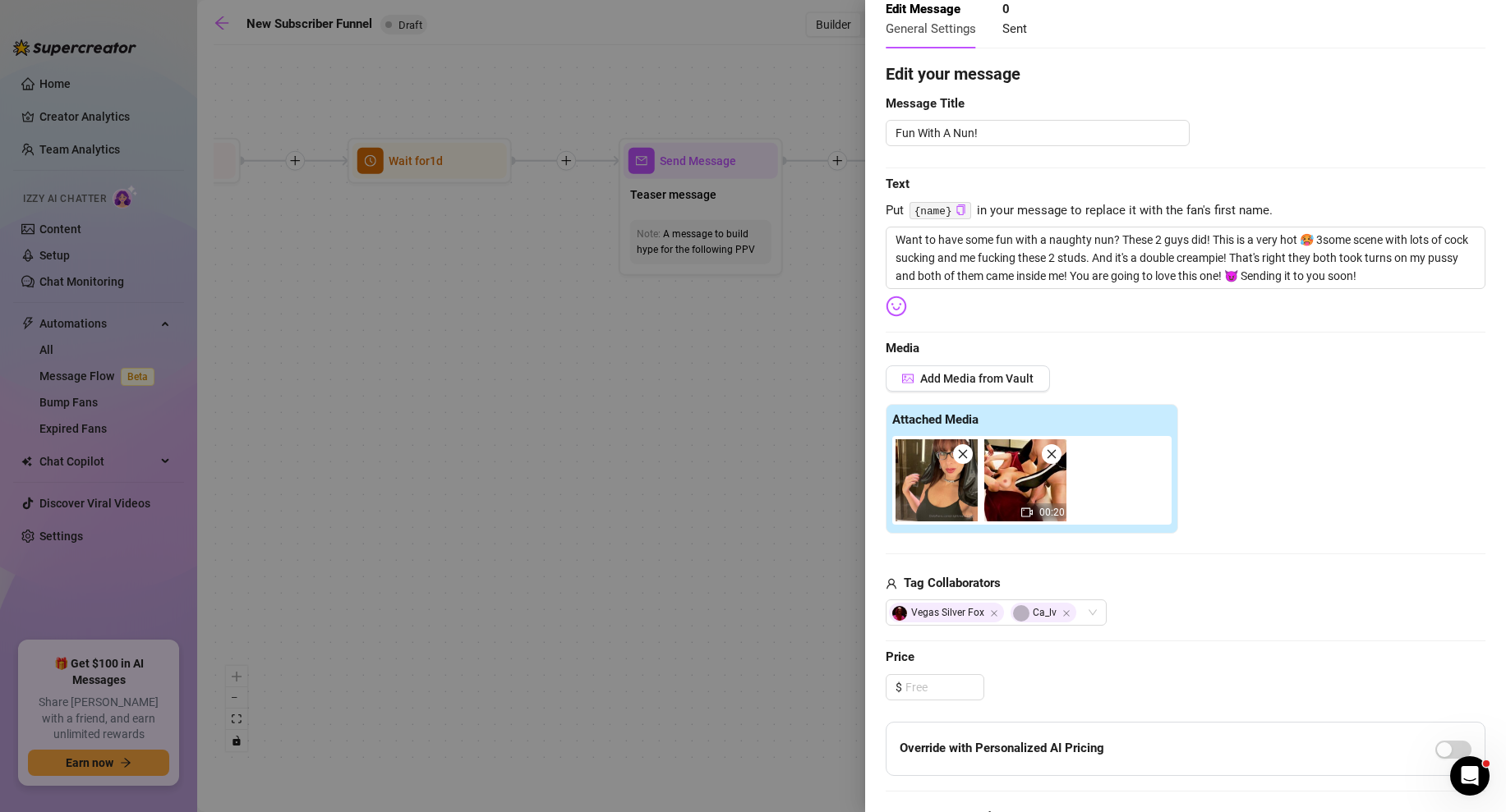
scroll to position [89, 0]
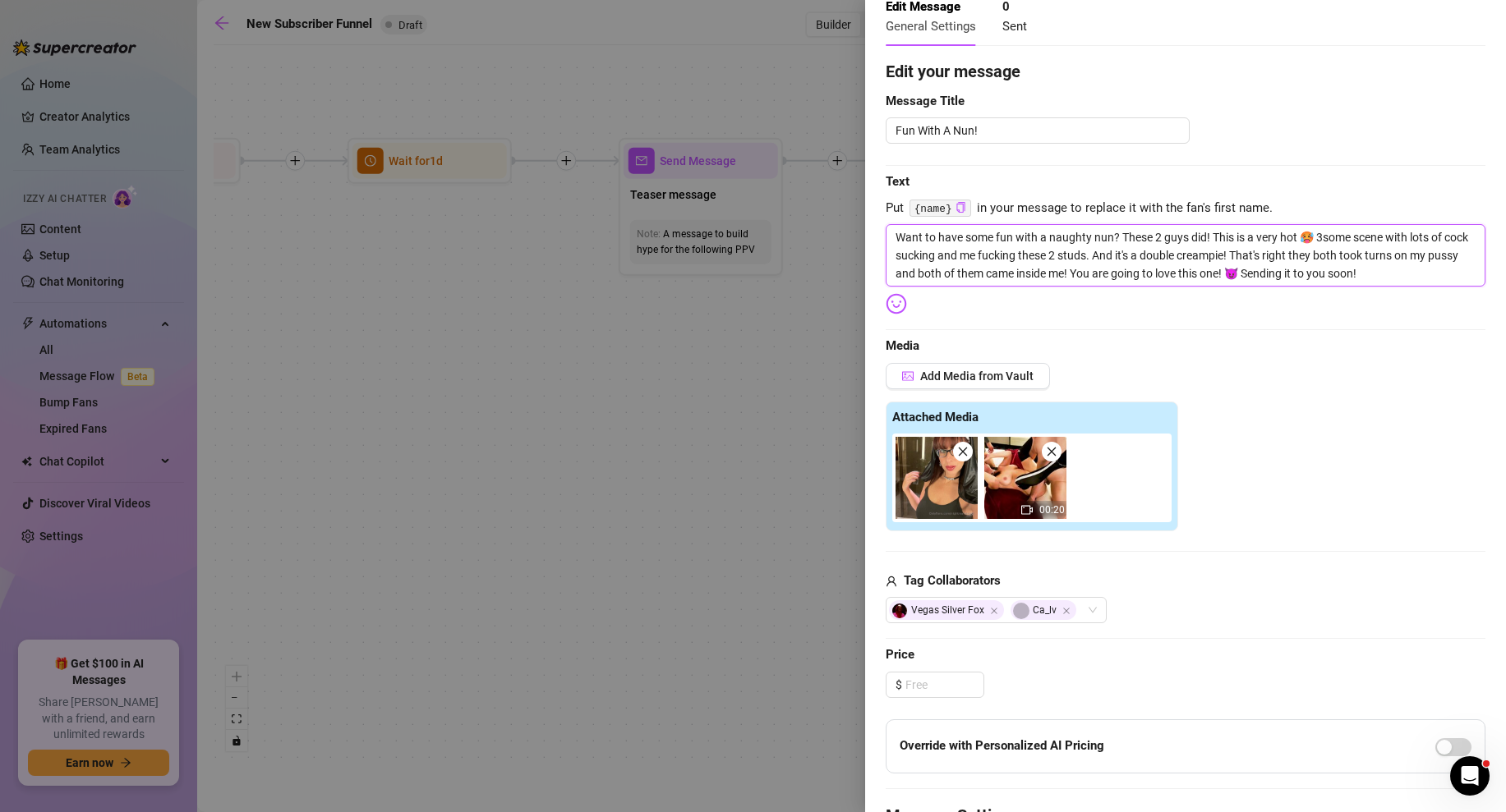
click at [893, 233] on textarea "Want to have some fun with a naughty nun? These 2 guys did! This is a very hot …" at bounding box center [1185, 256] width 600 height 63
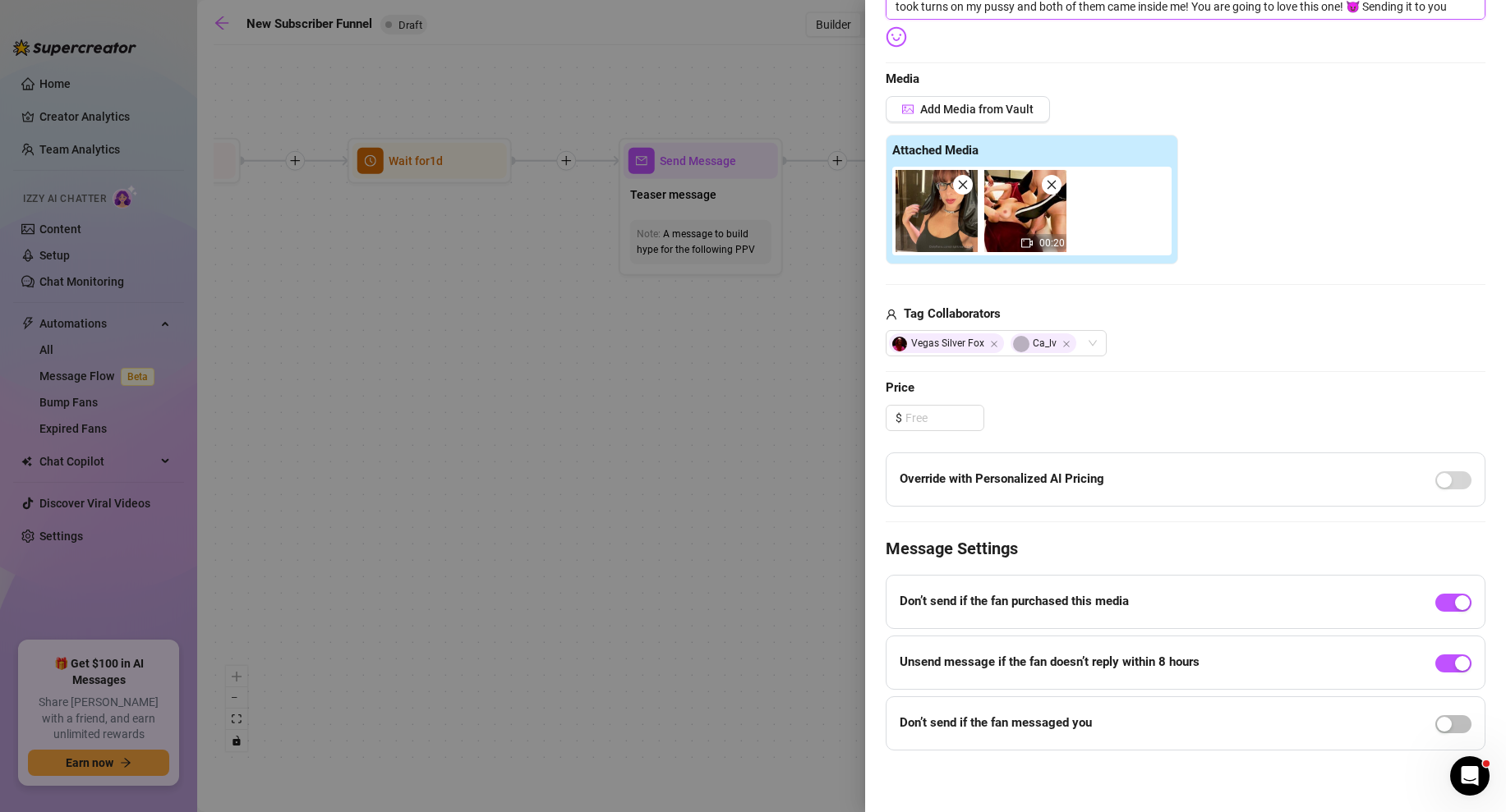
scroll to position [0, 0]
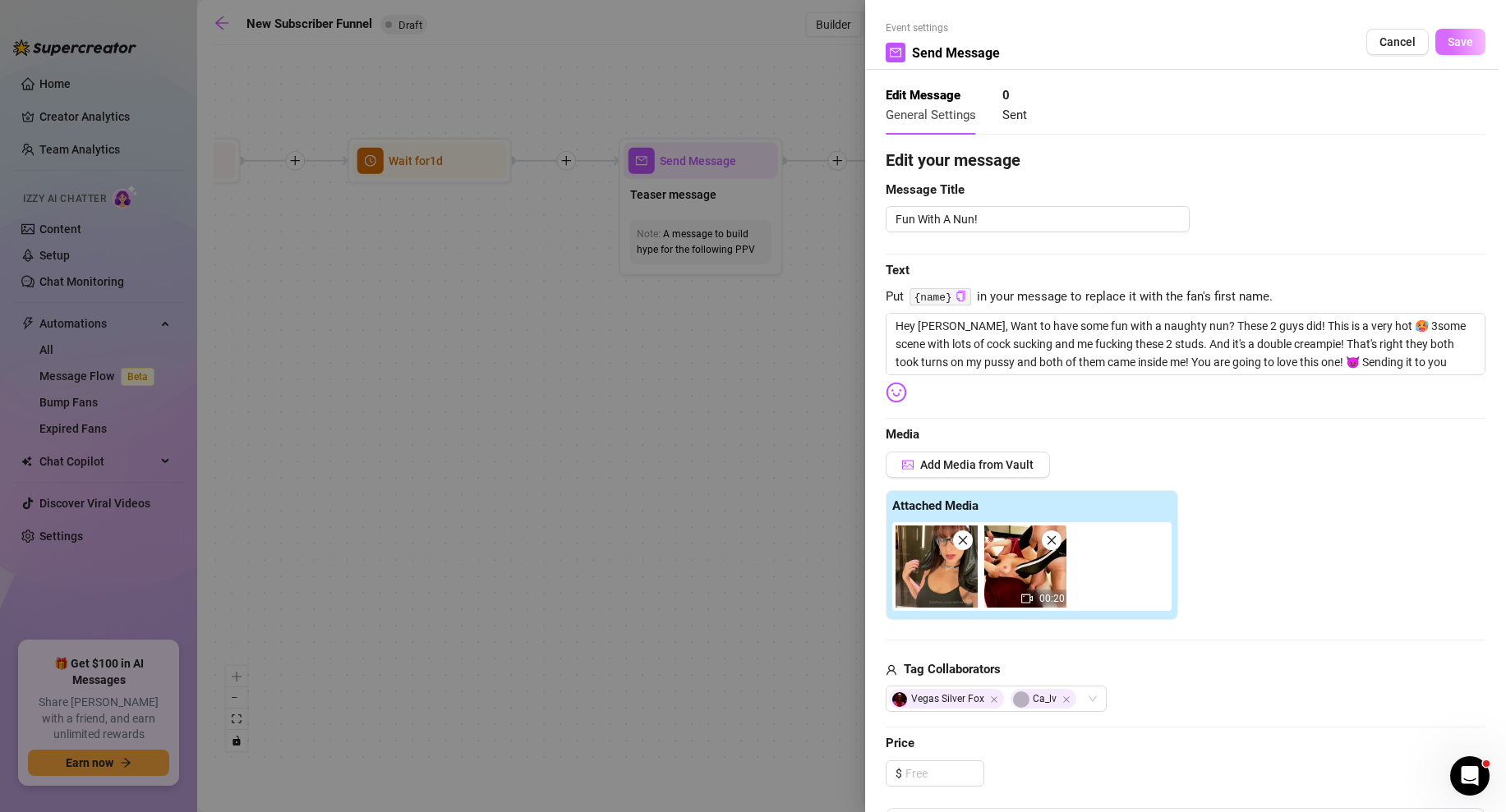
click at [1462, 44] on span "Save" at bounding box center [1460, 42] width 26 height 13
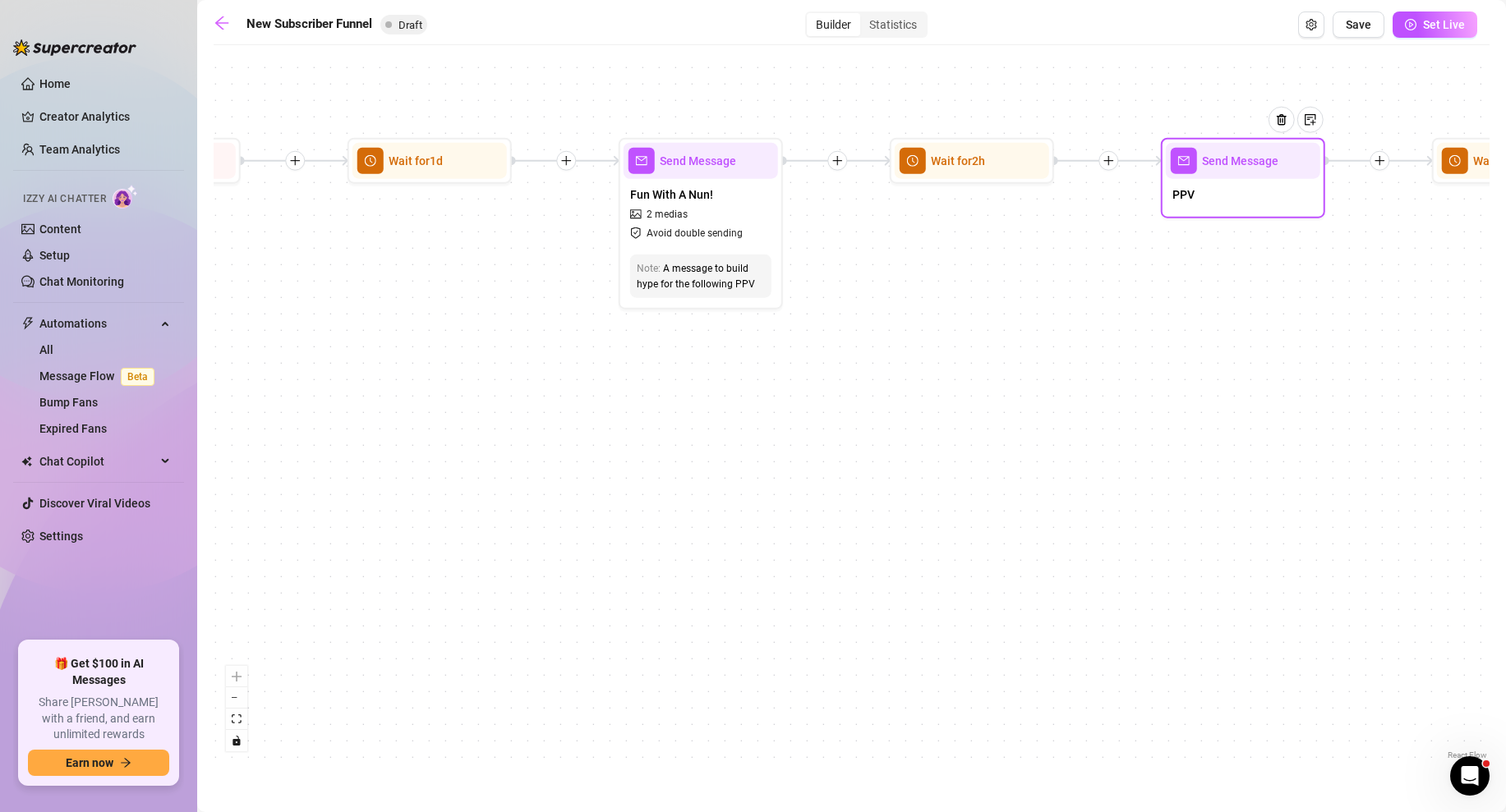
click at [1229, 181] on div "PPV" at bounding box center [1243, 197] width 155 height 35
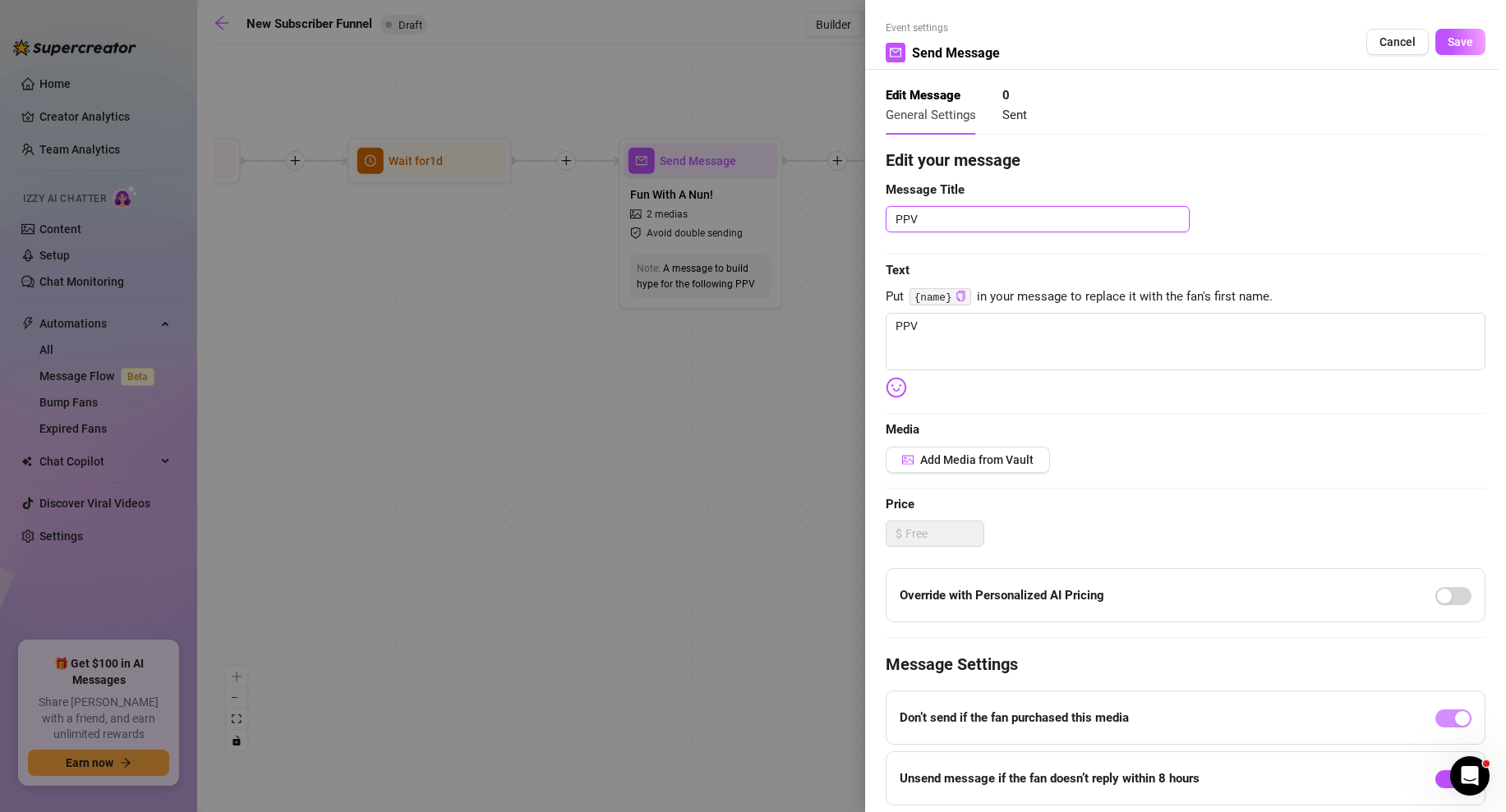
click at [1014, 223] on textarea "PPV" at bounding box center [1037, 220] width 304 height 26
click at [997, 344] on textarea "PPV" at bounding box center [1185, 341] width 600 height 58
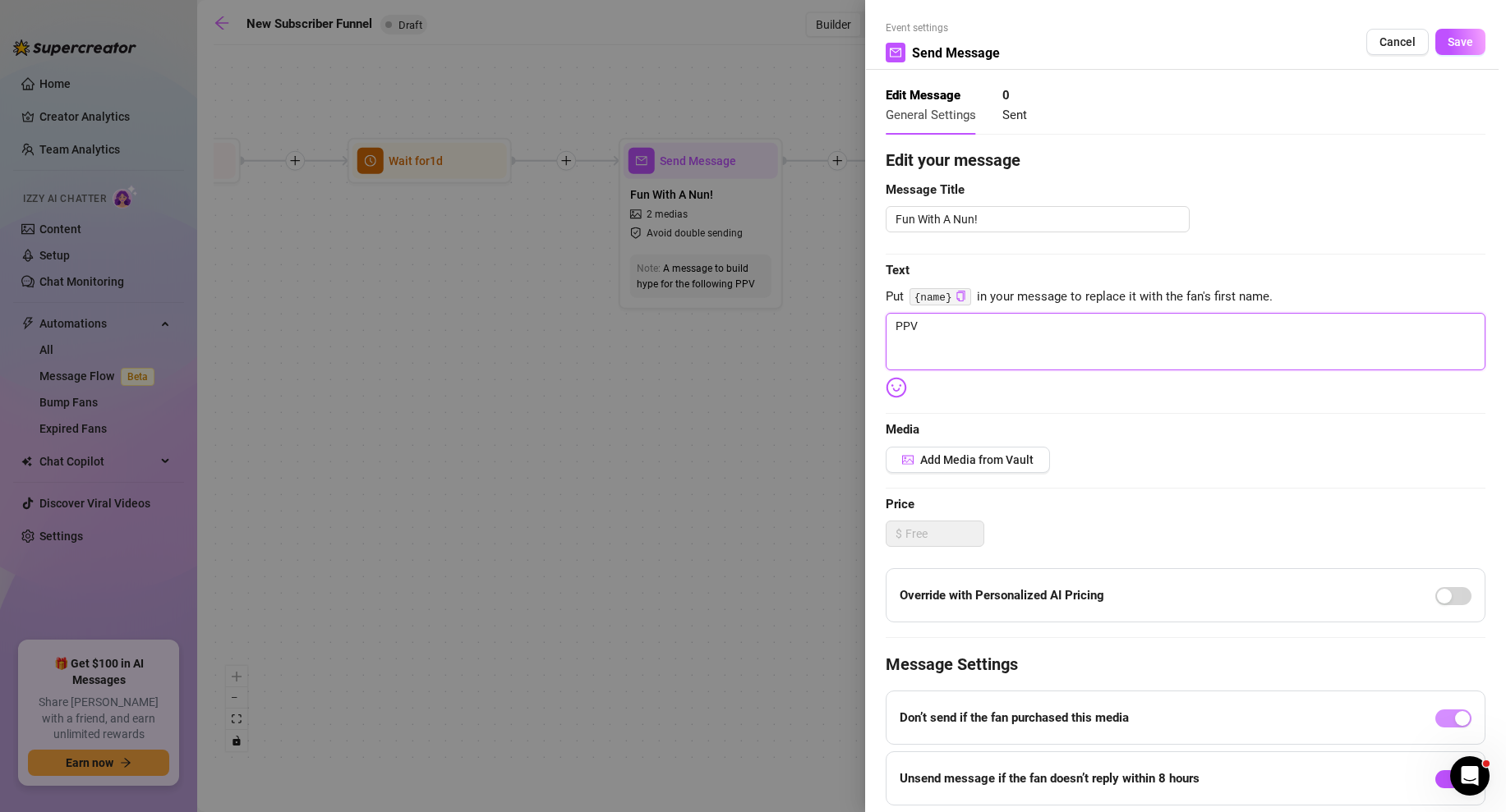
click at [997, 344] on textarea "PPV" at bounding box center [1185, 341] width 600 height 58
